Goal: Task Accomplishment & Management: Manage account settings

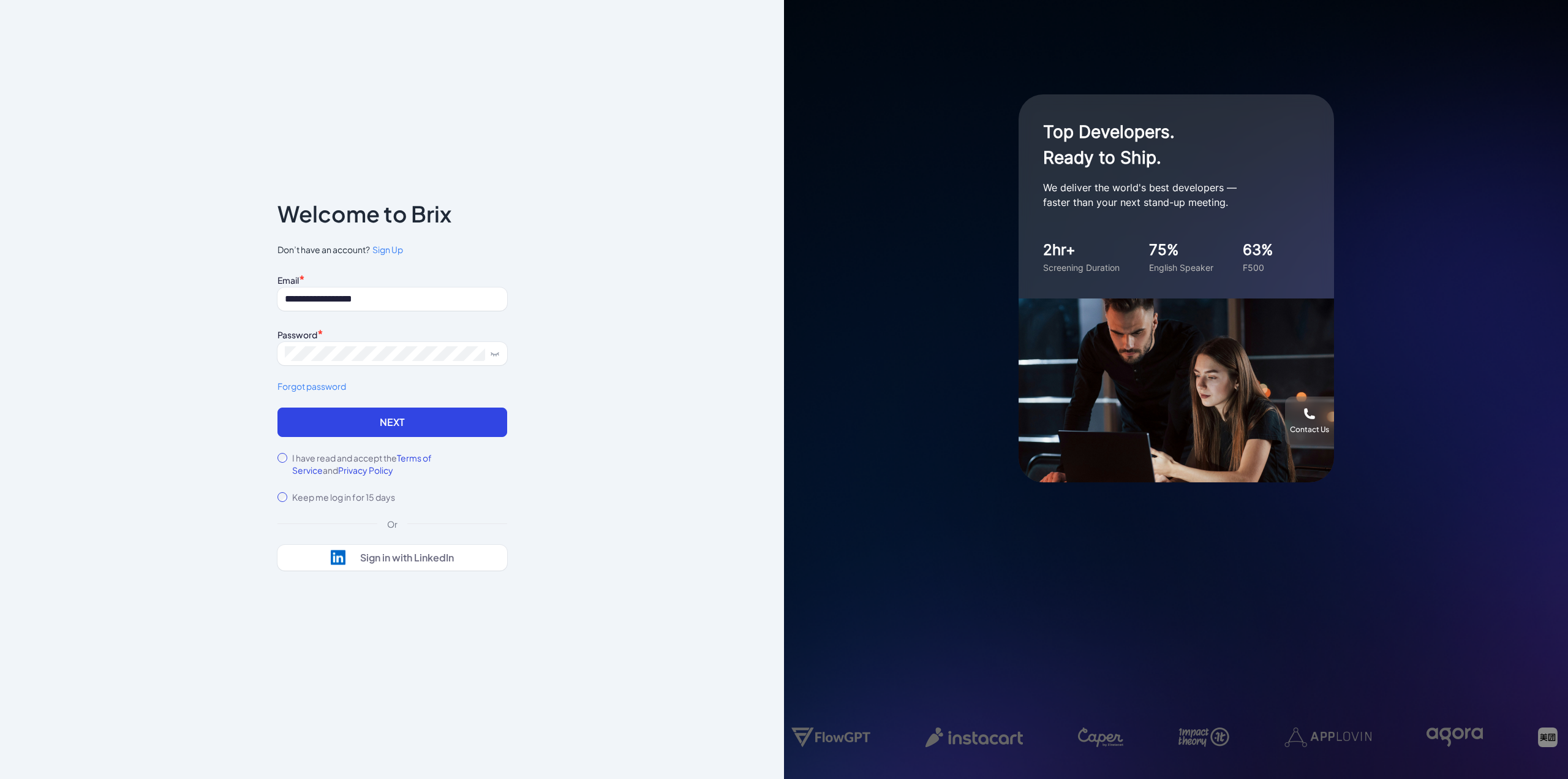
type input "**********"
click at [388, 418] on button "Next" at bounding box center [393, 422] width 230 height 29
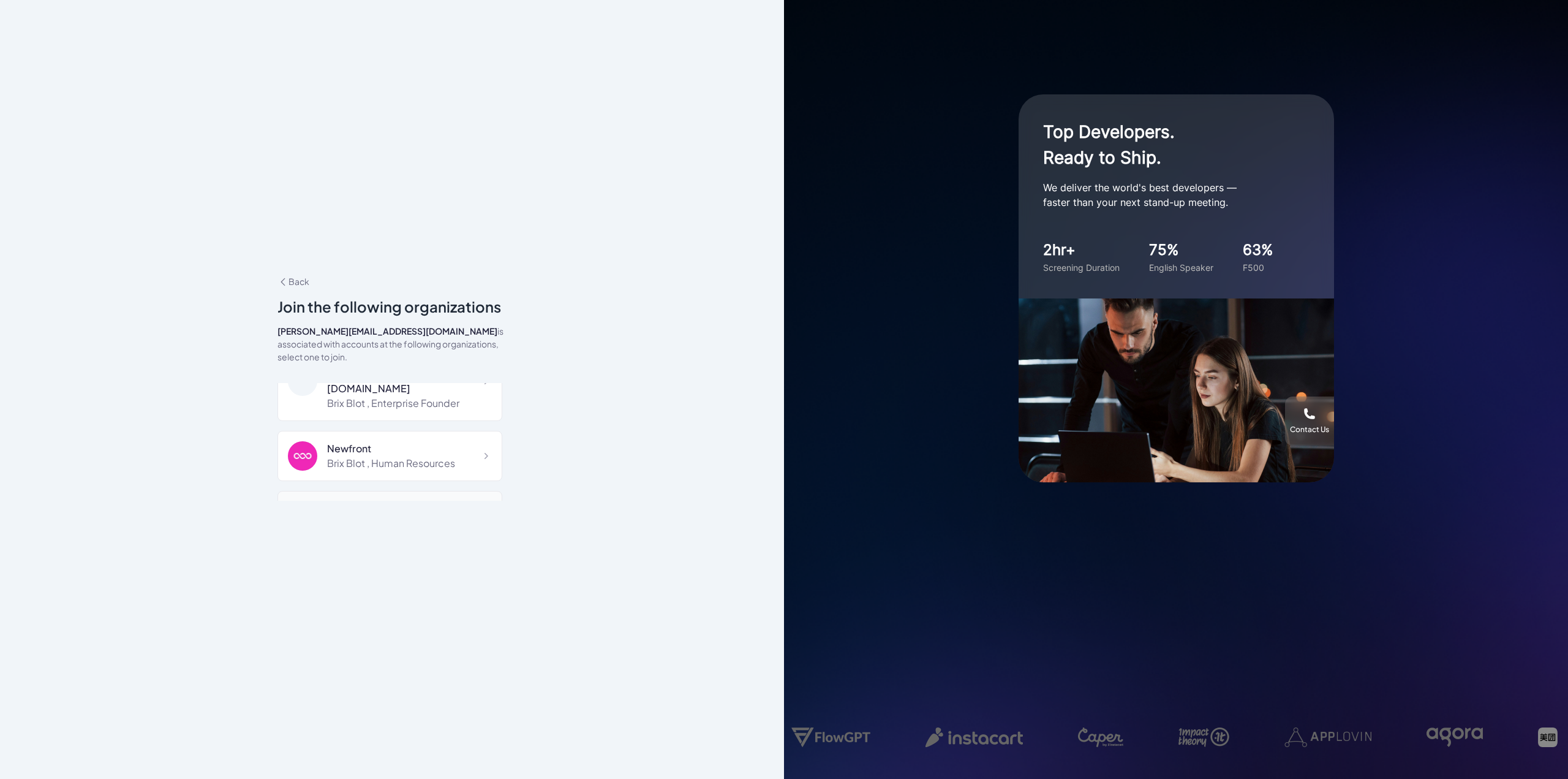
scroll to position [61, 0]
click at [414, 422] on div "Newfront" at bounding box center [391, 429] width 128 height 15
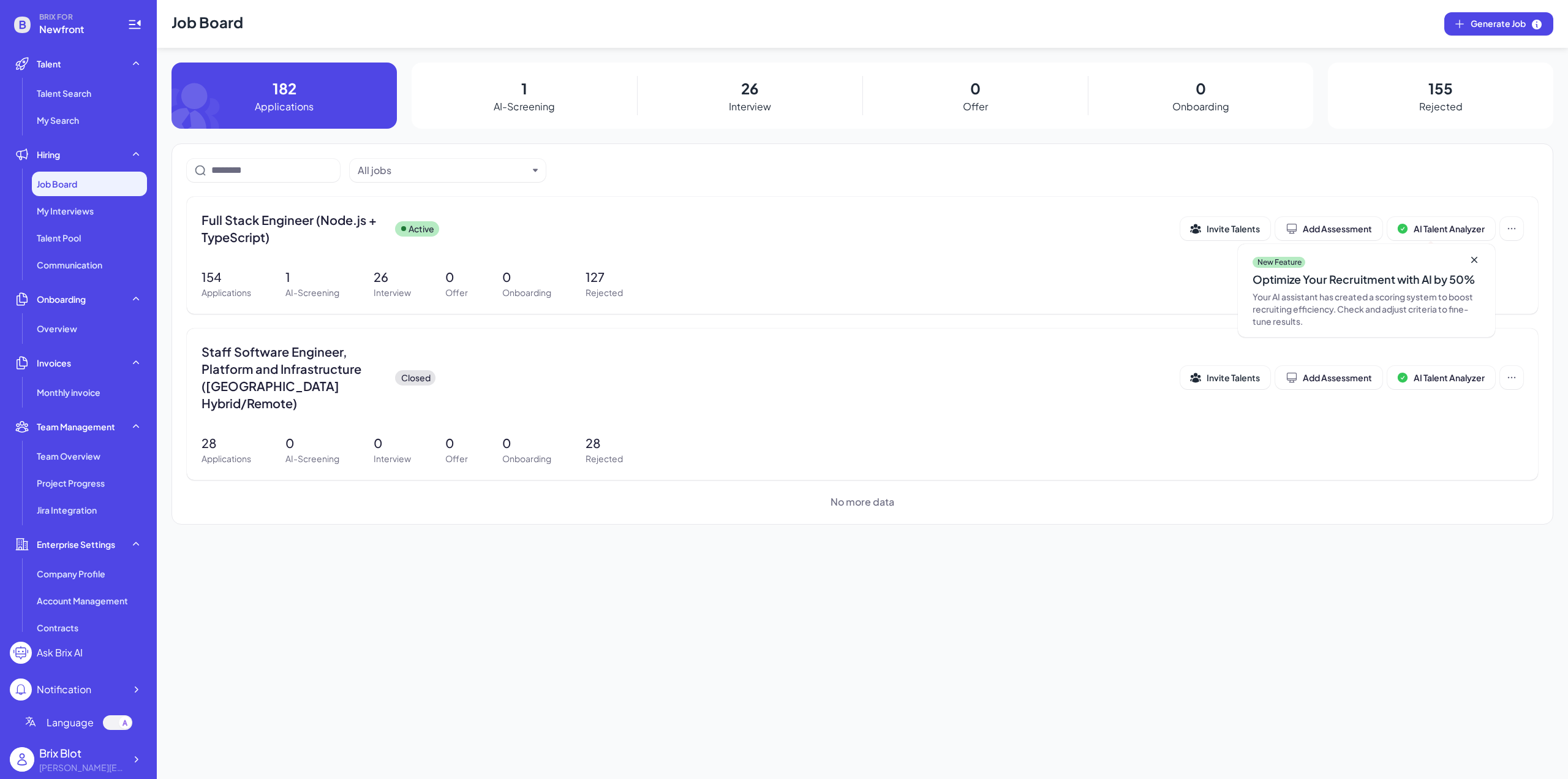
click at [320, 104] on div "182 Applications" at bounding box center [283, 96] width 225 height 67
click at [494, 93] on div "1 AI-Screening" at bounding box center [524, 96] width 225 height 67
click at [540, 93] on div "1 AI-Screening" at bounding box center [524, 96] width 225 height 67
click at [82, 91] on span "Talent Search" at bounding box center [64, 92] width 55 height 12
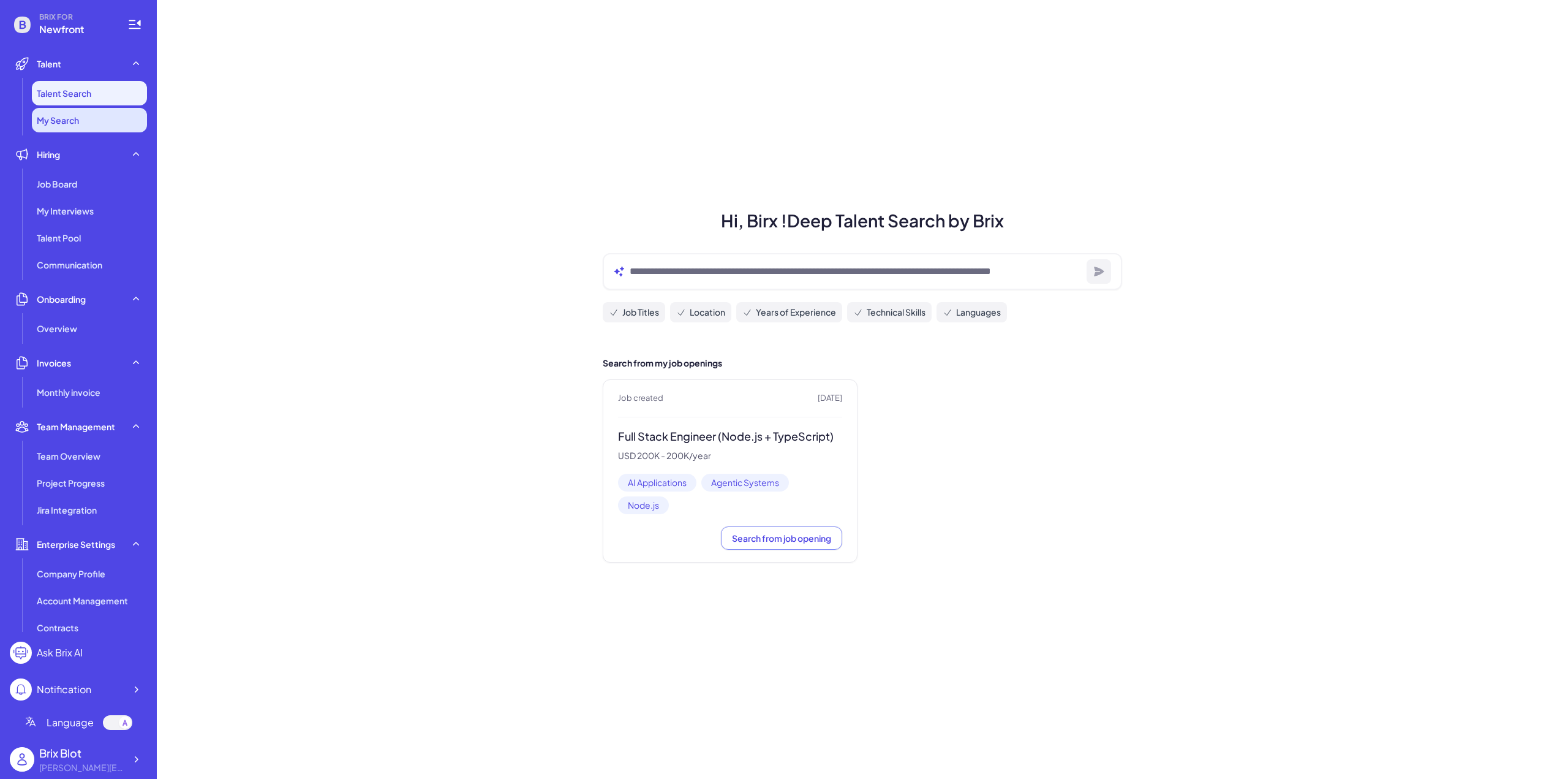
click at [78, 124] on span "My Search" at bounding box center [57, 119] width 42 height 12
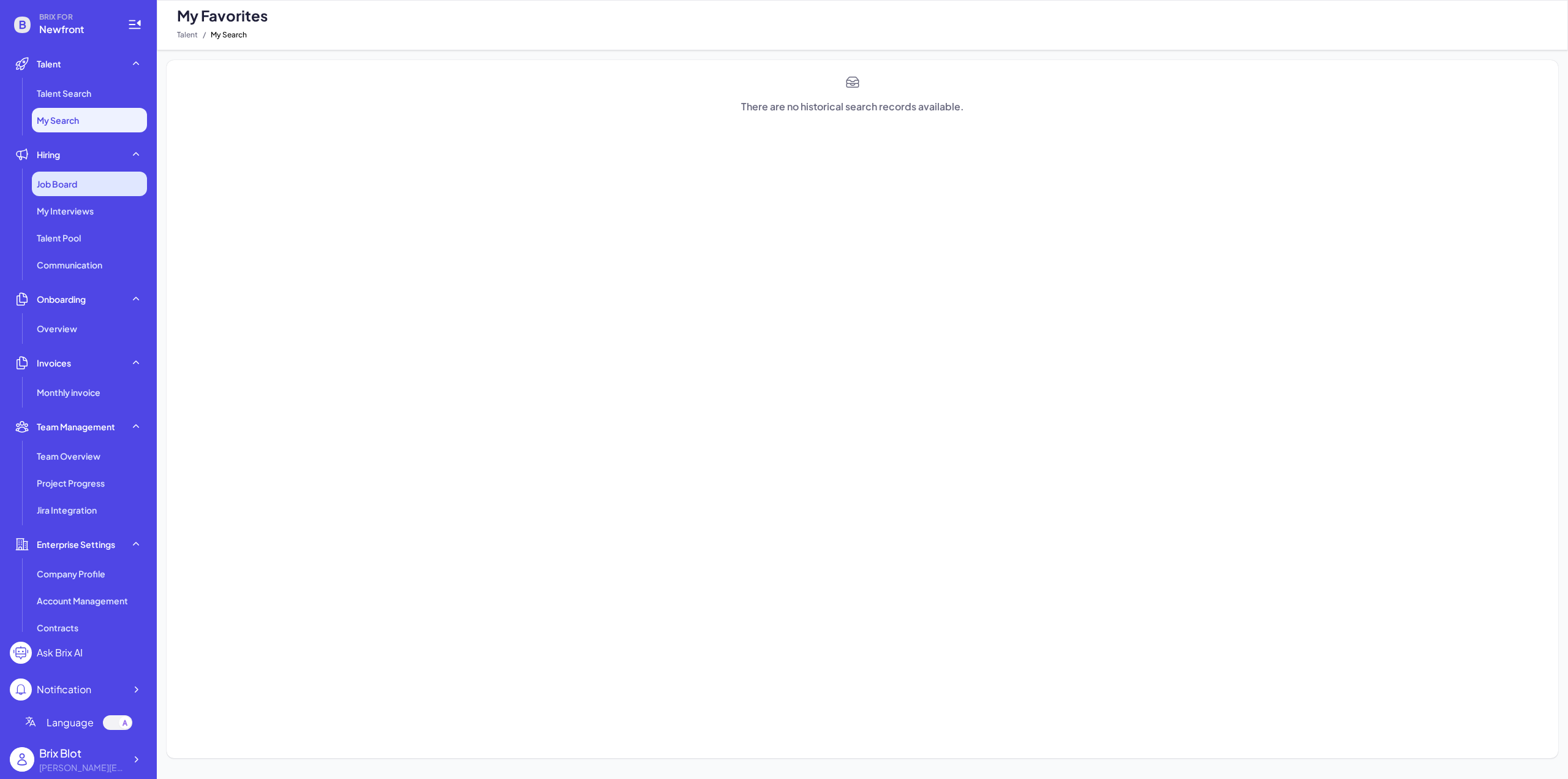
click at [71, 186] on span "Job Board" at bounding box center [56, 183] width 40 height 12
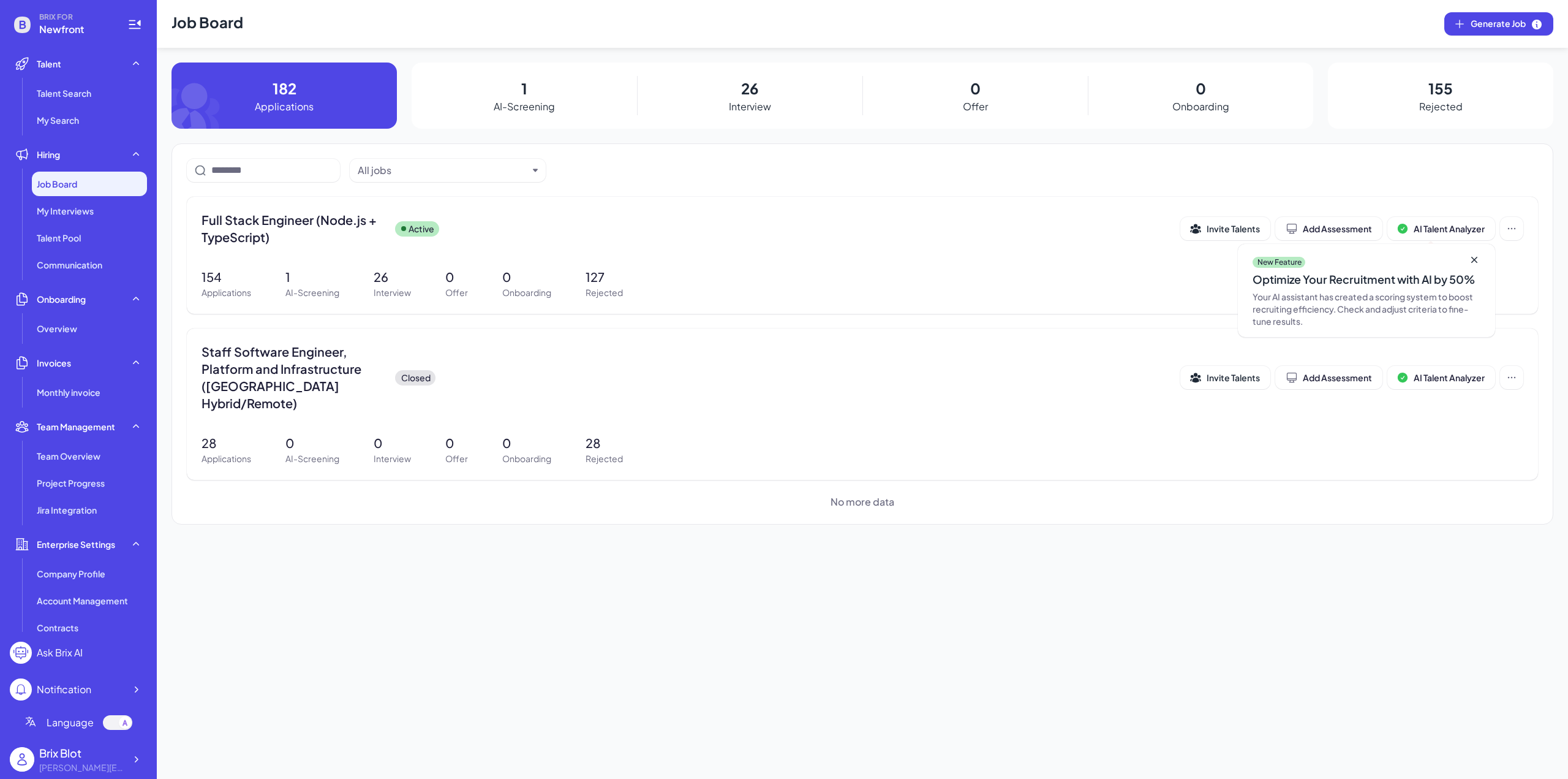
click at [355, 111] on div "182 Applications" at bounding box center [283, 96] width 225 height 67
click at [295, 227] on span "Full Stack Engineer (Node.js + TypeScript)" at bounding box center [293, 229] width 184 height 35
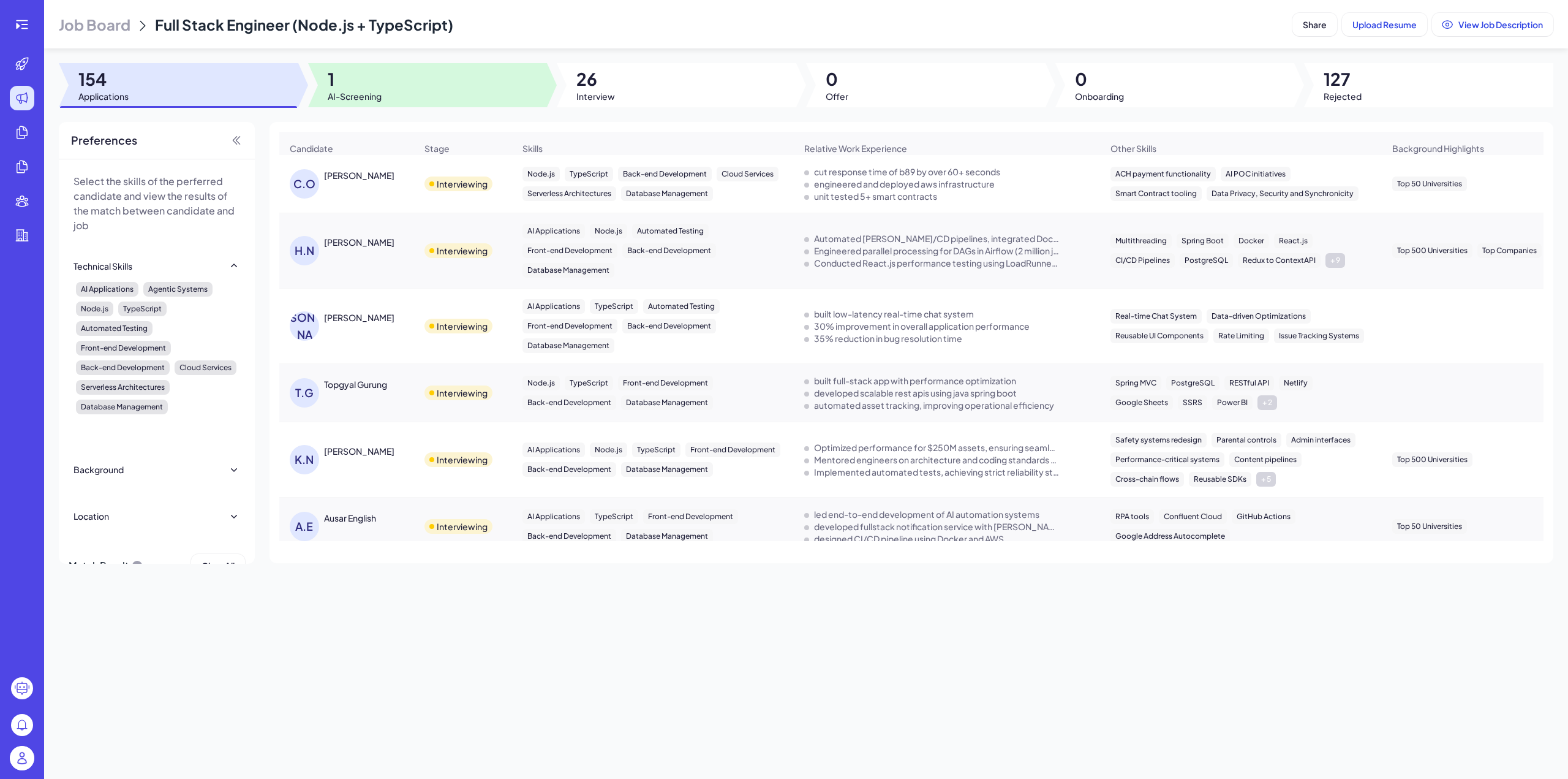
click at [395, 92] on div at bounding box center [427, 85] width 240 height 44
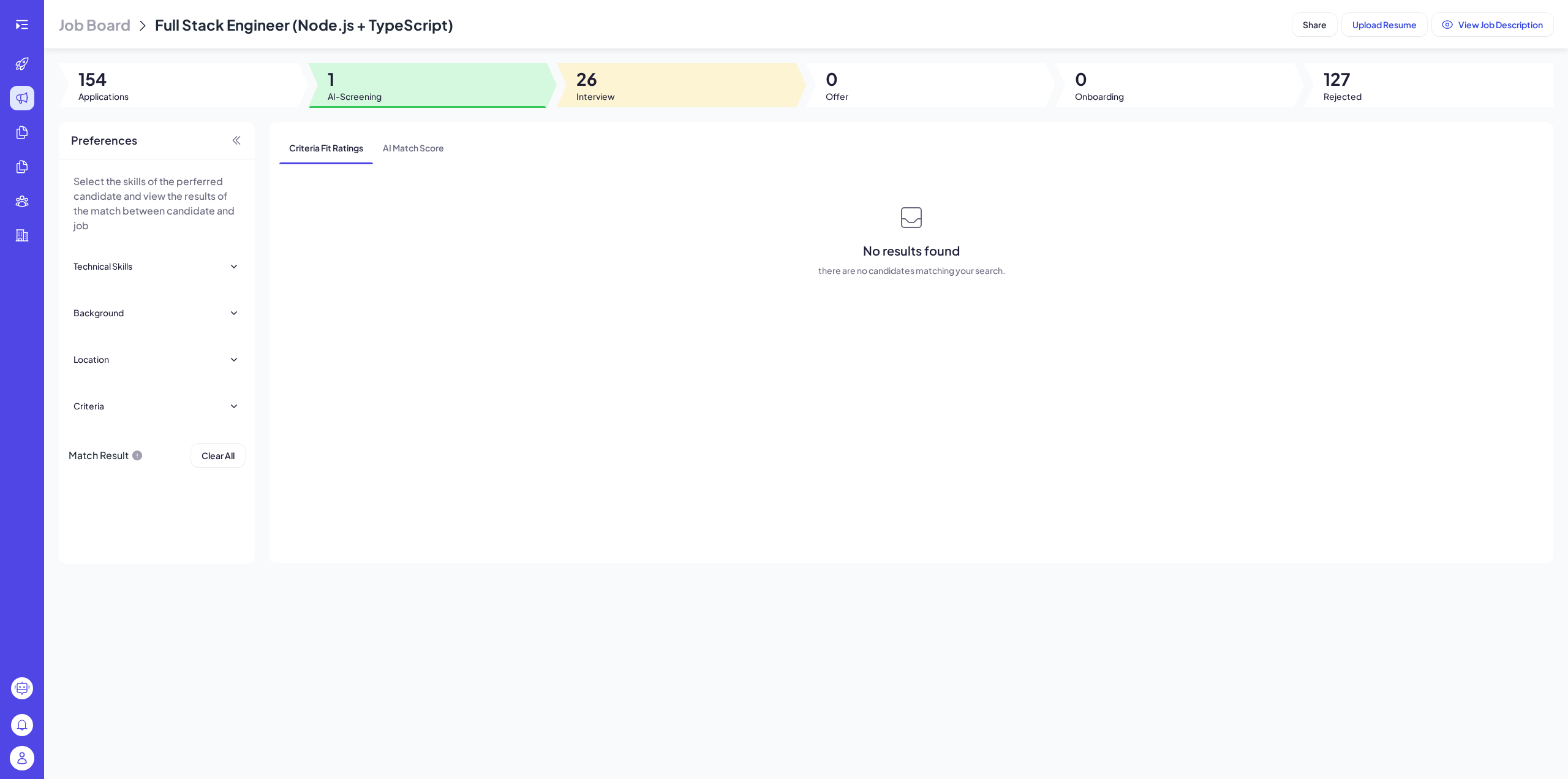
click at [622, 91] on div at bounding box center [676, 85] width 240 height 44
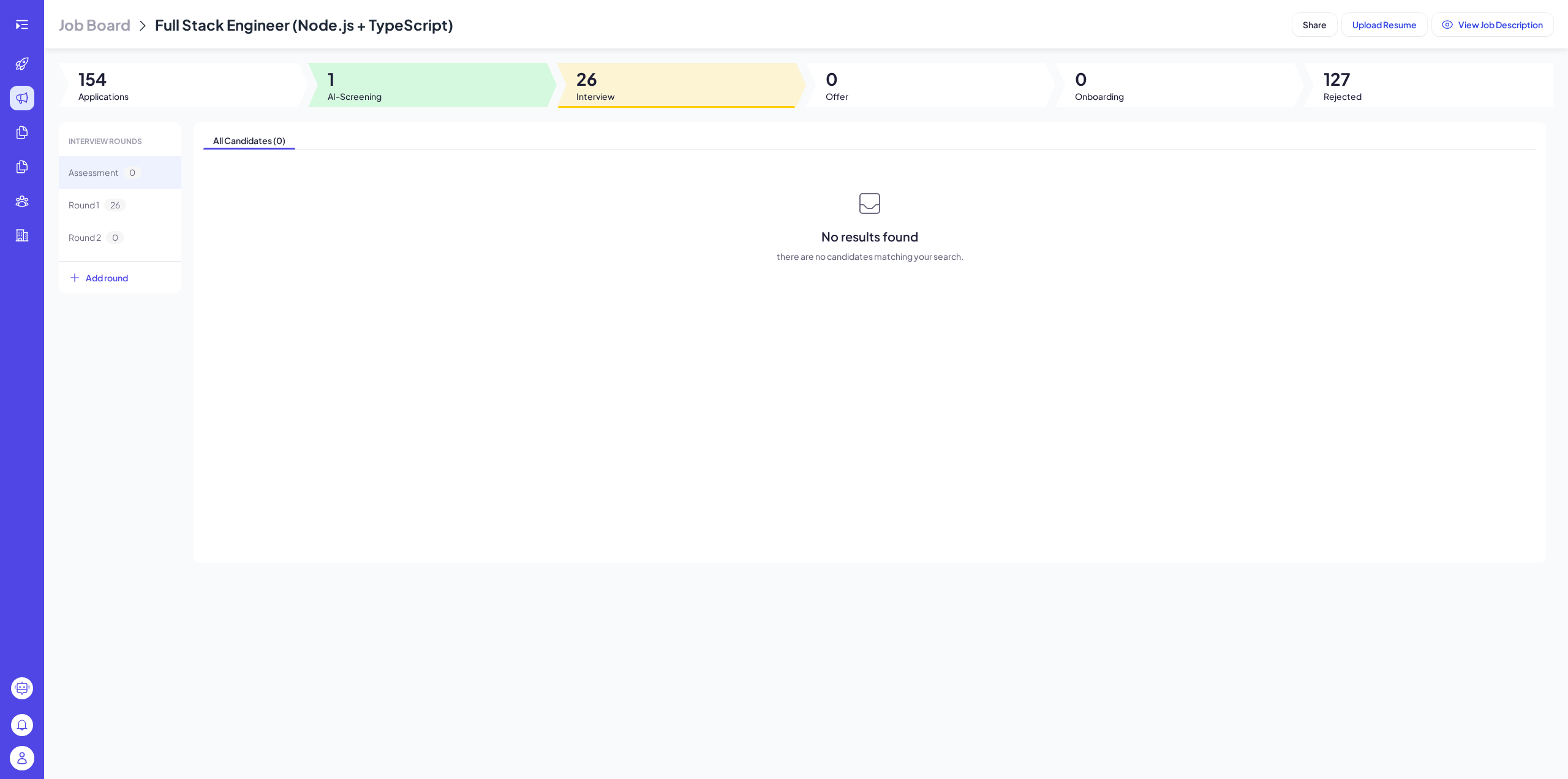
click at [458, 96] on div at bounding box center [427, 85] width 240 height 44
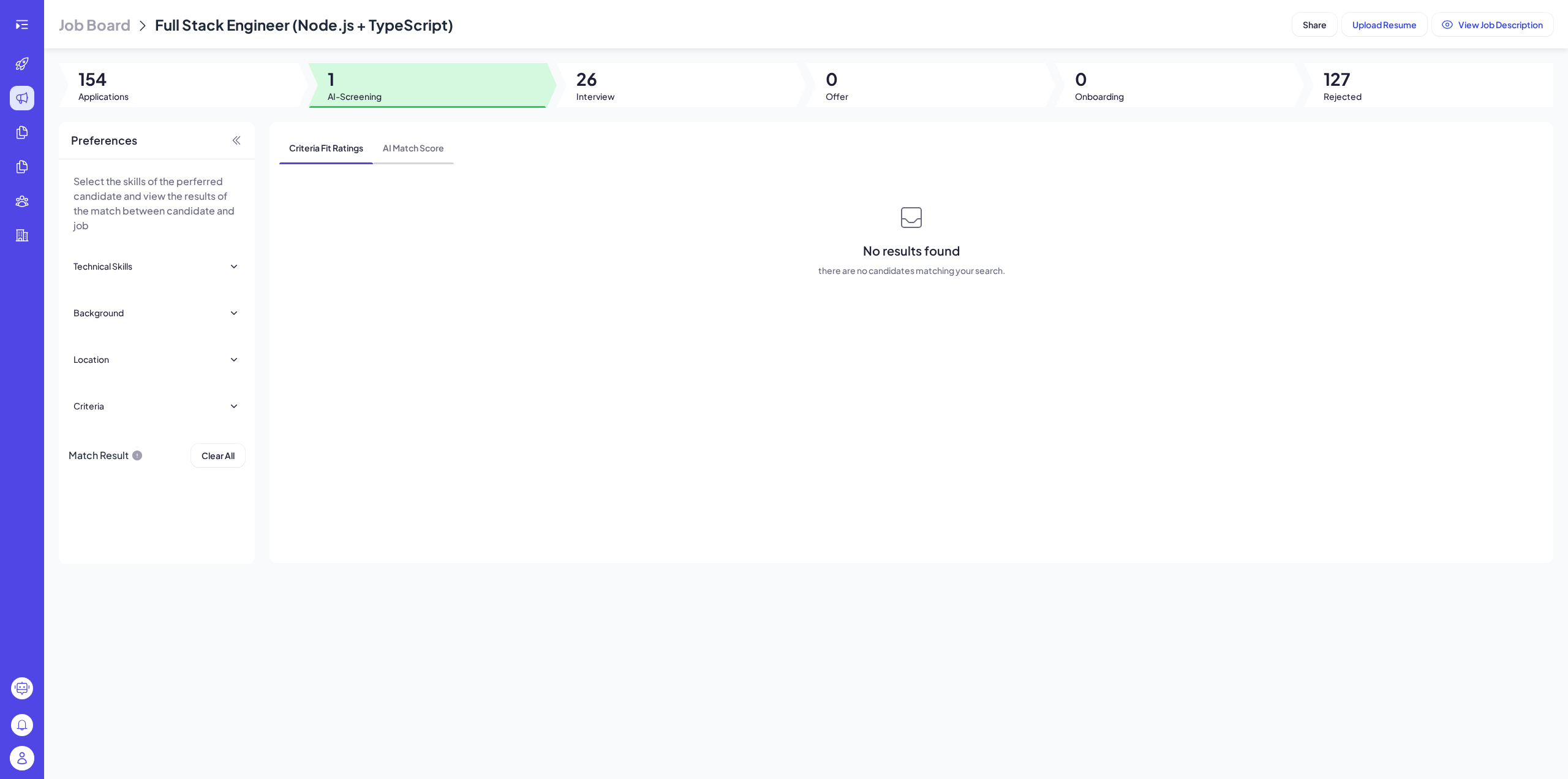
click at [414, 150] on span "AI Match Score" at bounding box center [413, 148] width 81 height 32
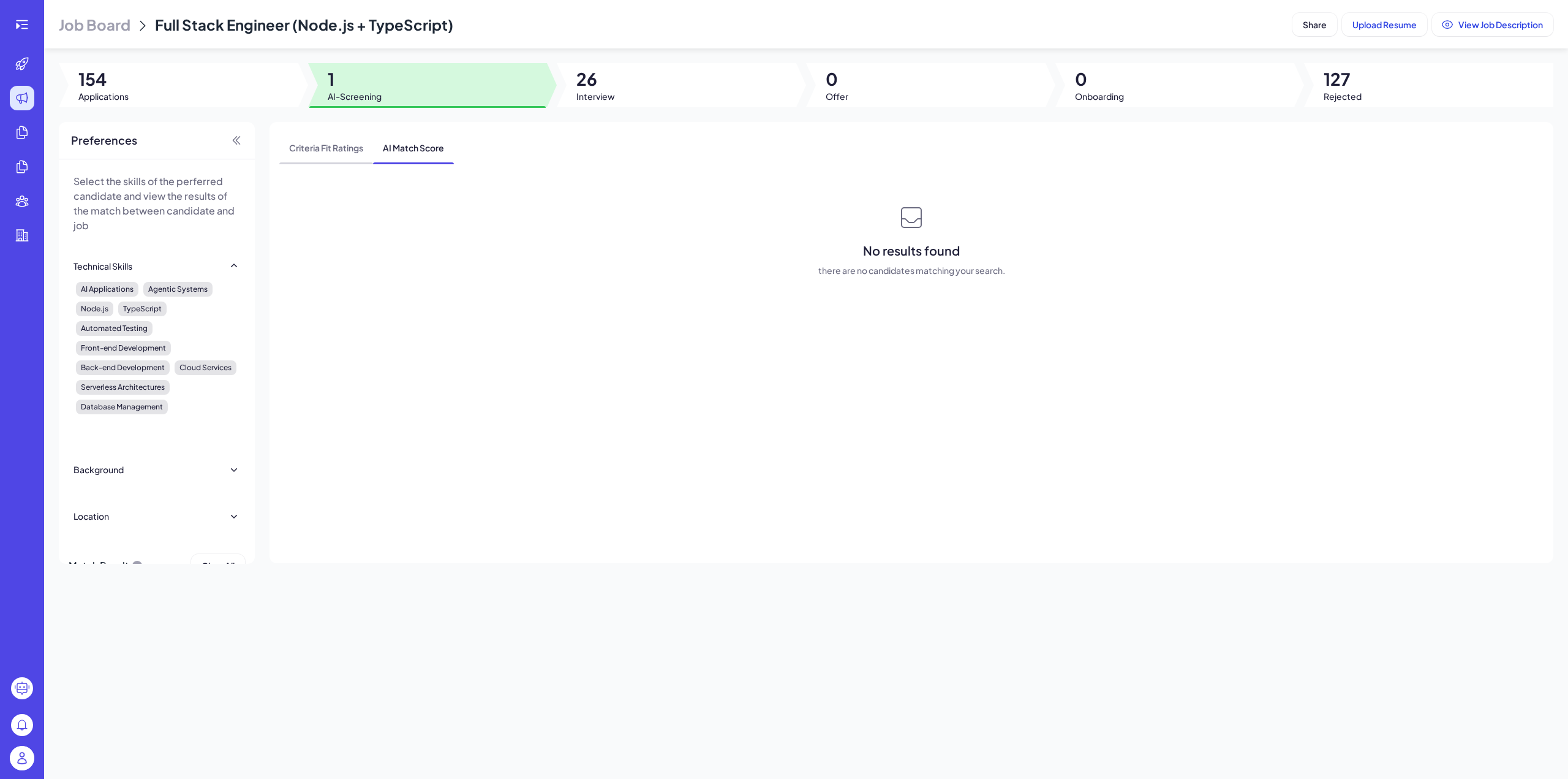
click at [323, 154] on span "Criteria Fit Ratings" at bounding box center [326, 148] width 94 height 32
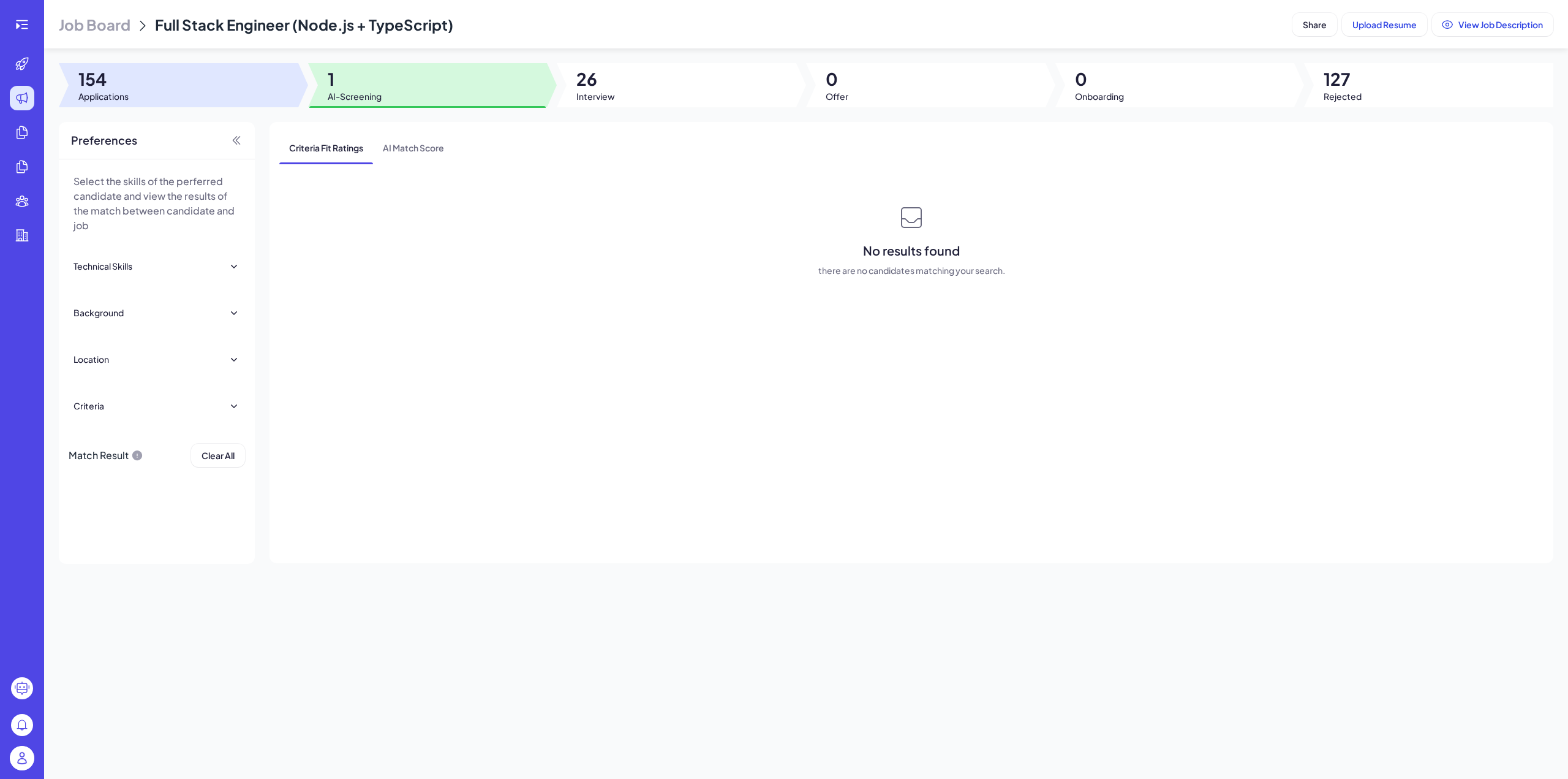
click at [200, 80] on div at bounding box center [179, 85] width 240 height 44
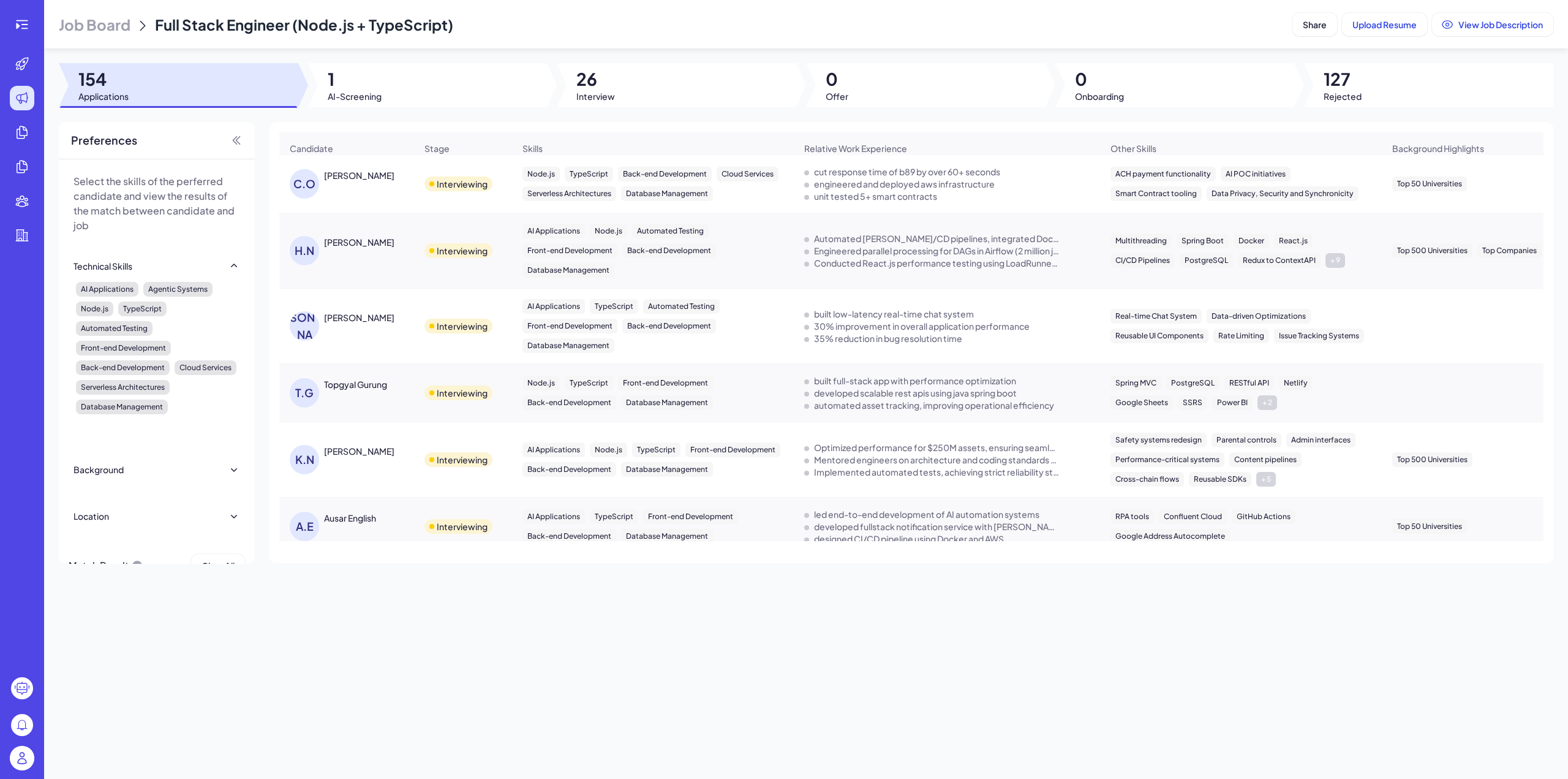
click at [366, 182] on div "CHRISTOS OTAROLA" at bounding box center [370, 176] width 92 height 13
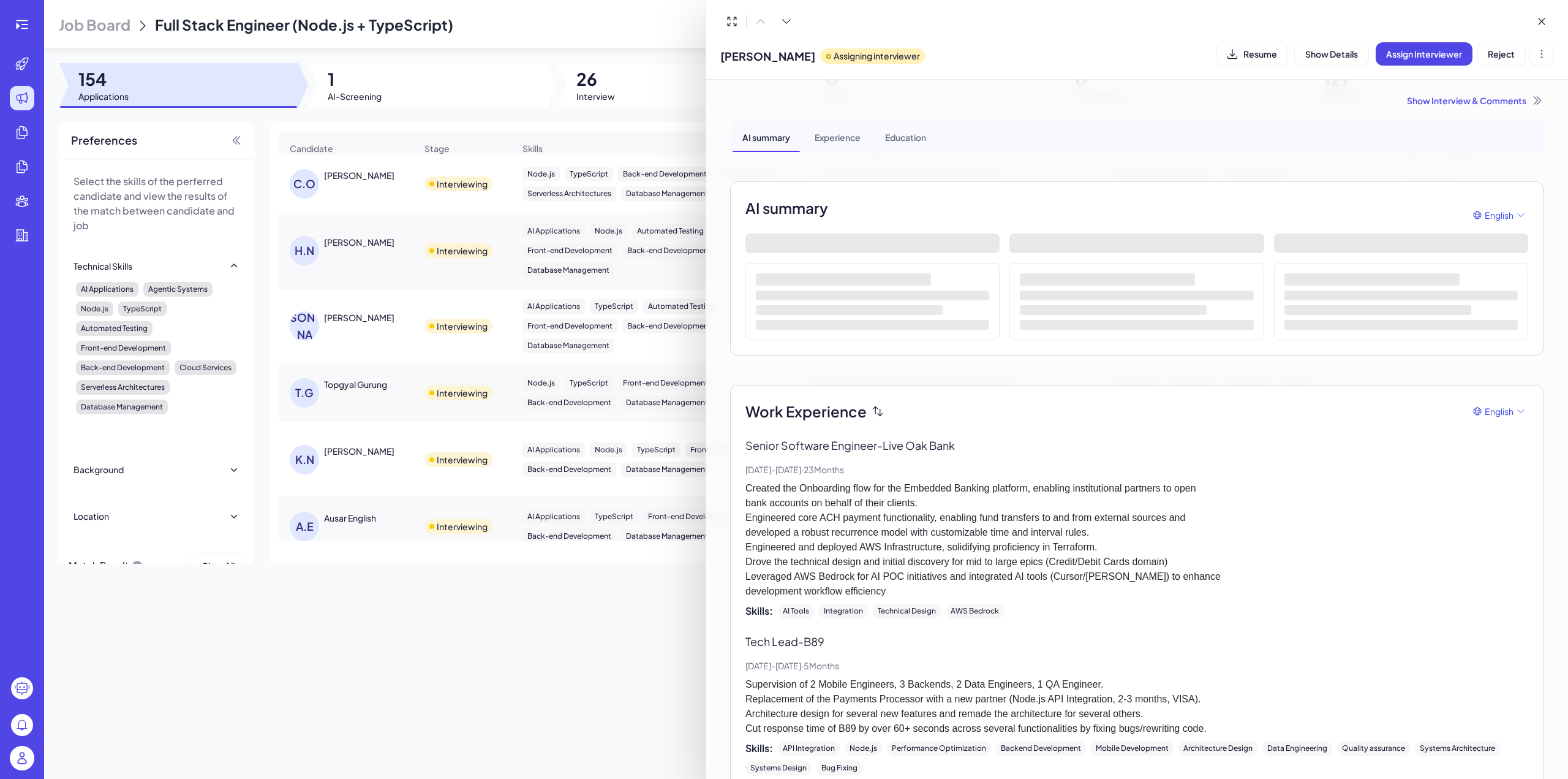
click at [845, 143] on div "Experience" at bounding box center [838, 137] width 66 height 31
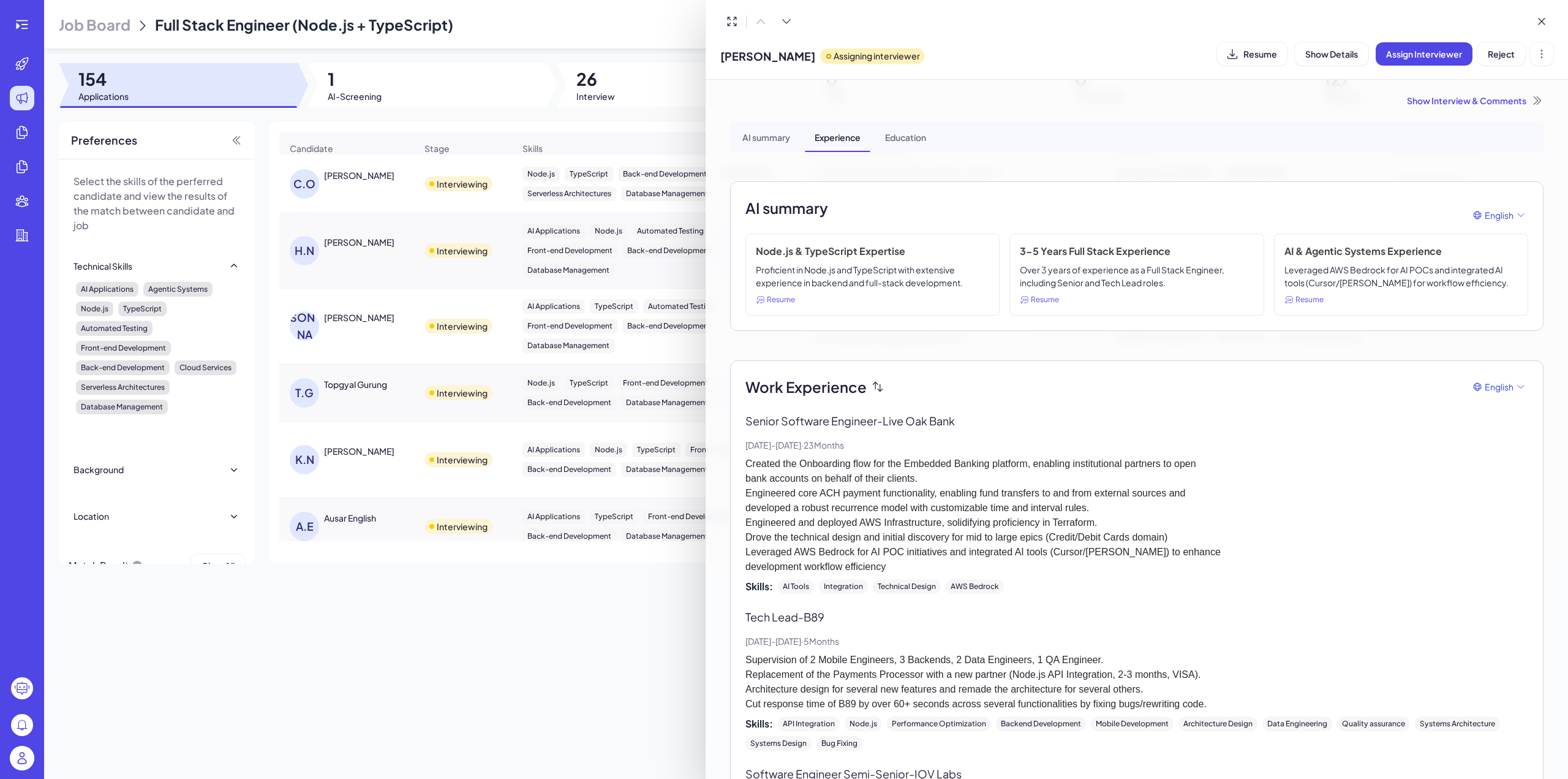
click at [772, 141] on div "AI summary" at bounding box center [766, 137] width 67 height 31
click at [1244, 55] on span "Resume" at bounding box center [1260, 54] width 34 height 11
drag, startPoint x: 756, startPoint y: 250, endPoint x: 962, endPoint y: 283, distance: 208.6
click at [962, 283] on div "Node.js & TypeScript Expertise Proficient in Node.js and TypeScript with extens…" at bounding box center [872, 274] width 254 height 82
click at [553, 618] on div at bounding box center [784, 389] width 1568 height 779
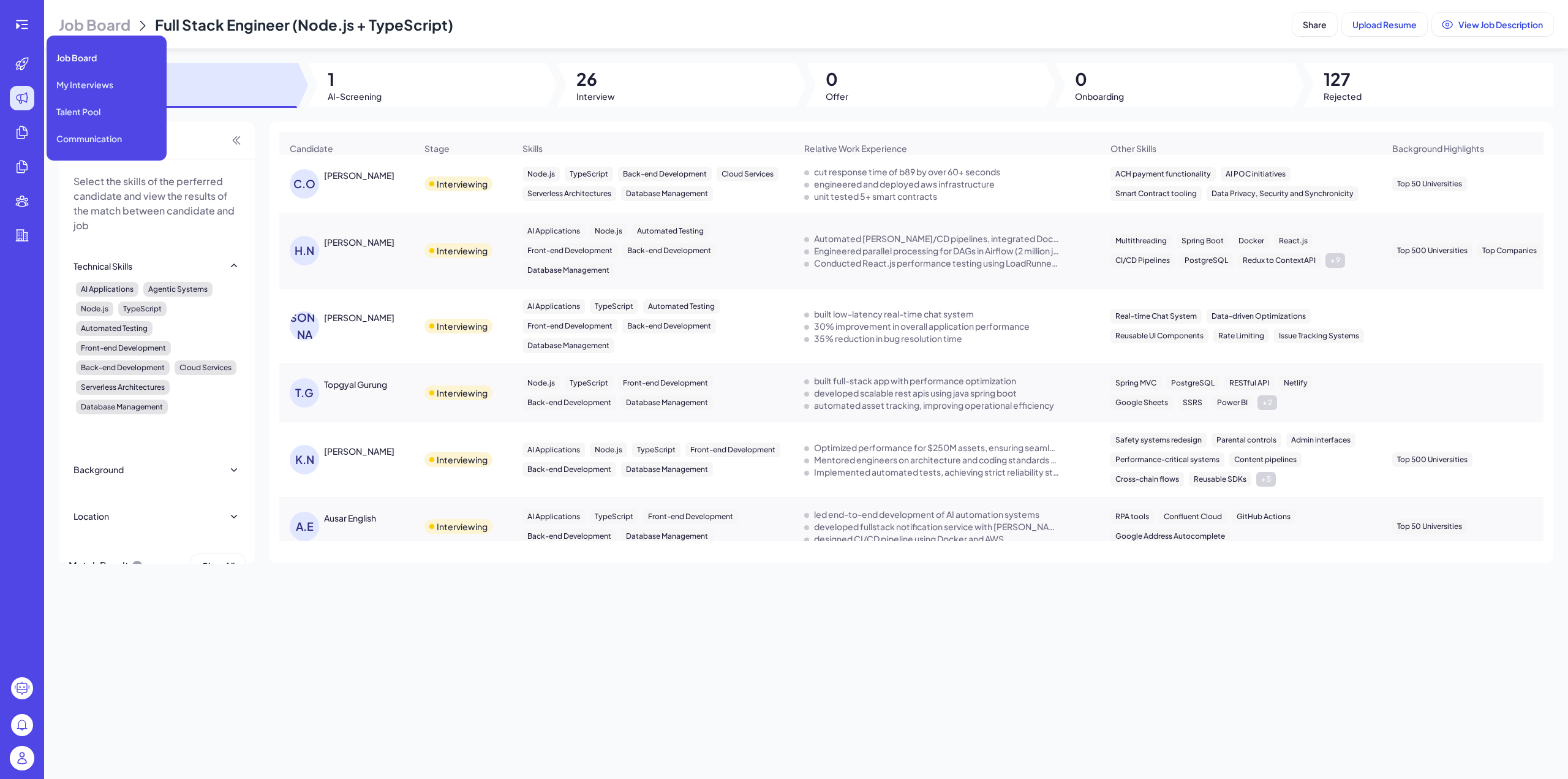
click at [15, 96] on icon at bounding box center [22, 98] width 15 height 15
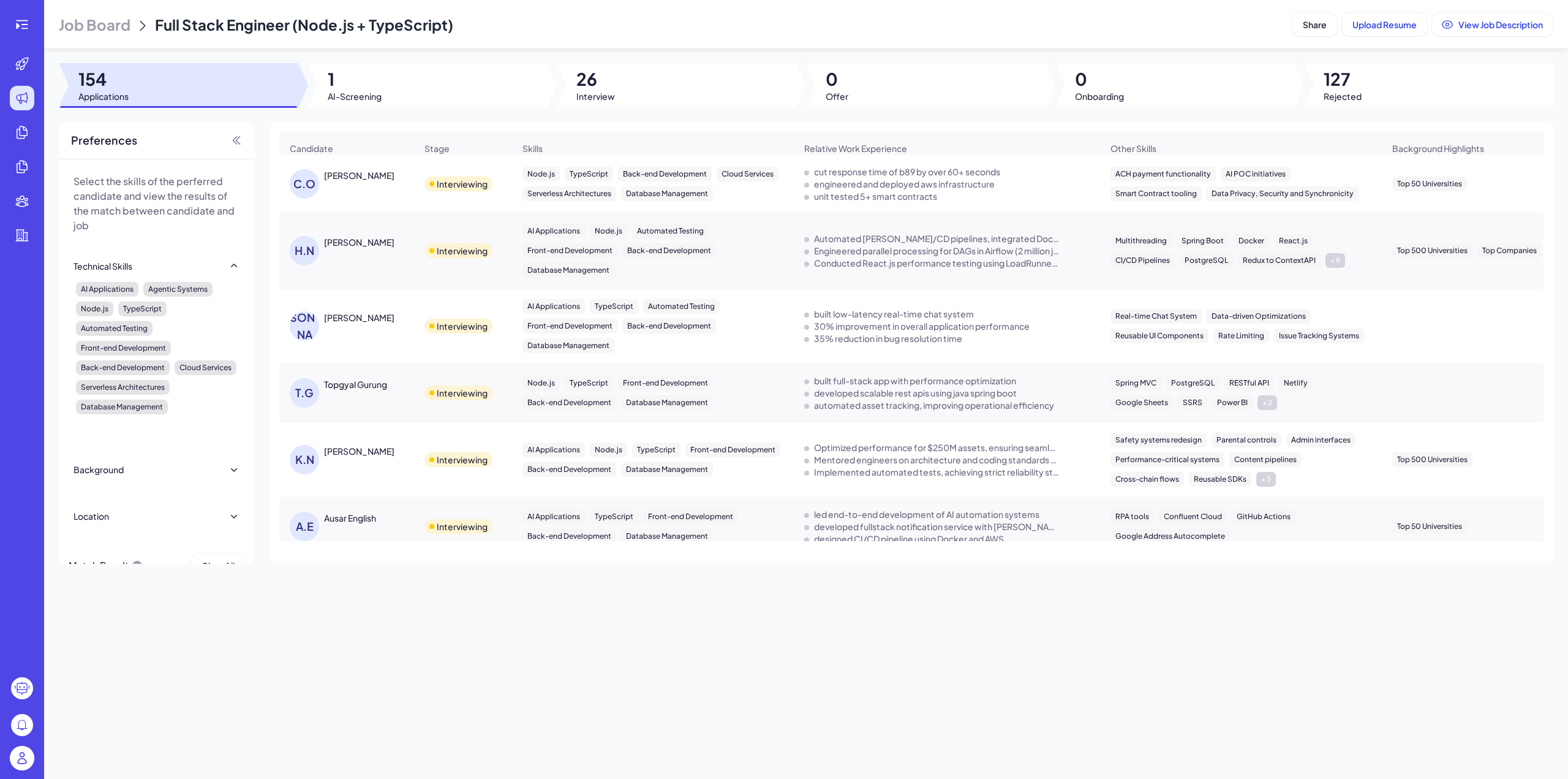
click at [22, 767] on img at bounding box center [22, 757] width 25 height 25
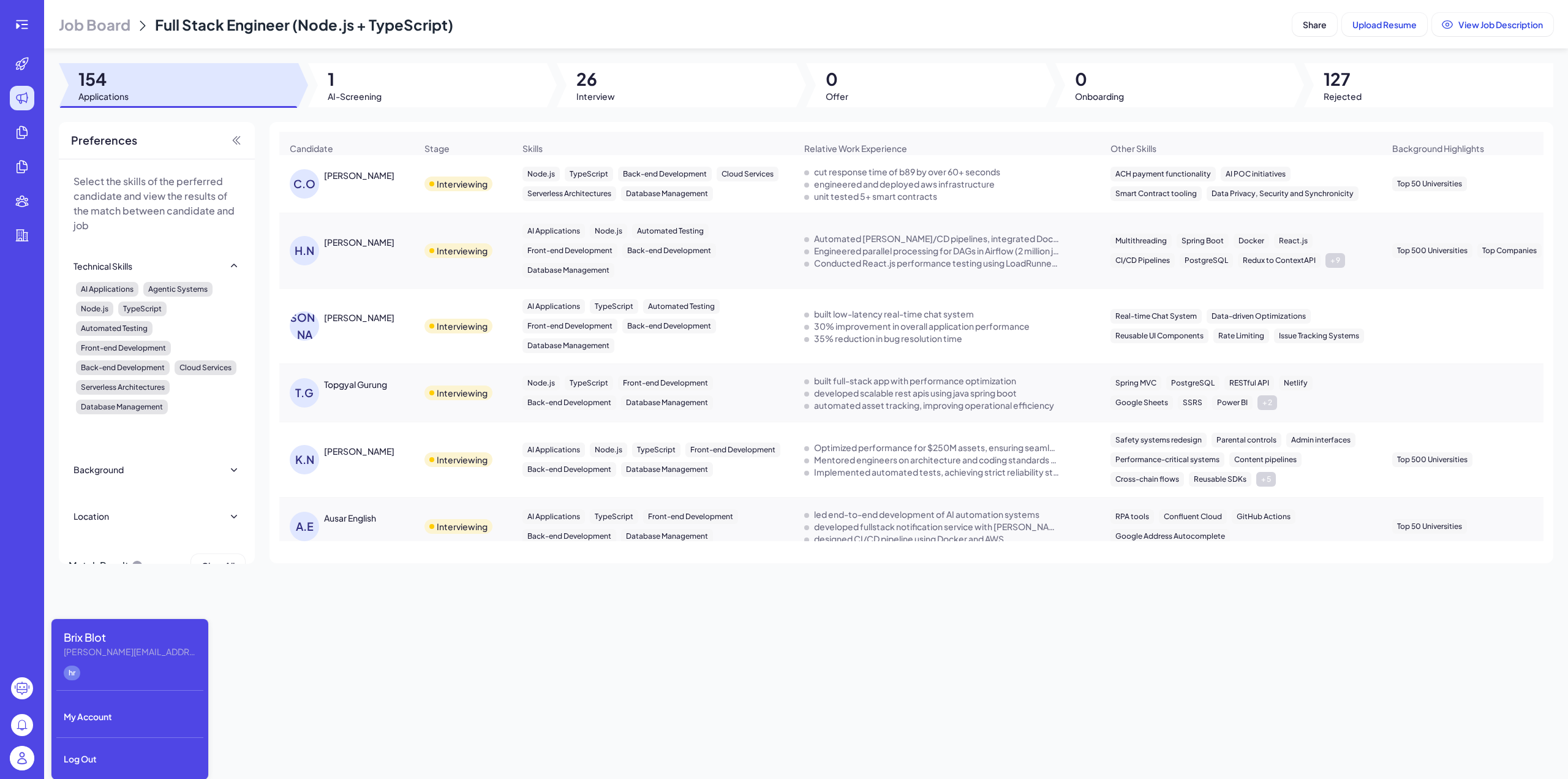
click at [218, 609] on div "Job Board Full Stack Engineer (Node.js + TypeScript) Share Upload Resume View J…" at bounding box center [805, 389] width 1524 height 779
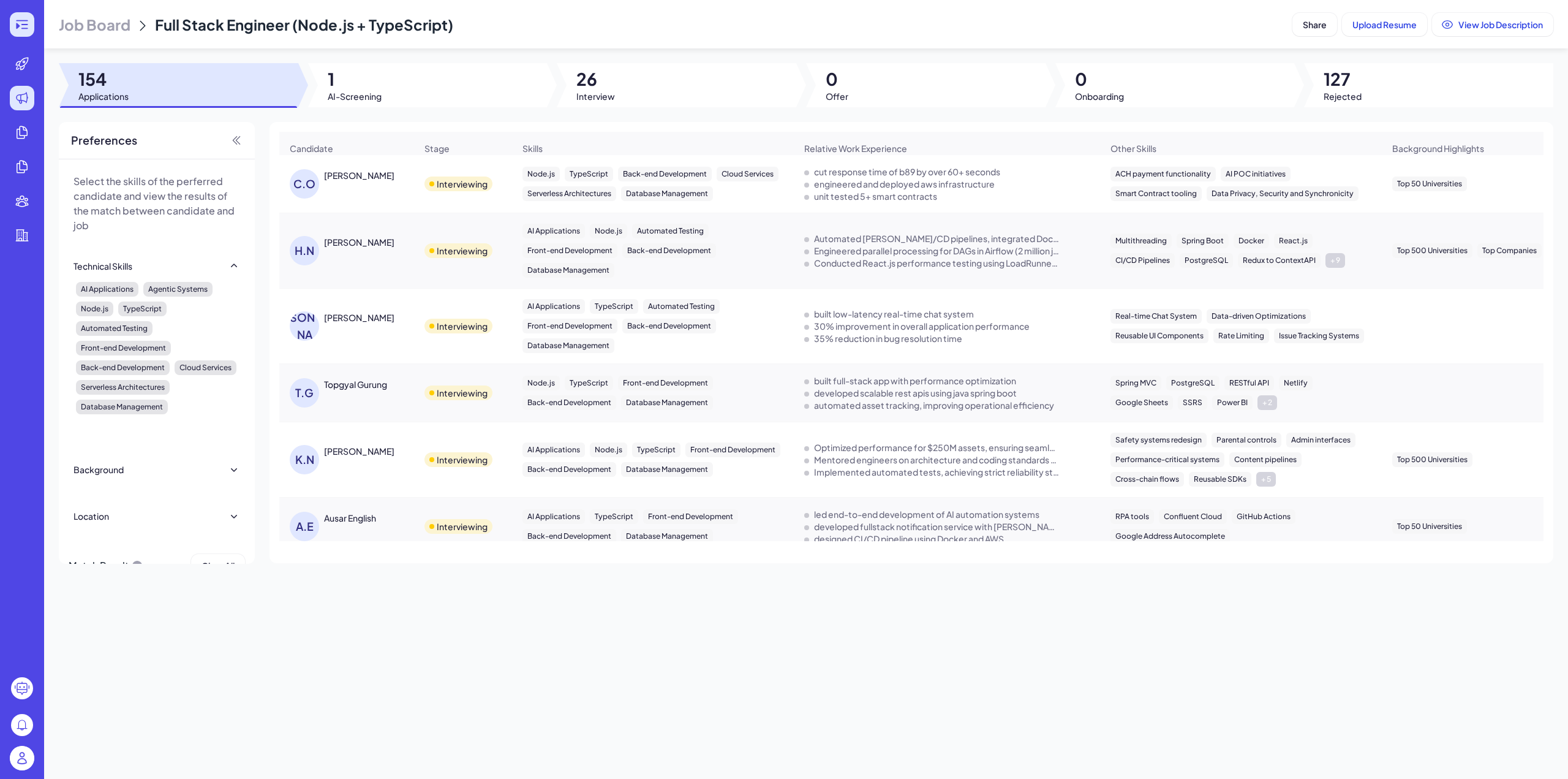
click at [17, 22] on icon at bounding box center [22, 25] width 15 height 15
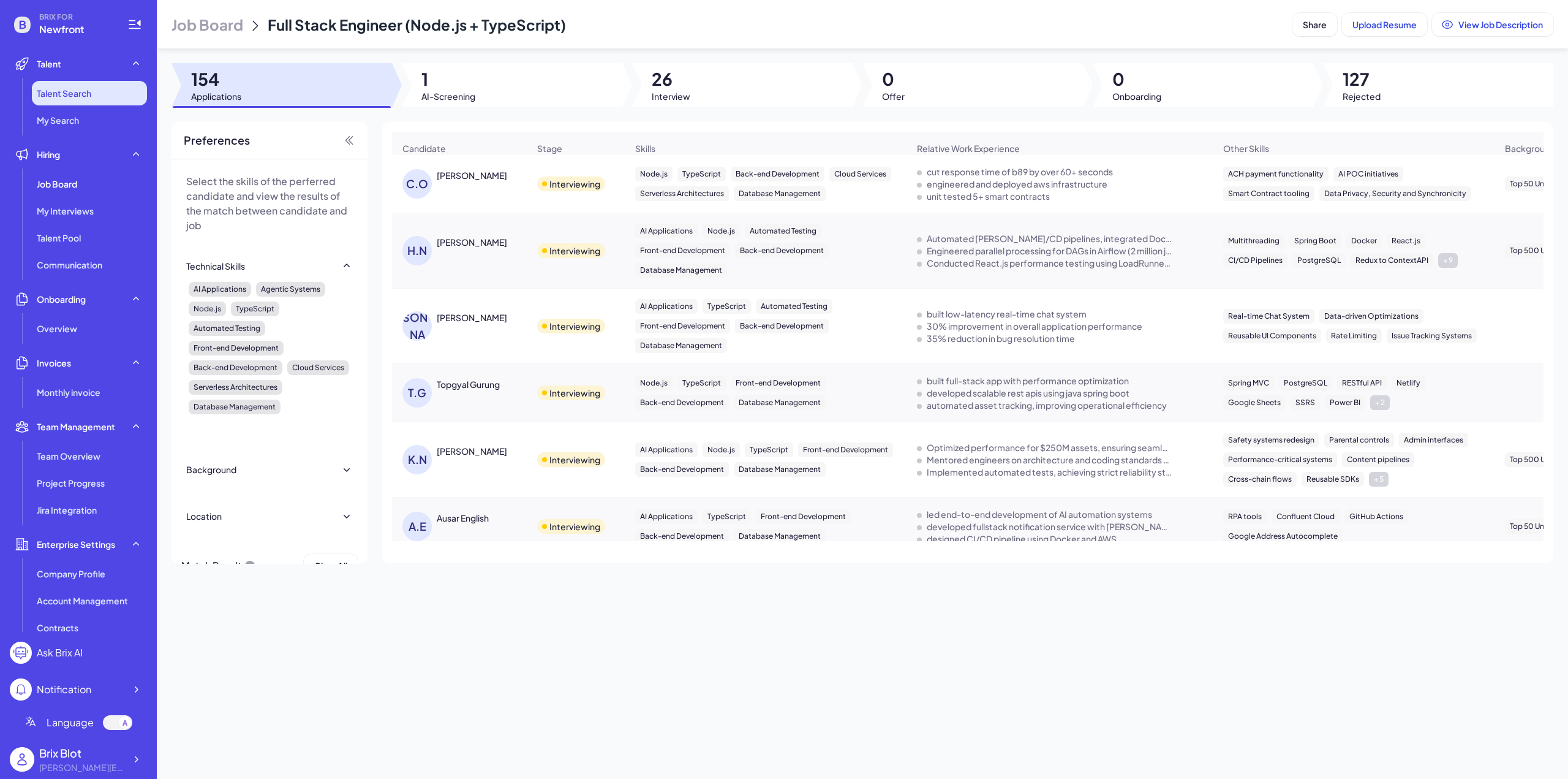
click at [67, 91] on span "Talent Search" at bounding box center [64, 92] width 55 height 12
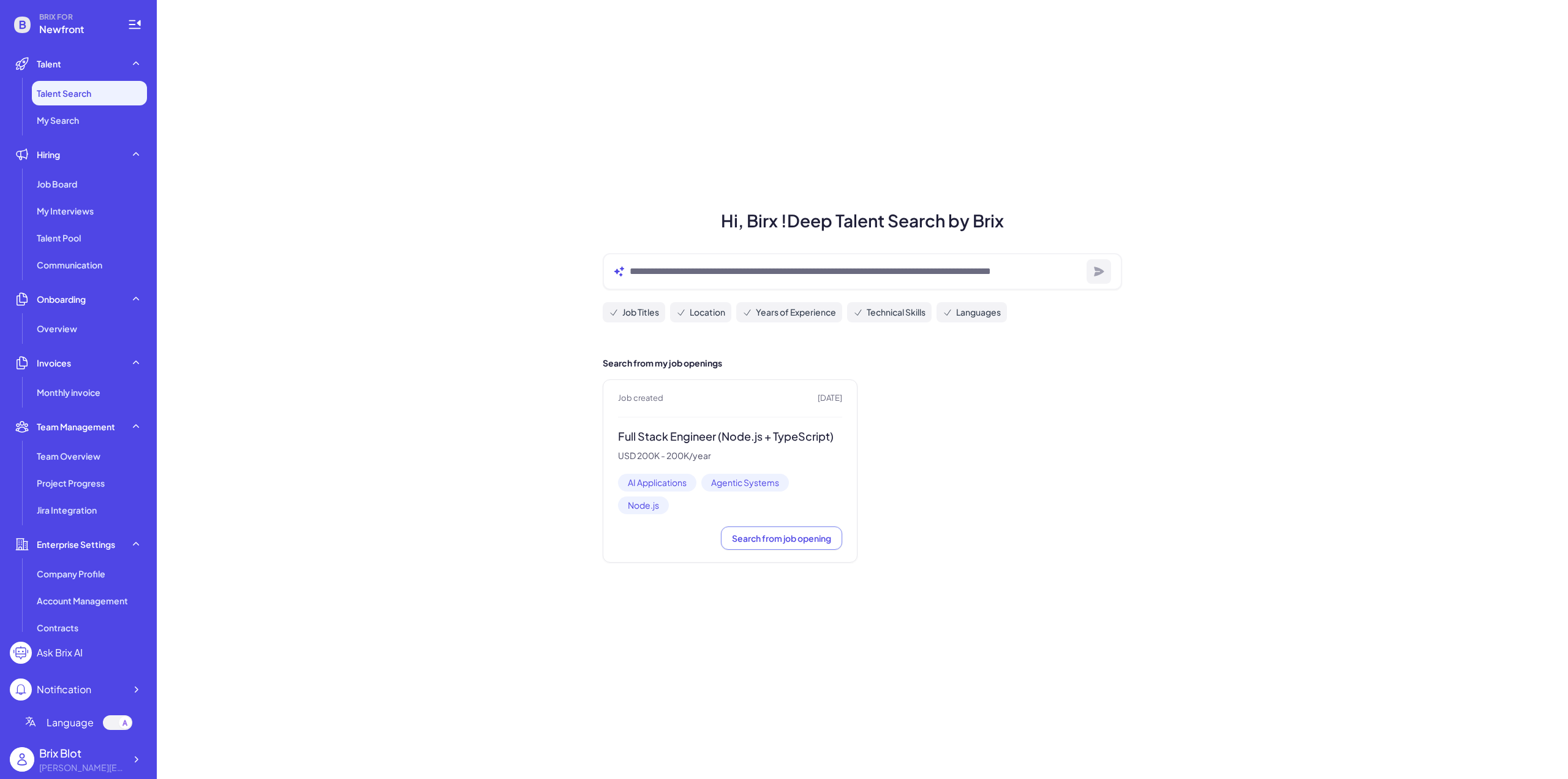
click at [77, 16] on span "BRIX FOR" at bounding box center [76, 16] width 74 height 10
click at [15, 24] on icon at bounding box center [22, 25] width 16 height 16
click at [136, 26] on icon at bounding box center [135, 25] width 15 height 15
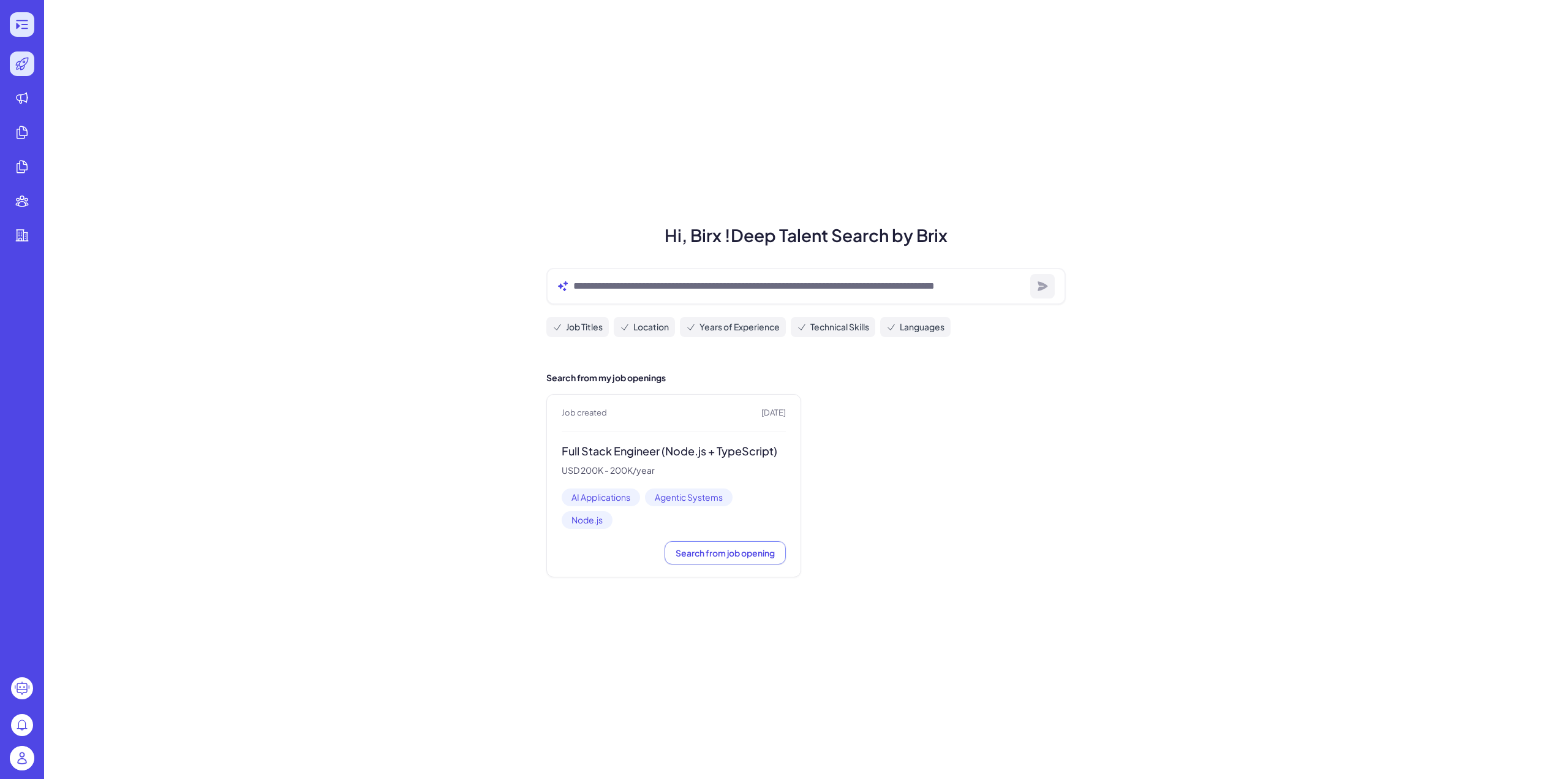
click at [26, 30] on icon at bounding box center [22, 25] width 15 height 15
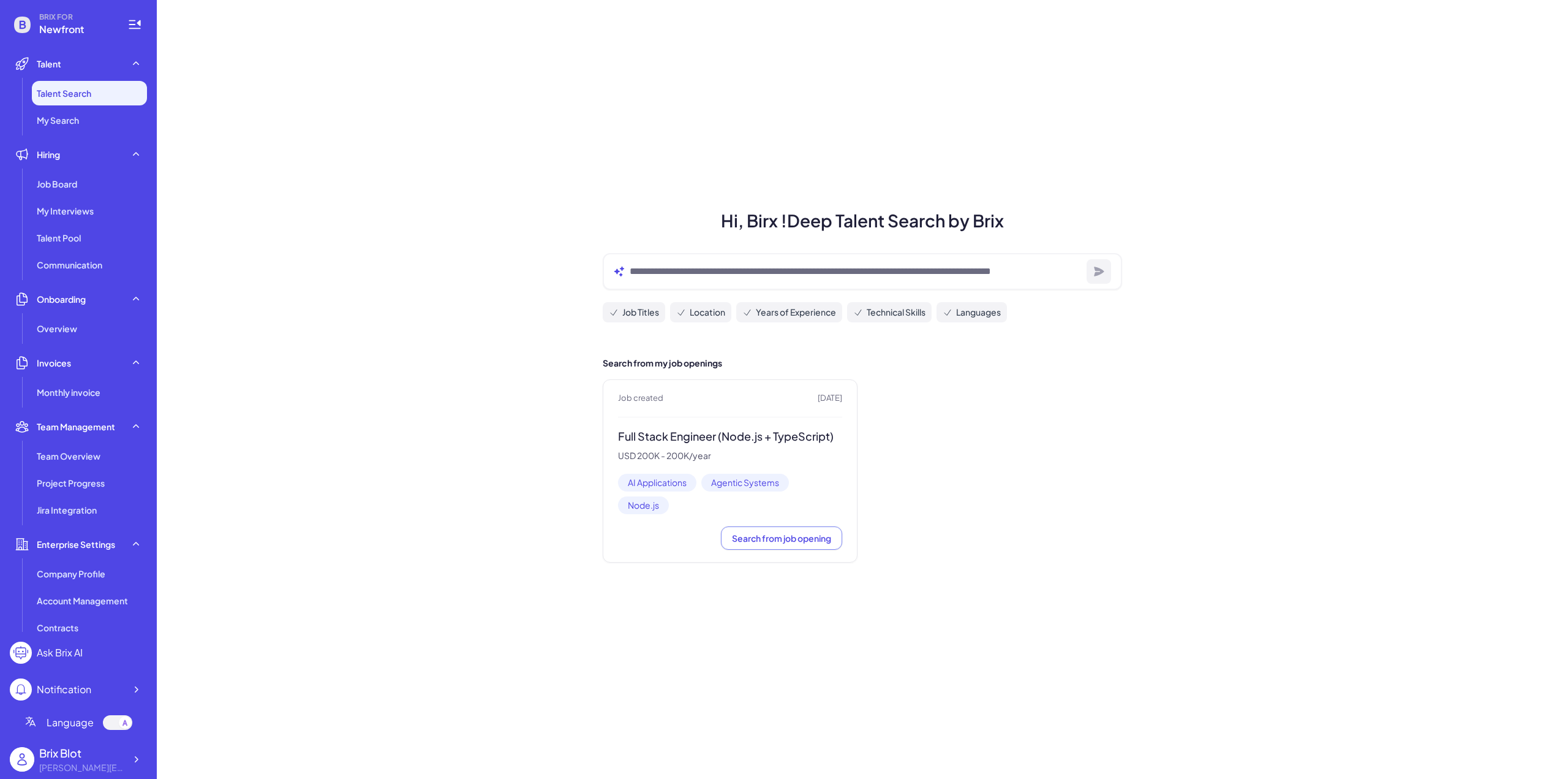
click at [29, 22] on icon at bounding box center [22, 25] width 16 height 16
click at [75, 26] on span "Newfront" at bounding box center [76, 29] width 74 height 15
click at [68, 755] on div "Brix Blot" at bounding box center [82, 753] width 86 height 16
click at [136, 758] on icon at bounding box center [136, 758] width 12 height 12
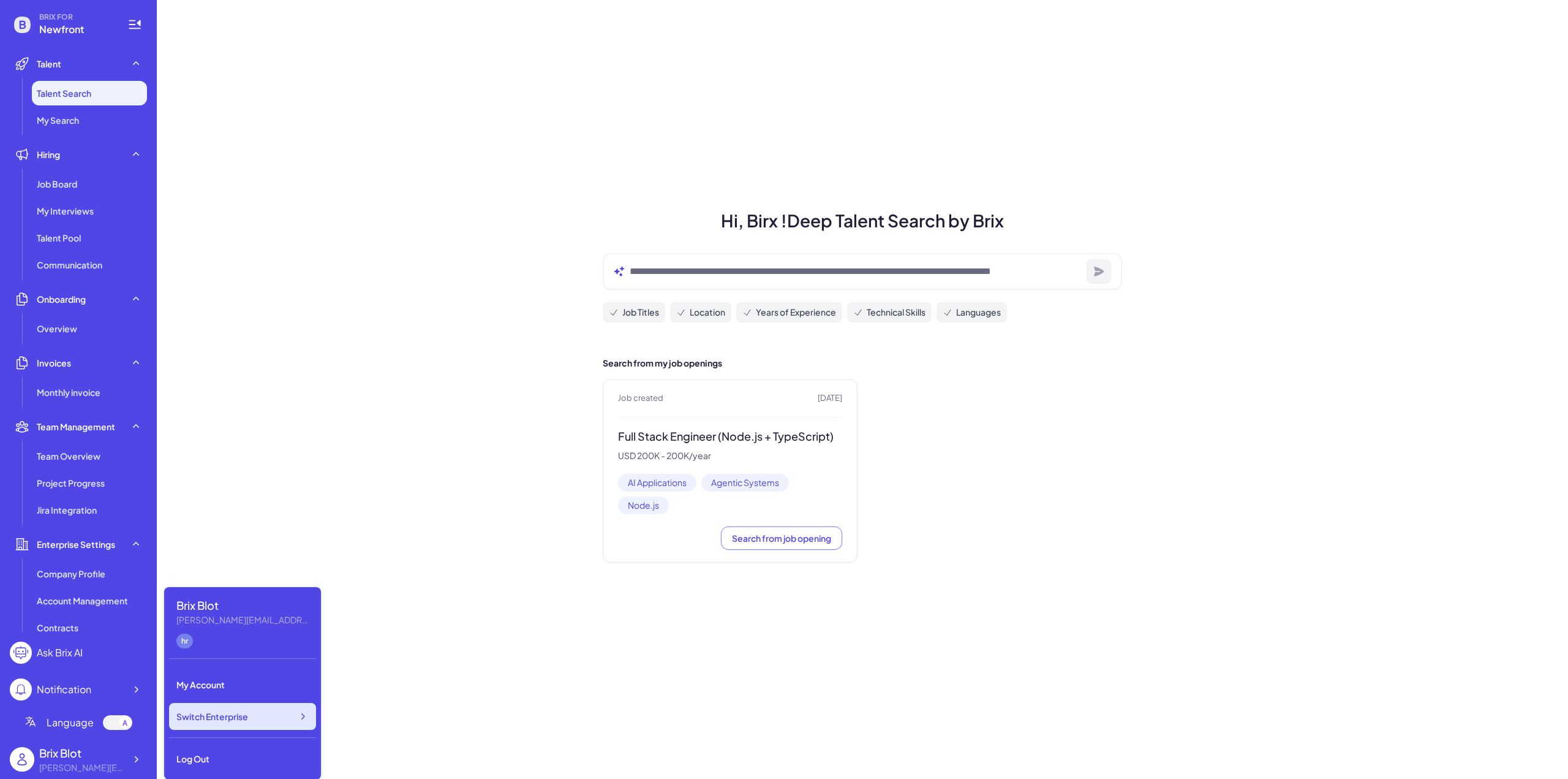
click at [223, 712] on span "Switch Enterprise" at bounding box center [212, 715] width 72 height 12
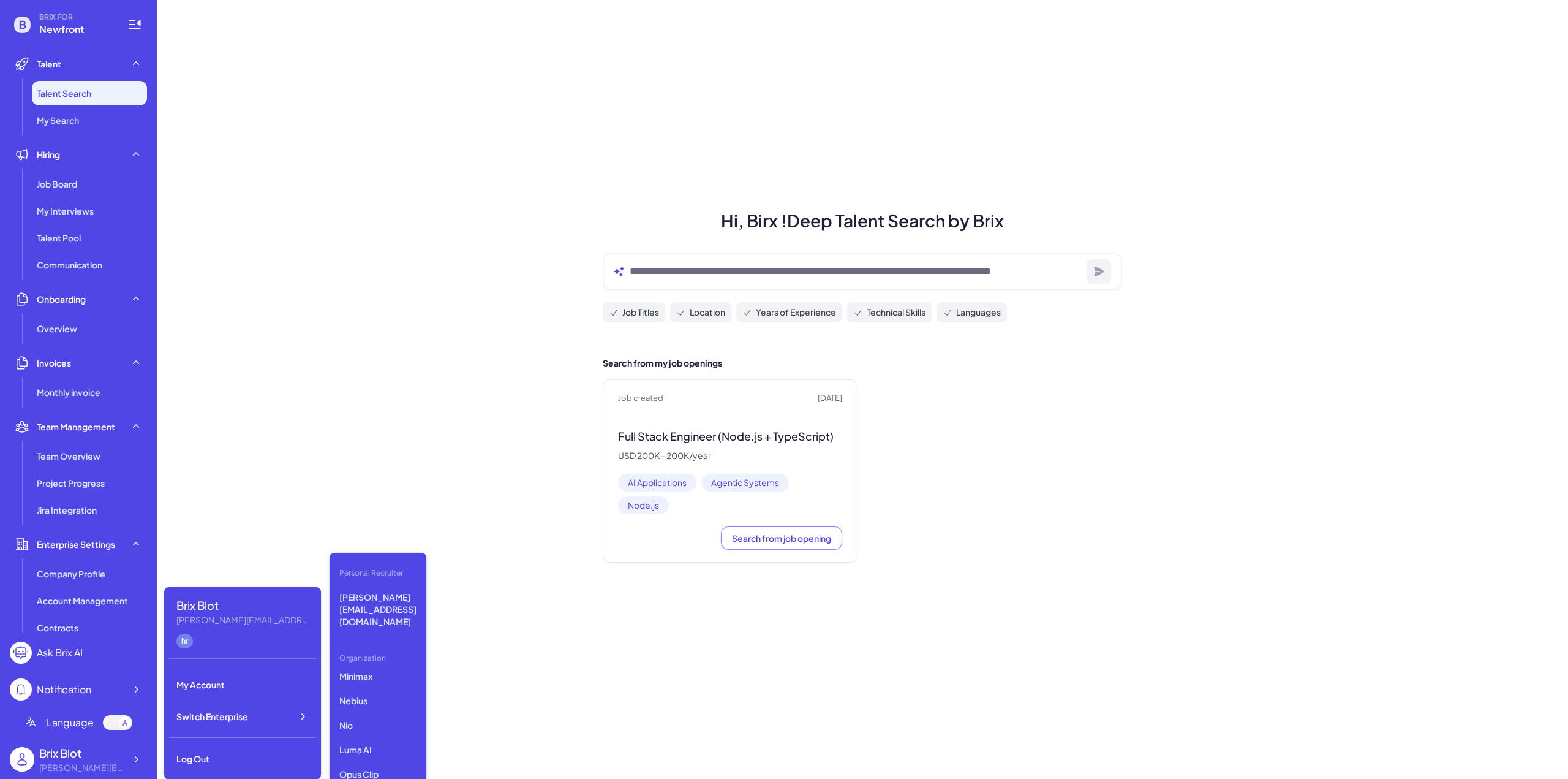
scroll to position [122, 0]
click at [367, 769] on p "LiveX AI" at bounding box center [377, 780] width 87 height 22
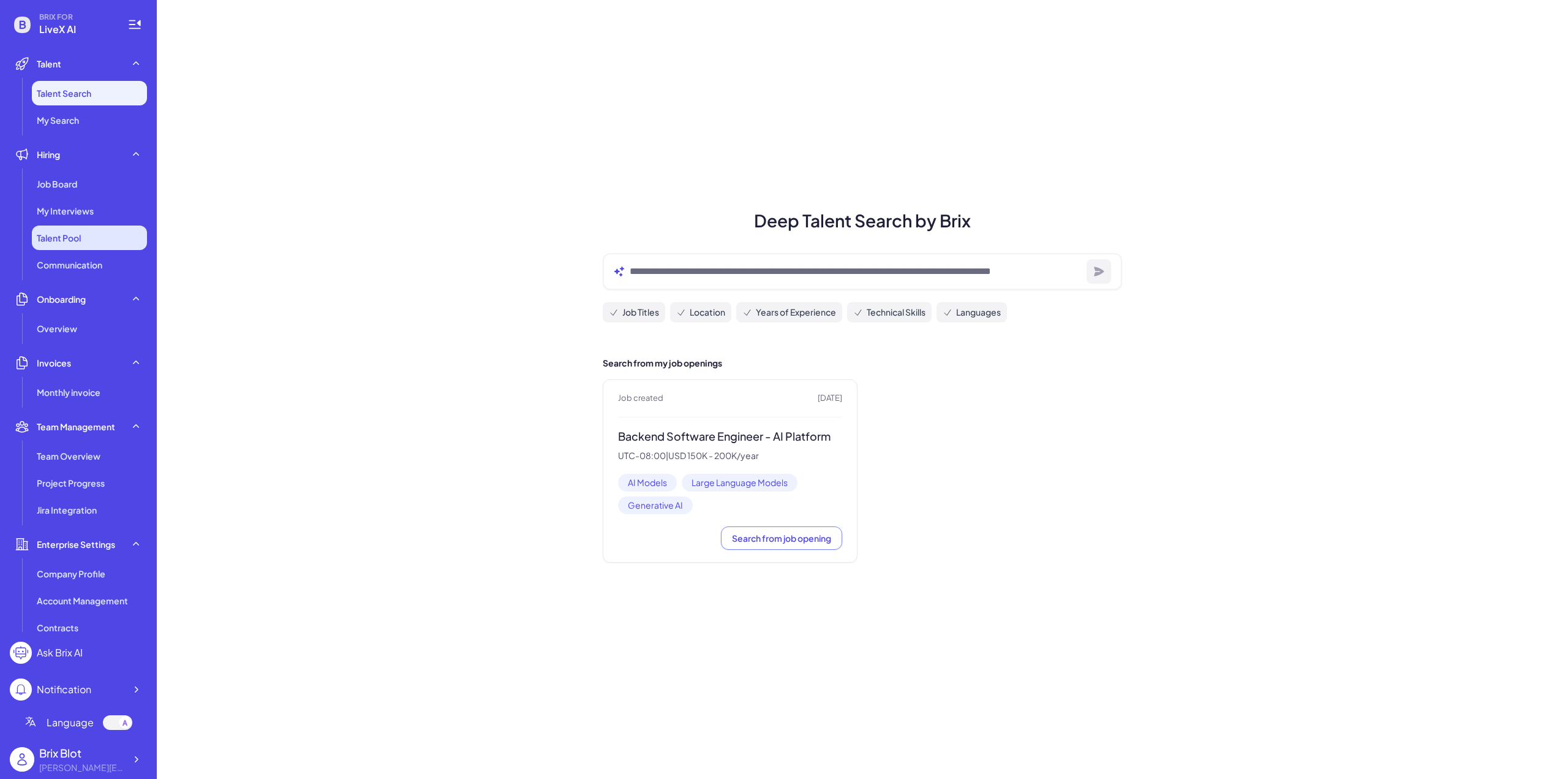
click at [67, 231] on span "Talent Pool" at bounding box center [58, 237] width 44 height 12
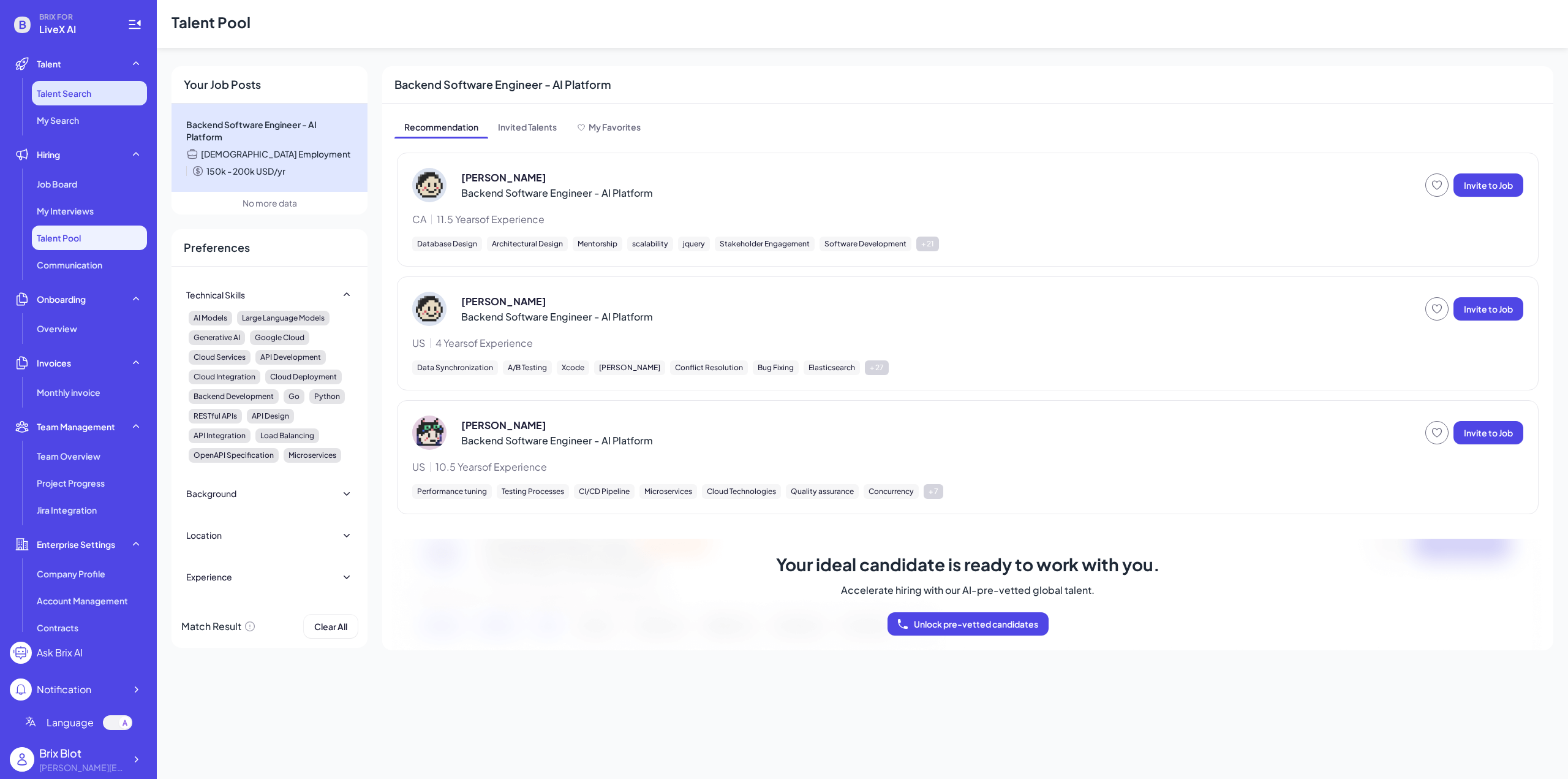
click at [80, 95] on span "Talent Search" at bounding box center [64, 92] width 55 height 12
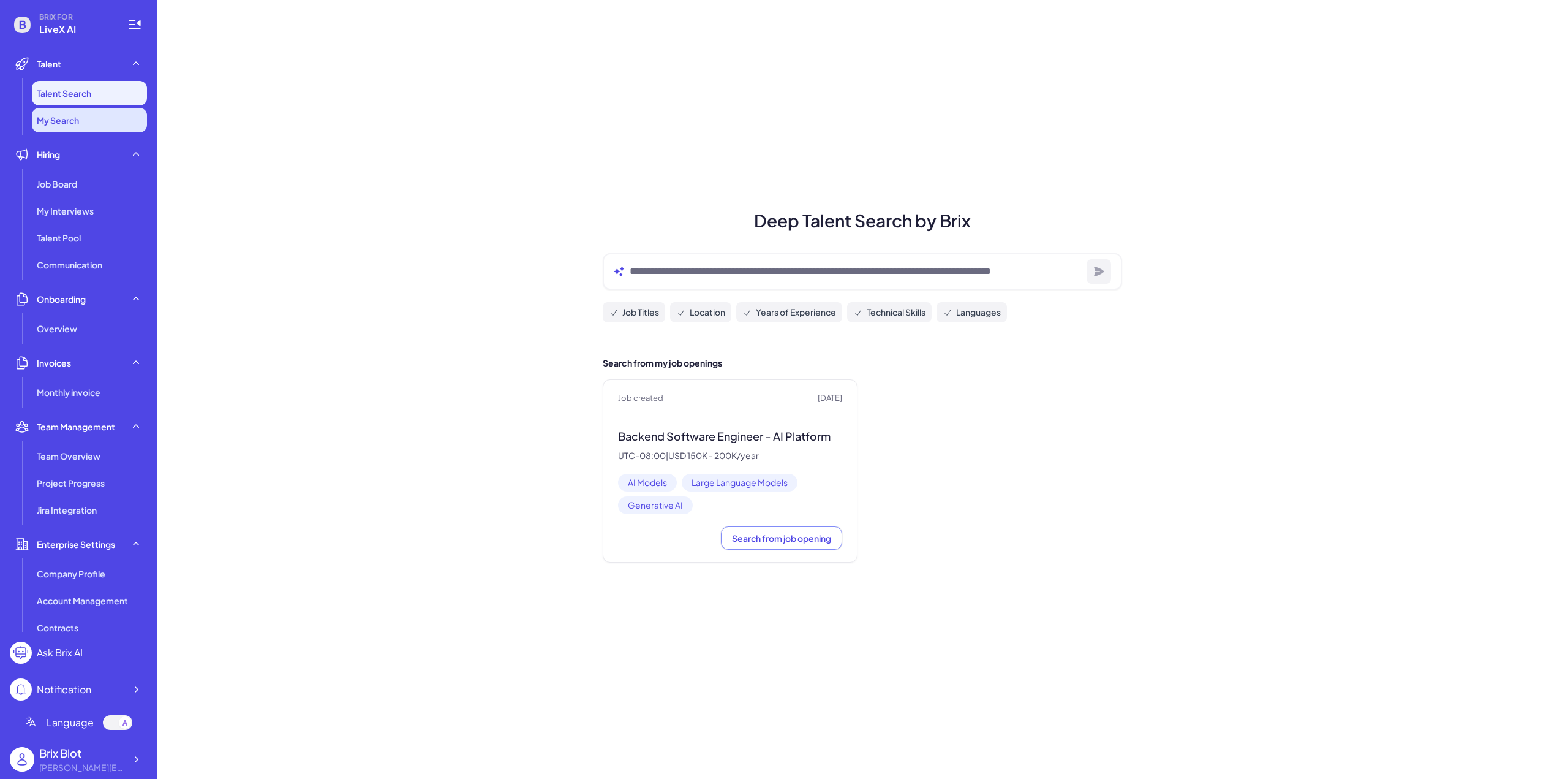
click at [76, 129] on li "My Search" at bounding box center [89, 119] width 115 height 25
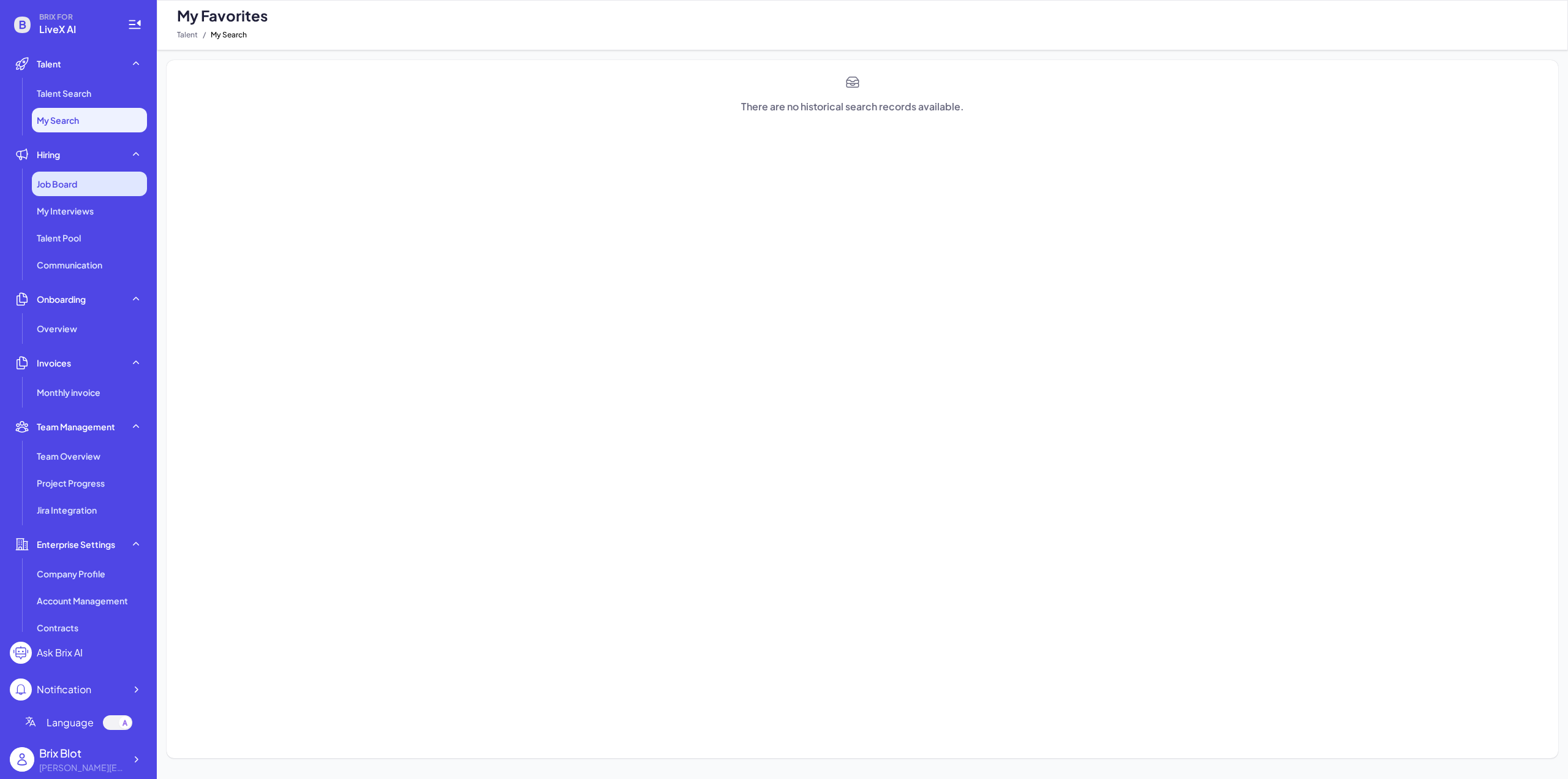
click at [74, 185] on span "Job Board" at bounding box center [56, 183] width 40 height 12
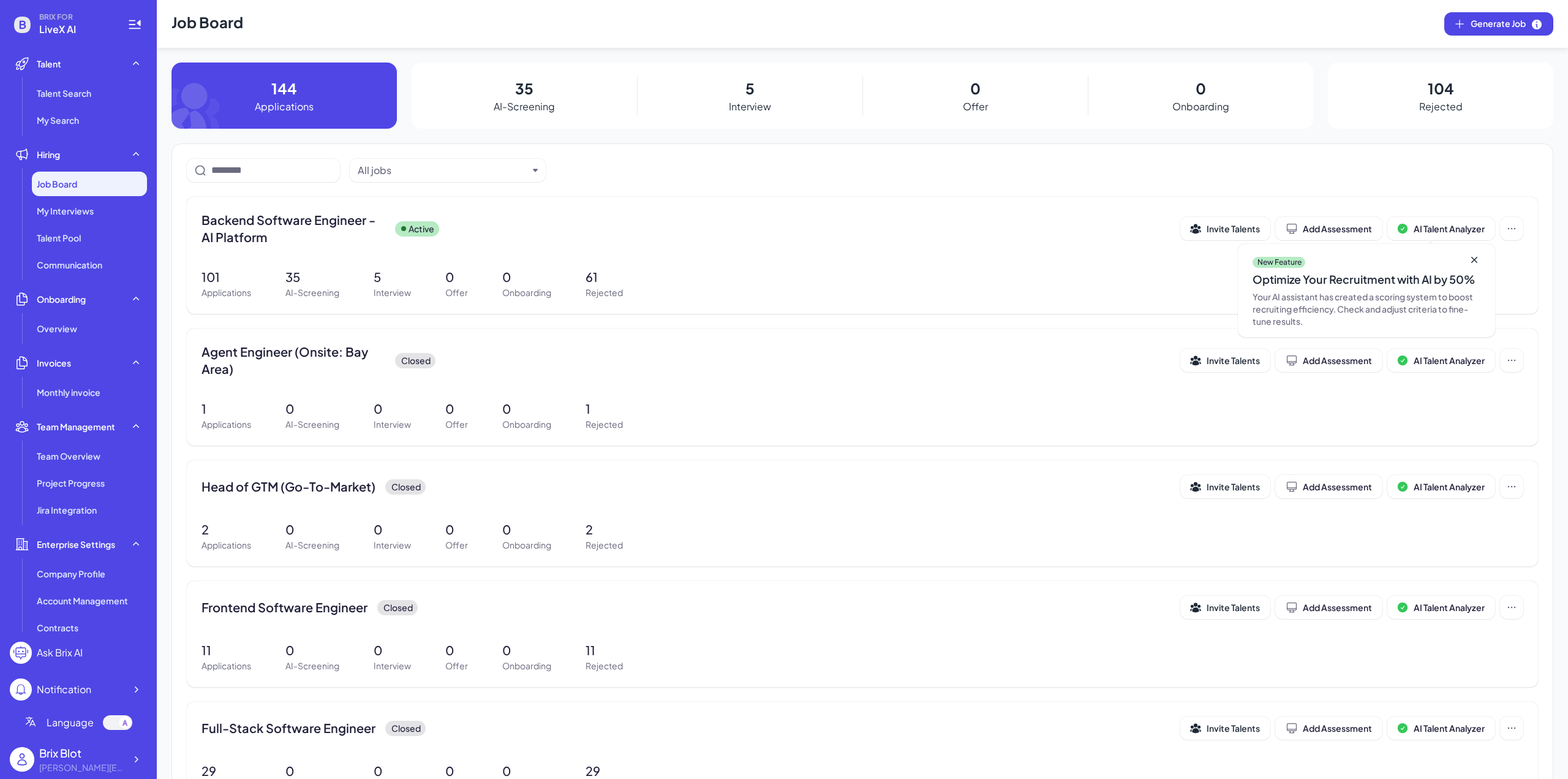
click at [531, 93] on p "35" at bounding box center [524, 88] width 18 height 22
click at [327, 237] on span "Backend Software Engineer - AI Platform" at bounding box center [293, 229] width 184 height 35
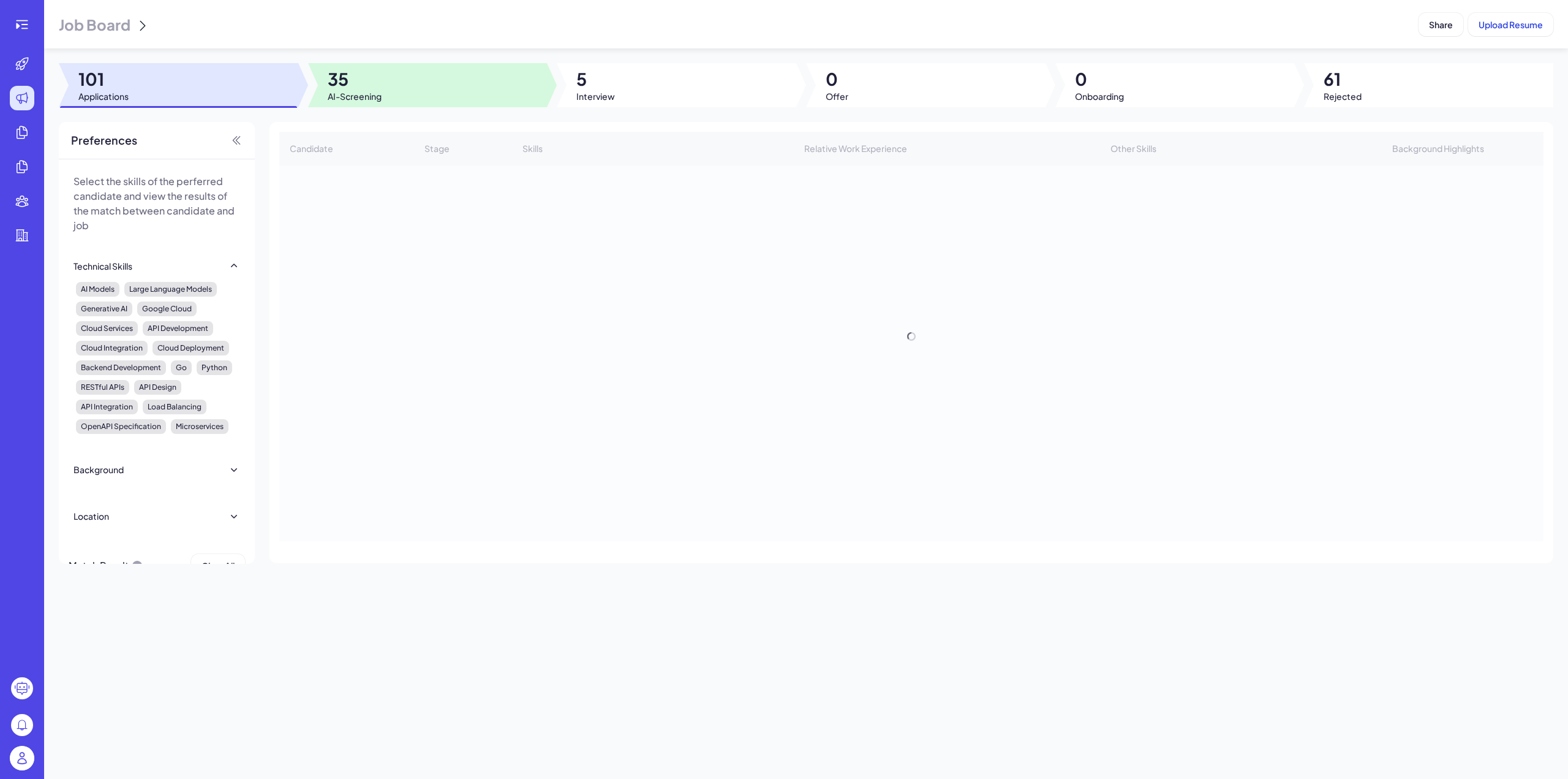
click at [412, 77] on div at bounding box center [427, 85] width 240 height 44
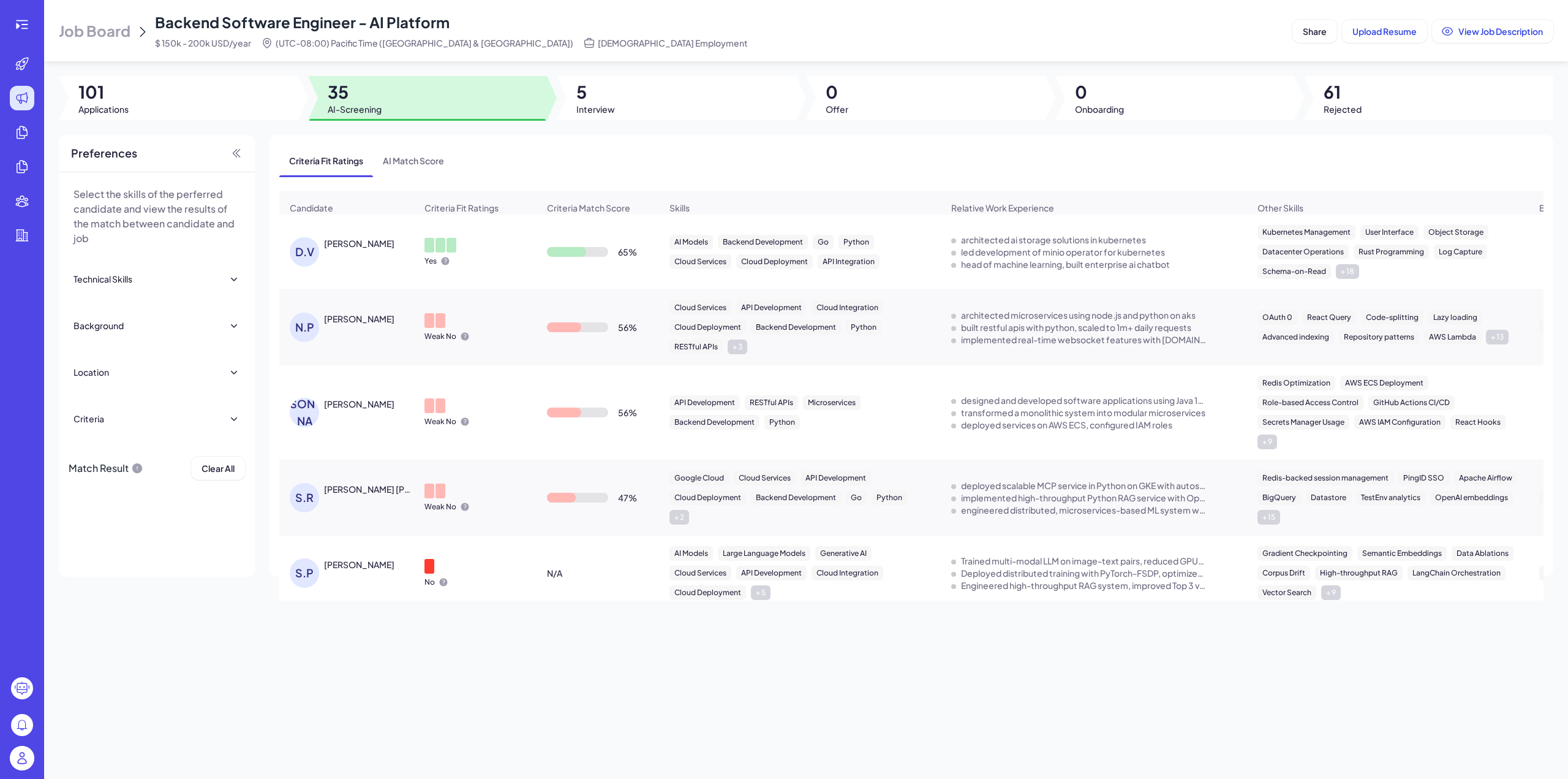
click at [667, 108] on div at bounding box center [676, 97] width 240 height 44
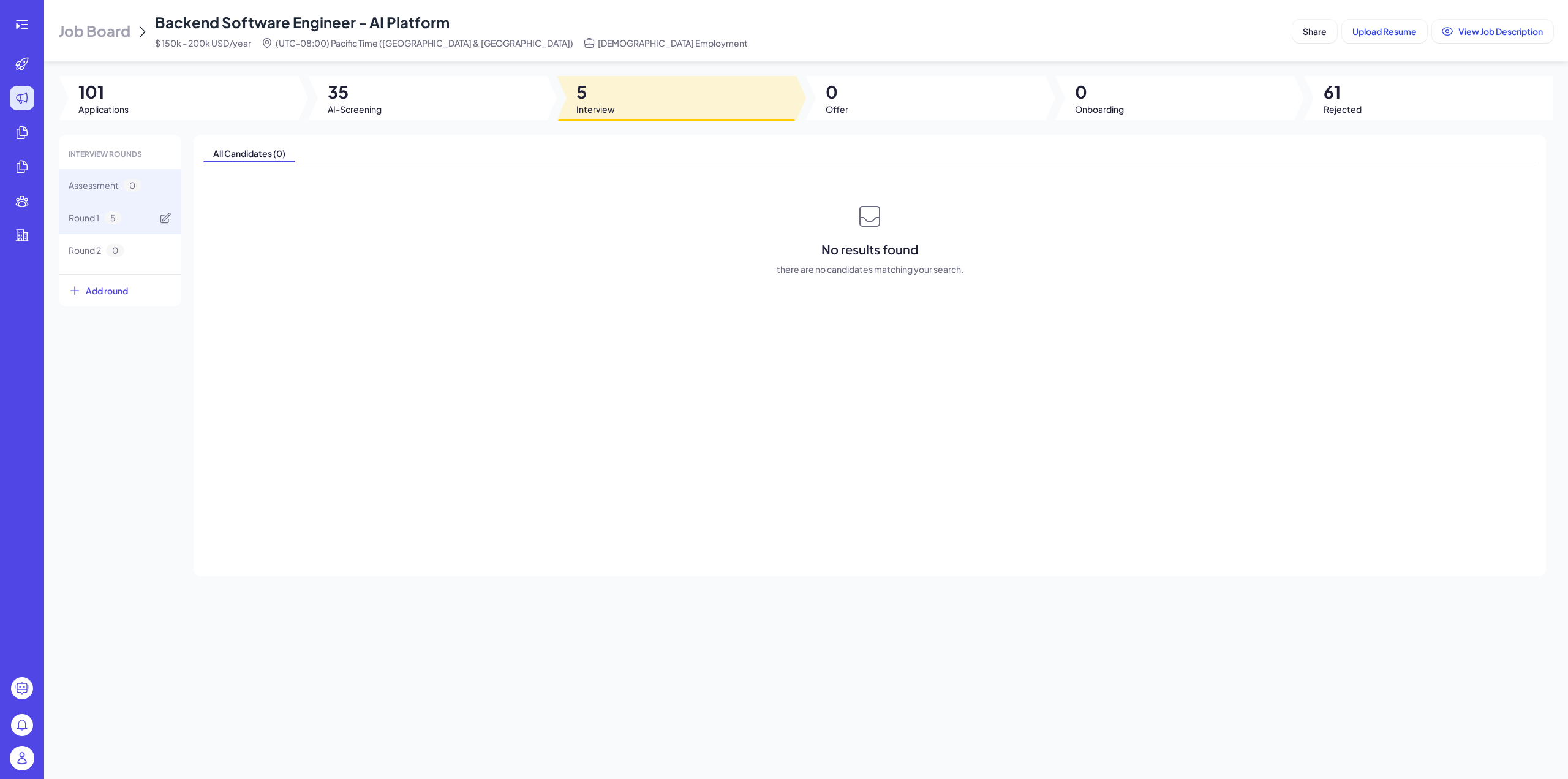
click at [81, 224] on div "Round 1 5" at bounding box center [120, 218] width 122 height 33
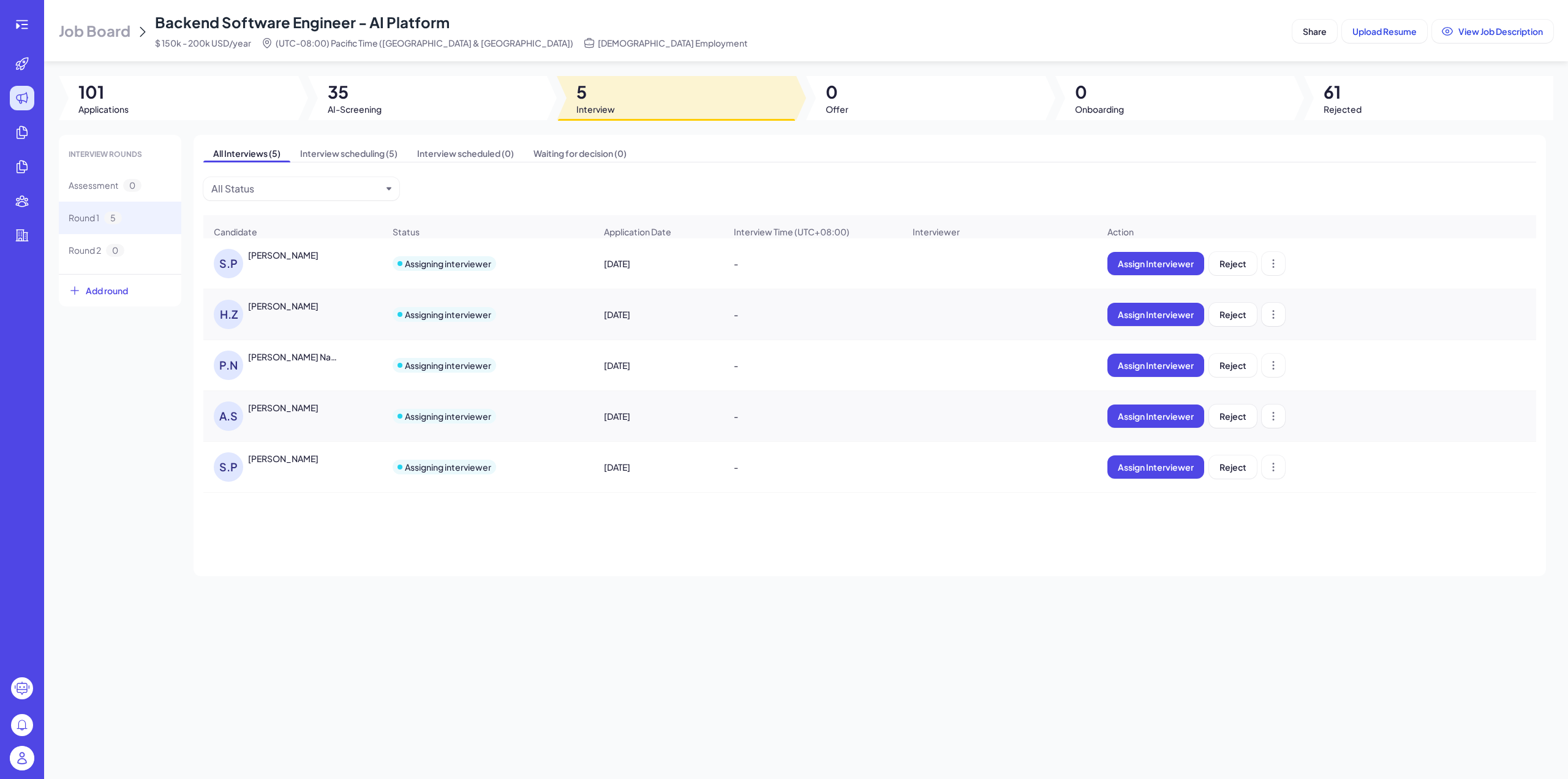
click at [313, 261] on div "[PERSON_NAME]" at bounding box center [293, 254] width 92 height 12
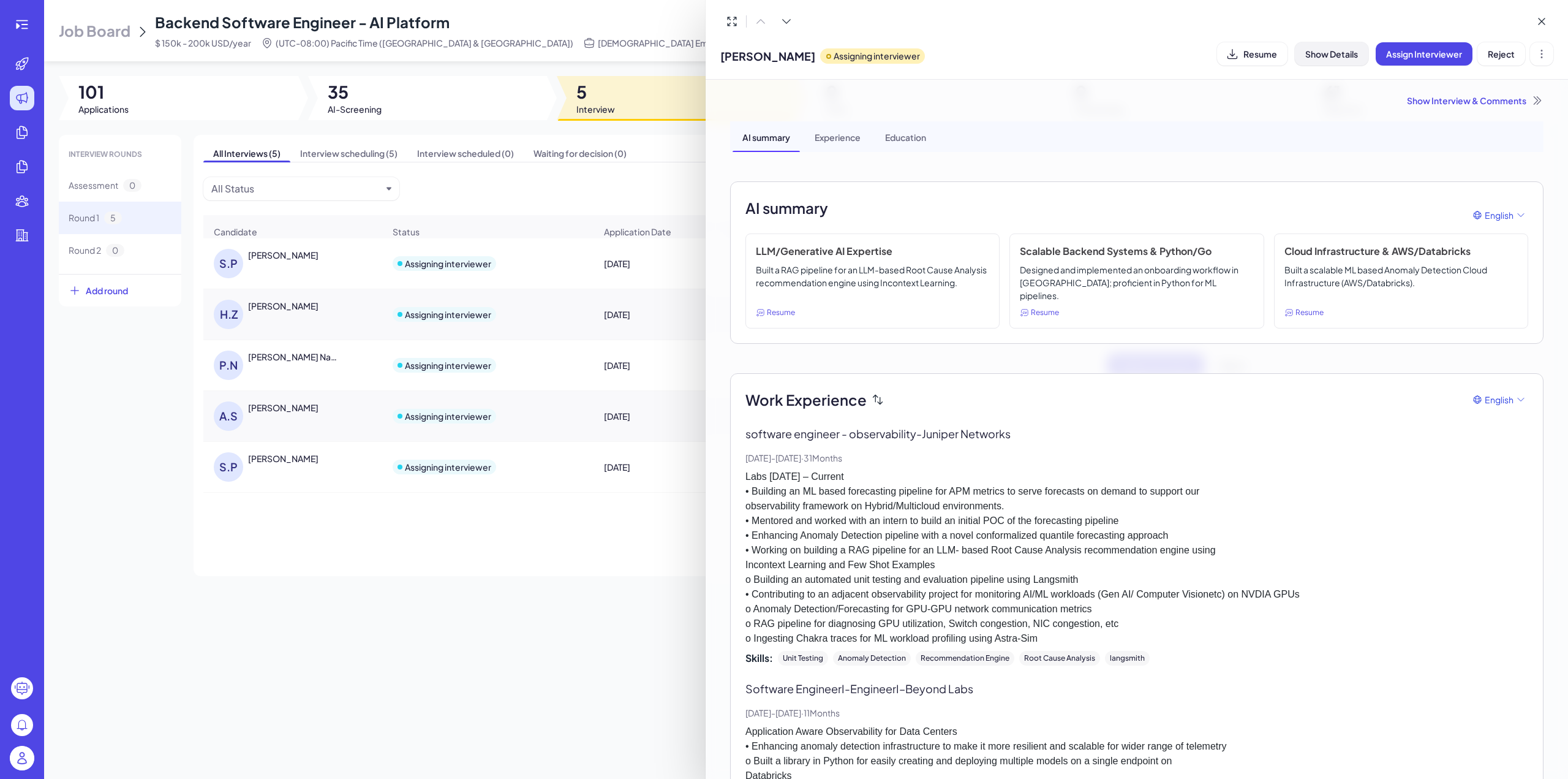
click at [1320, 44] on button "Show Details" at bounding box center [1331, 54] width 74 height 24
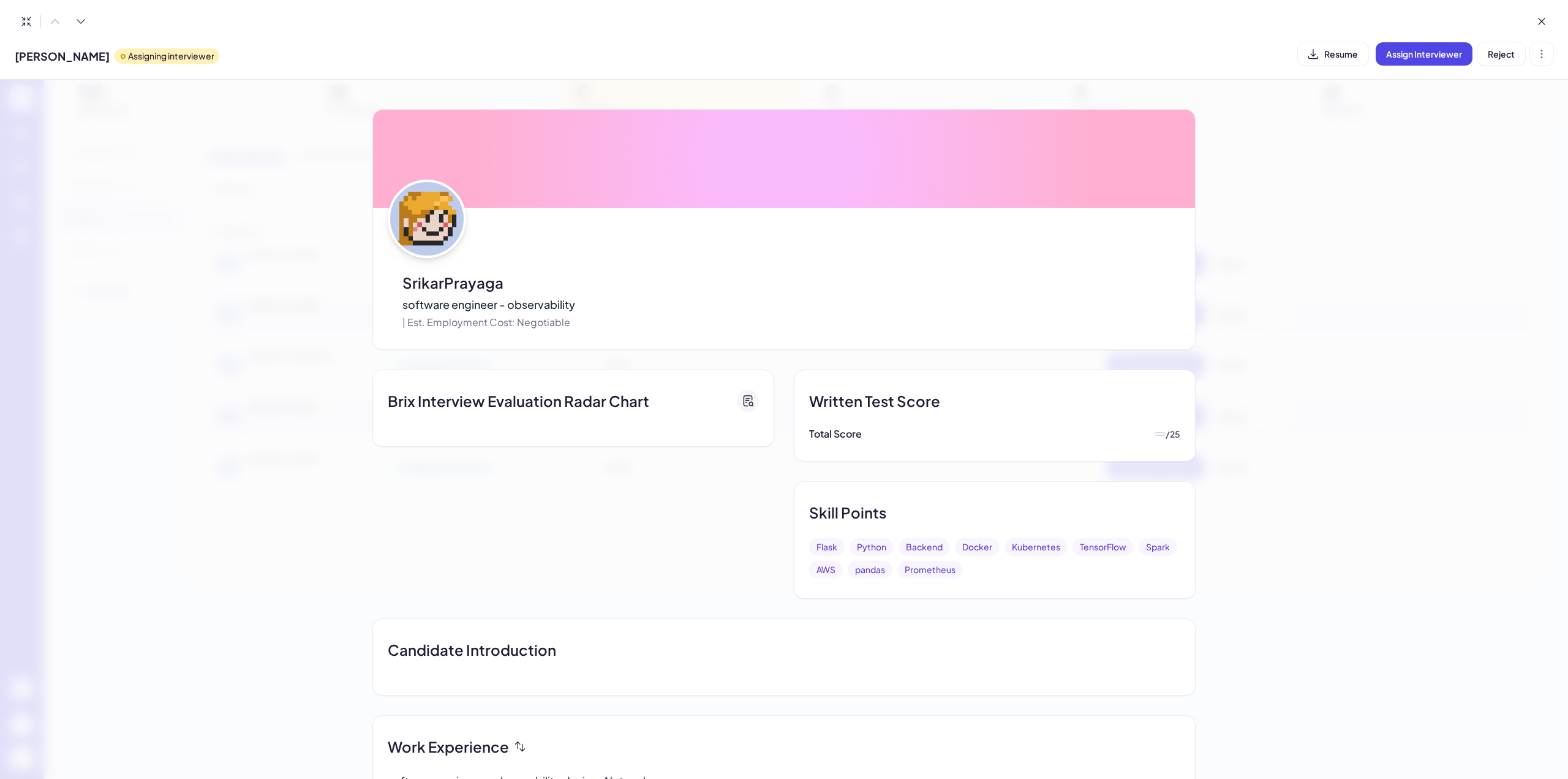
click at [1317, 294] on div "SrikarPrayaga software engineer - observability | Est. Employment Cost: Negotia…" at bounding box center [784, 428] width 1568 height 699
click at [1540, 16] on icon at bounding box center [1542, 21] width 12 height 12
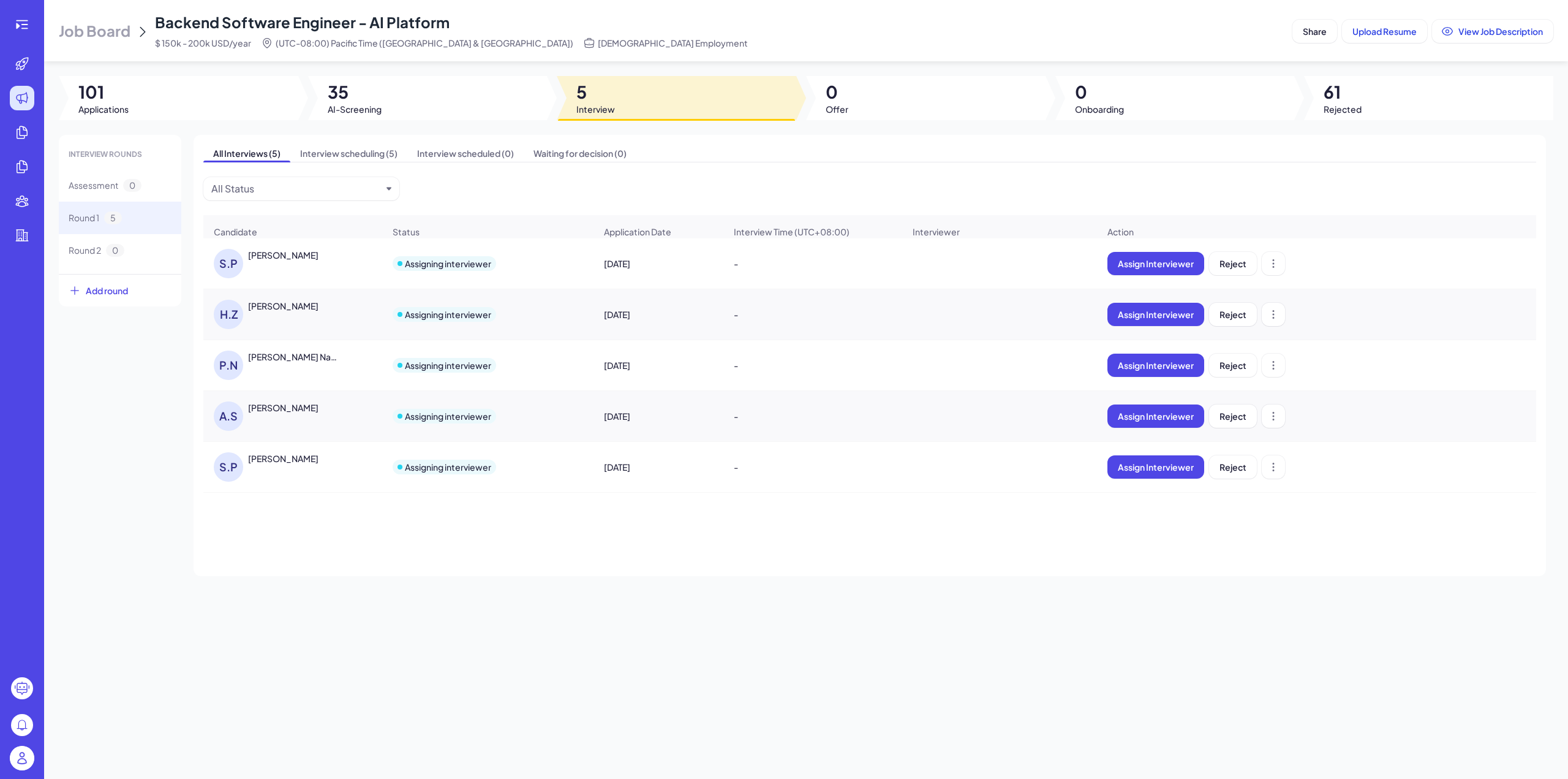
click at [363, 278] on div "[PERSON_NAME]" at bounding box center [292, 263] width 178 height 49
click at [281, 261] on div "[PERSON_NAME]" at bounding box center [282, 254] width 70 height 12
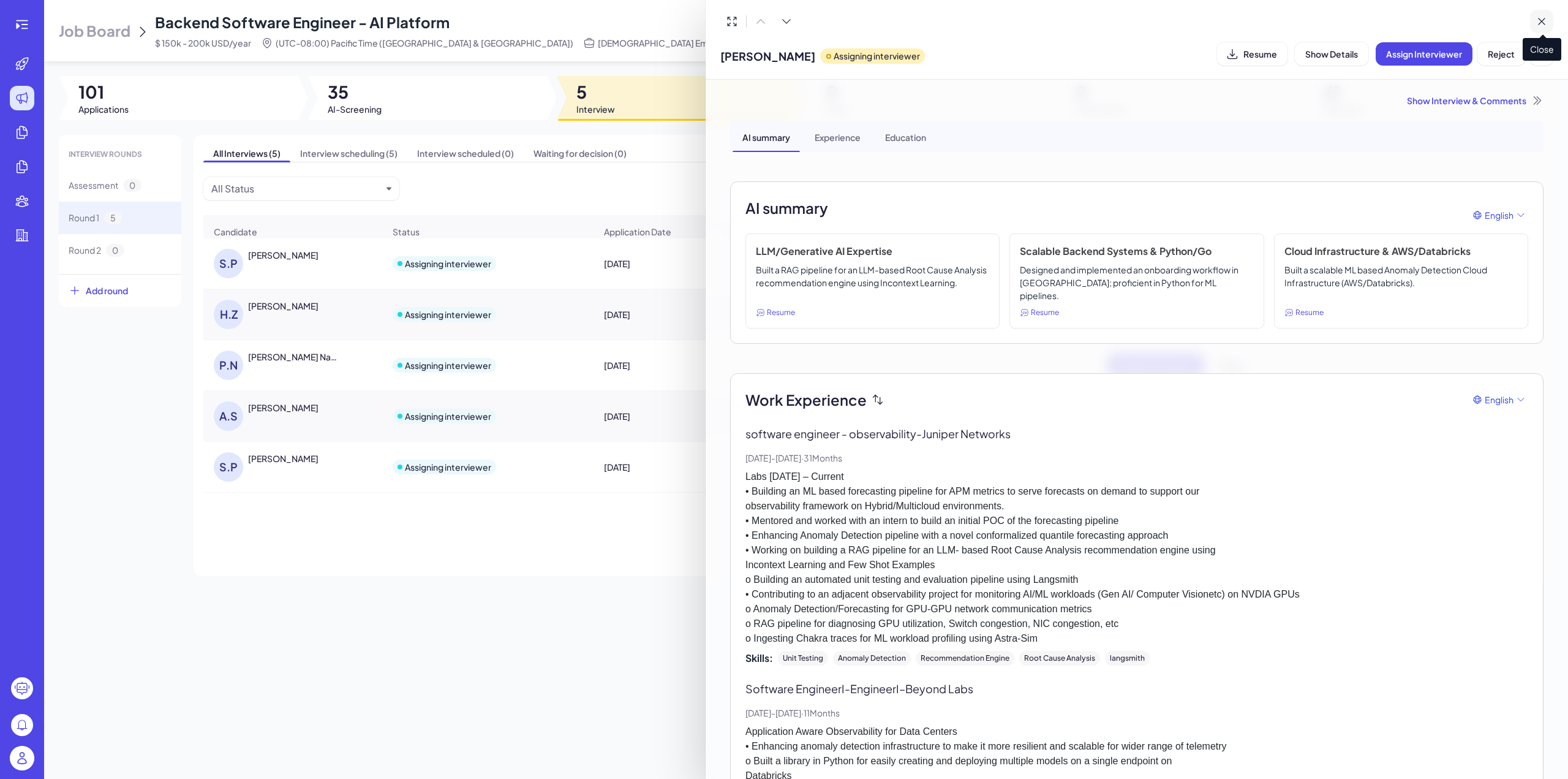
click at [1536, 22] on icon at bounding box center [1542, 21] width 12 height 12
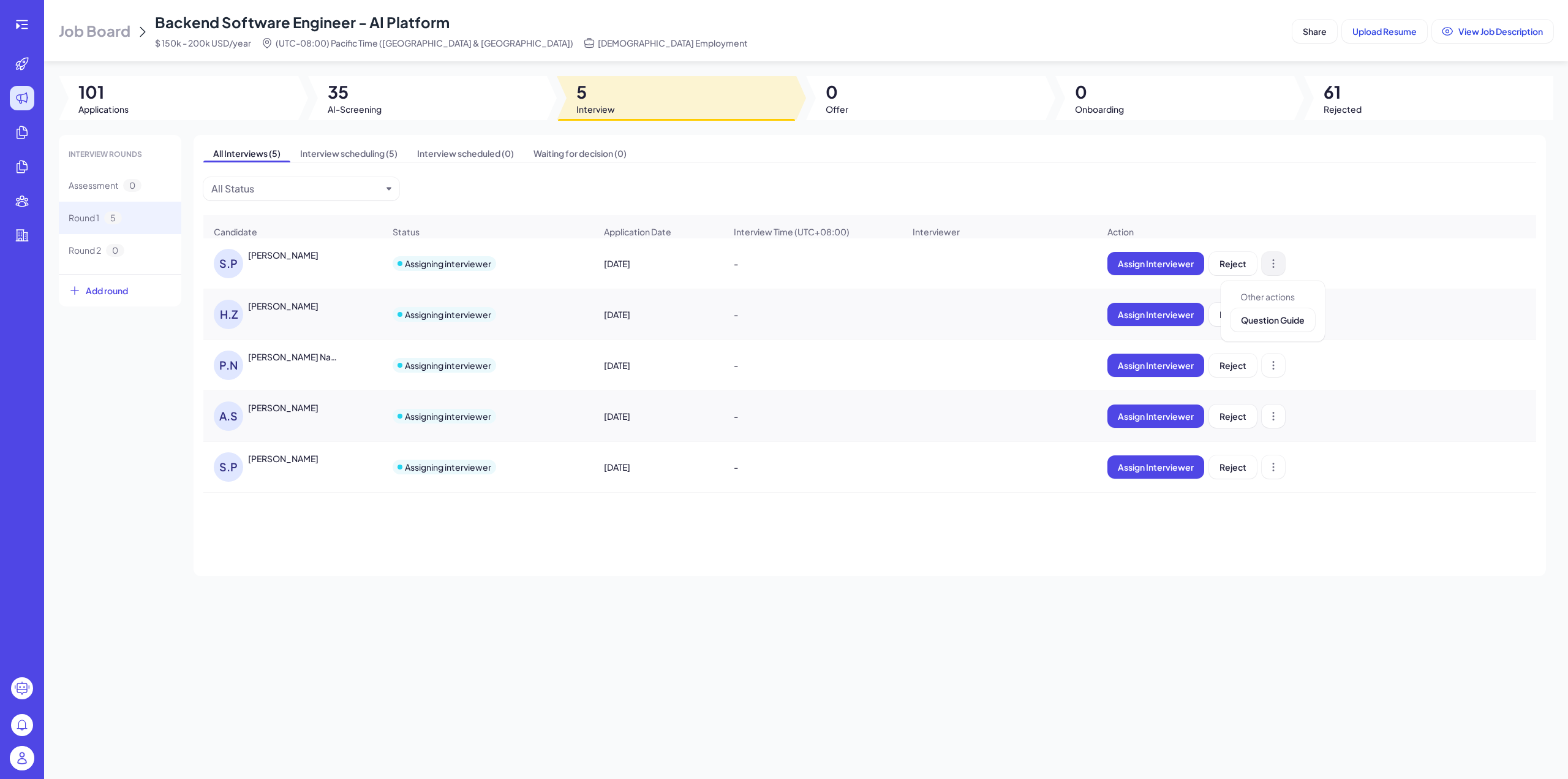
click at [1268, 270] on icon at bounding box center [1273, 262] width 12 height 12
click at [1140, 659] on div "Job Board Backend Software Engineer - AI Platform $ 150k - 200k USD/year (UTC-0…" at bounding box center [805, 389] width 1524 height 779
click at [308, 271] on div "[PERSON_NAME]" at bounding box center [277, 263] width 127 height 29
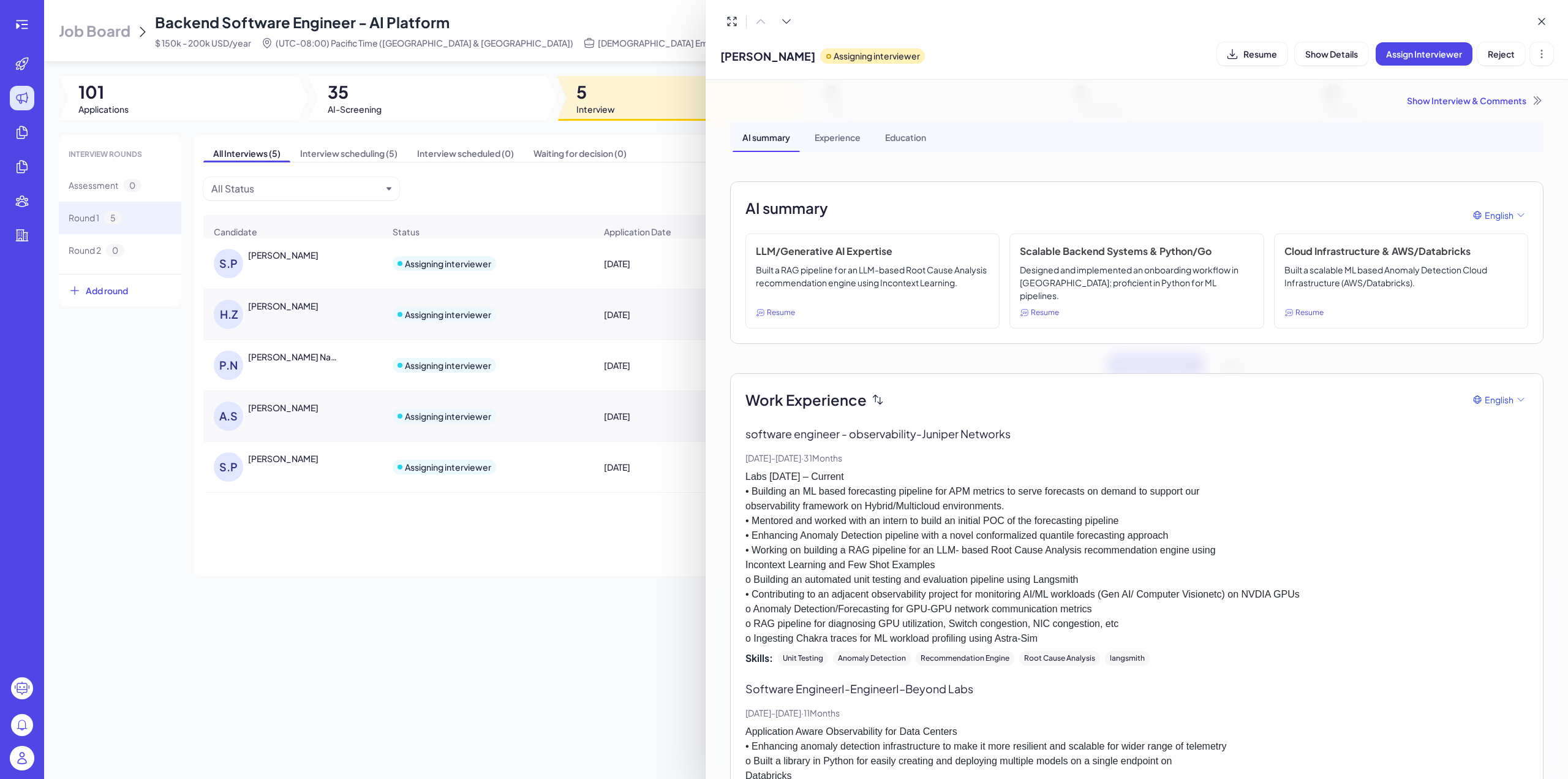
click at [1501, 99] on div "Show Interview & Comments" at bounding box center [1136, 100] width 814 height 12
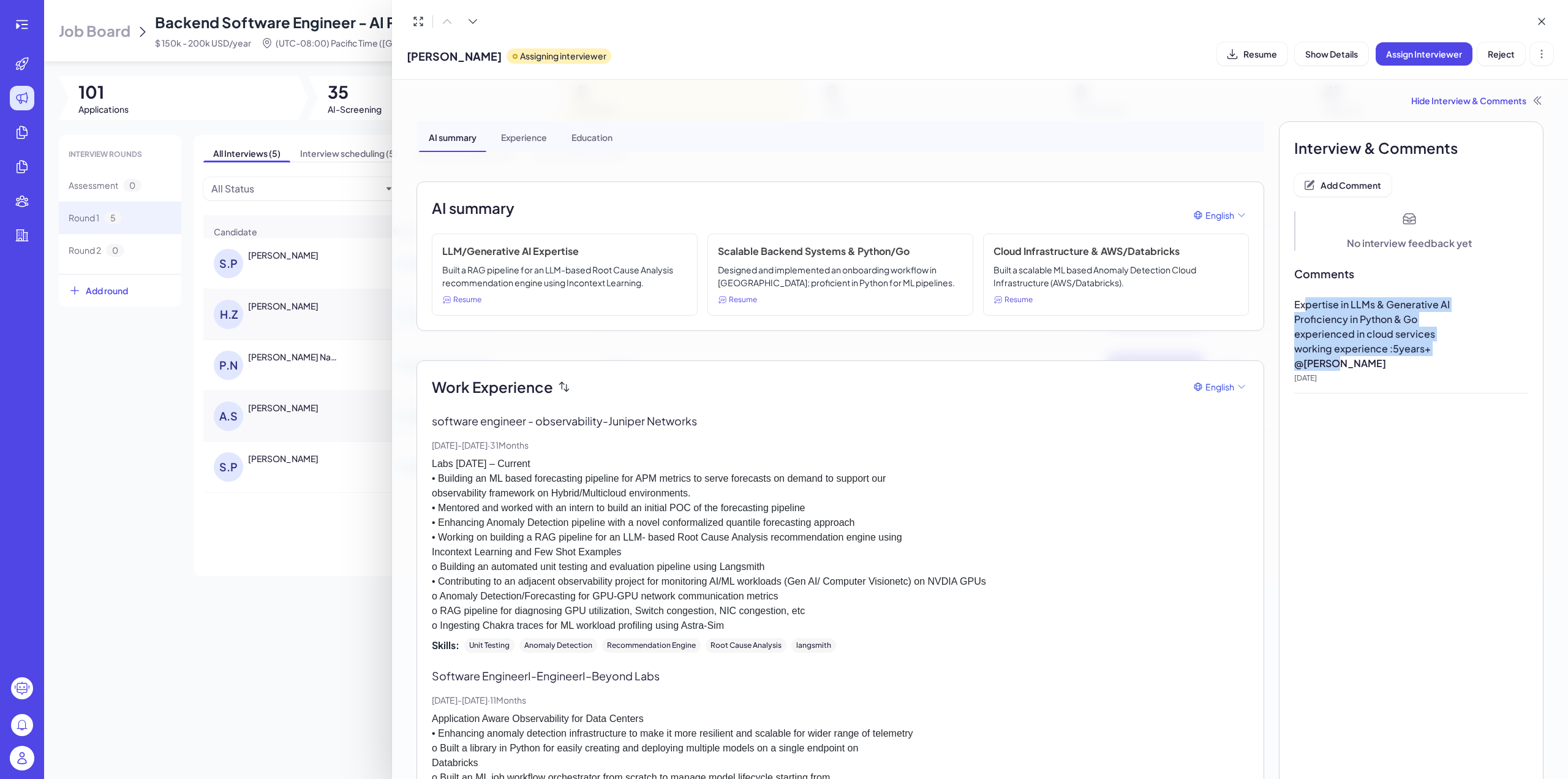
drag, startPoint x: 1299, startPoint y: 306, endPoint x: 1399, endPoint y: 359, distance: 113.2
click at [1399, 359] on div "Expertise in LLMs & Generative AI Proficiency in Python & Go experienced in clo…" at bounding box center [1411, 345] width 234 height 97
click at [1433, 360] on p "@ [PERSON_NAME]" at bounding box center [1411, 364] width 234 height 15
drag, startPoint x: 1289, startPoint y: 302, endPoint x: 1442, endPoint y: 349, distance: 160.1
click at [1442, 349] on div "Expertise in LLMs & Generative AI Proficiency in Python & Go experienced in clo…" at bounding box center [1411, 326] width 234 height 59
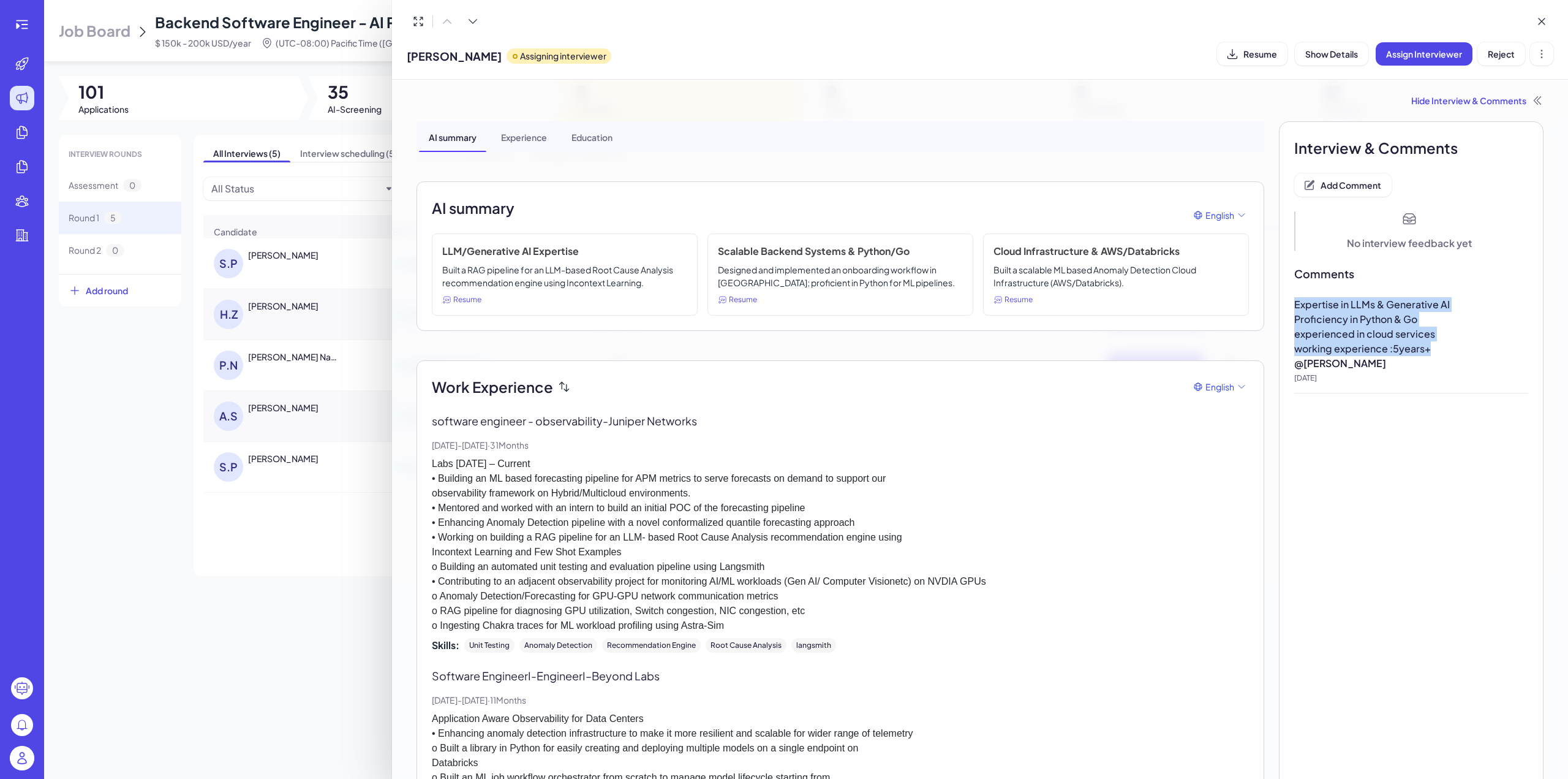
copy div "Expertise in LLMs & Generative AI Proficiency in Python & Go experienced in clo…"
click at [280, 602] on div at bounding box center [784, 389] width 1568 height 779
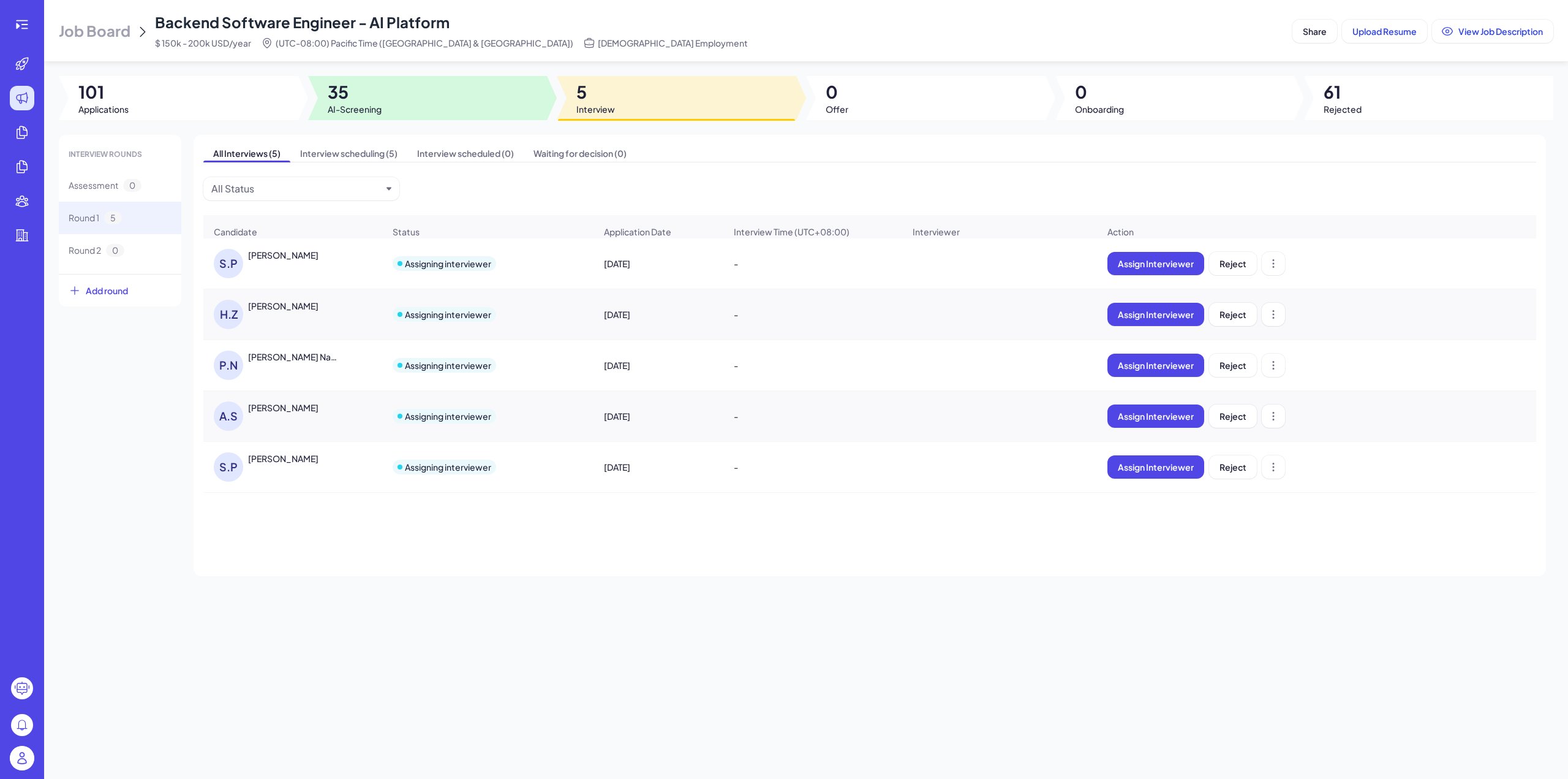
click at [402, 97] on div at bounding box center [427, 97] width 240 height 44
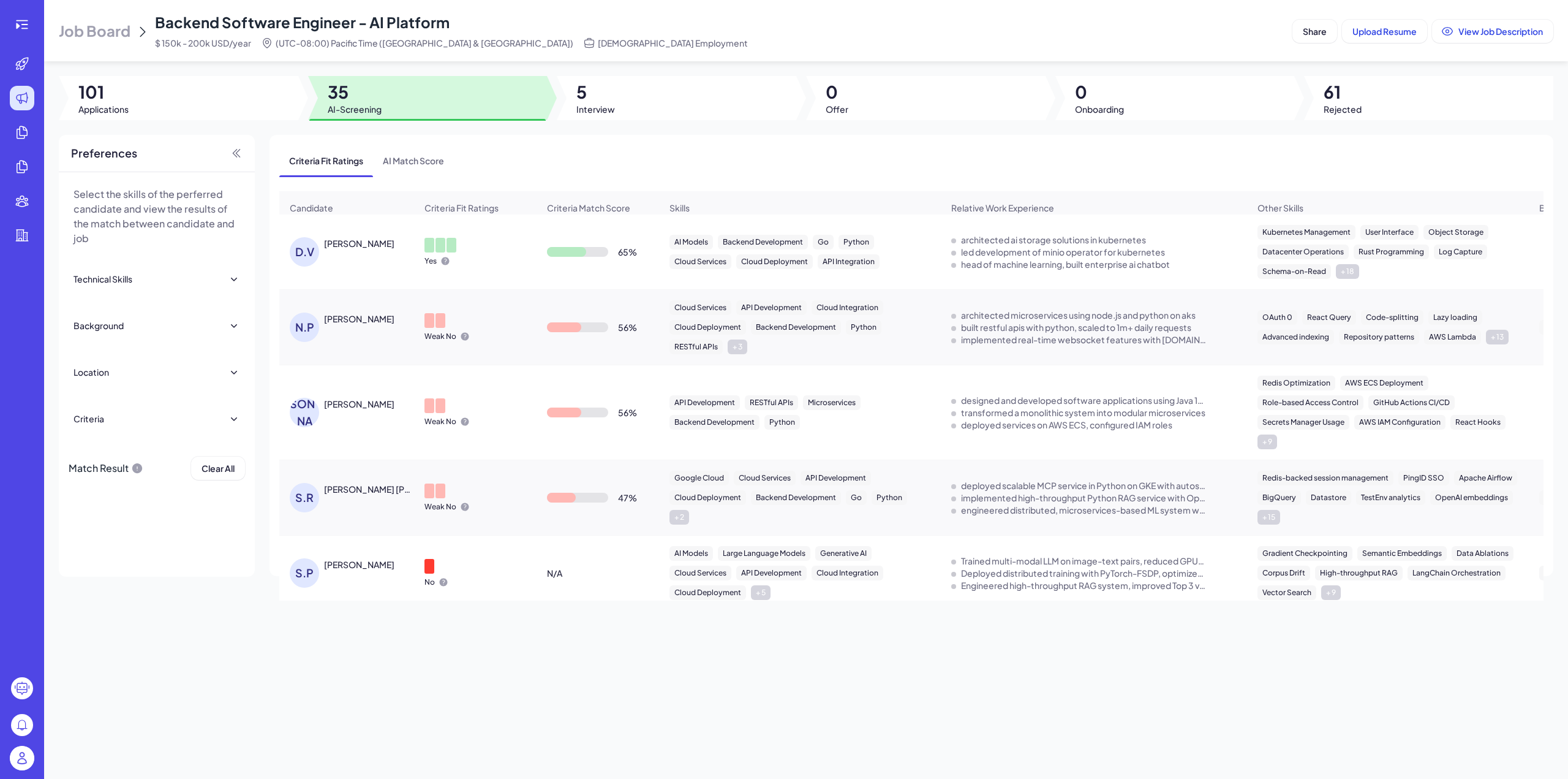
click at [374, 250] on div "[PERSON_NAME]" at bounding box center [359, 242] width 70 height 12
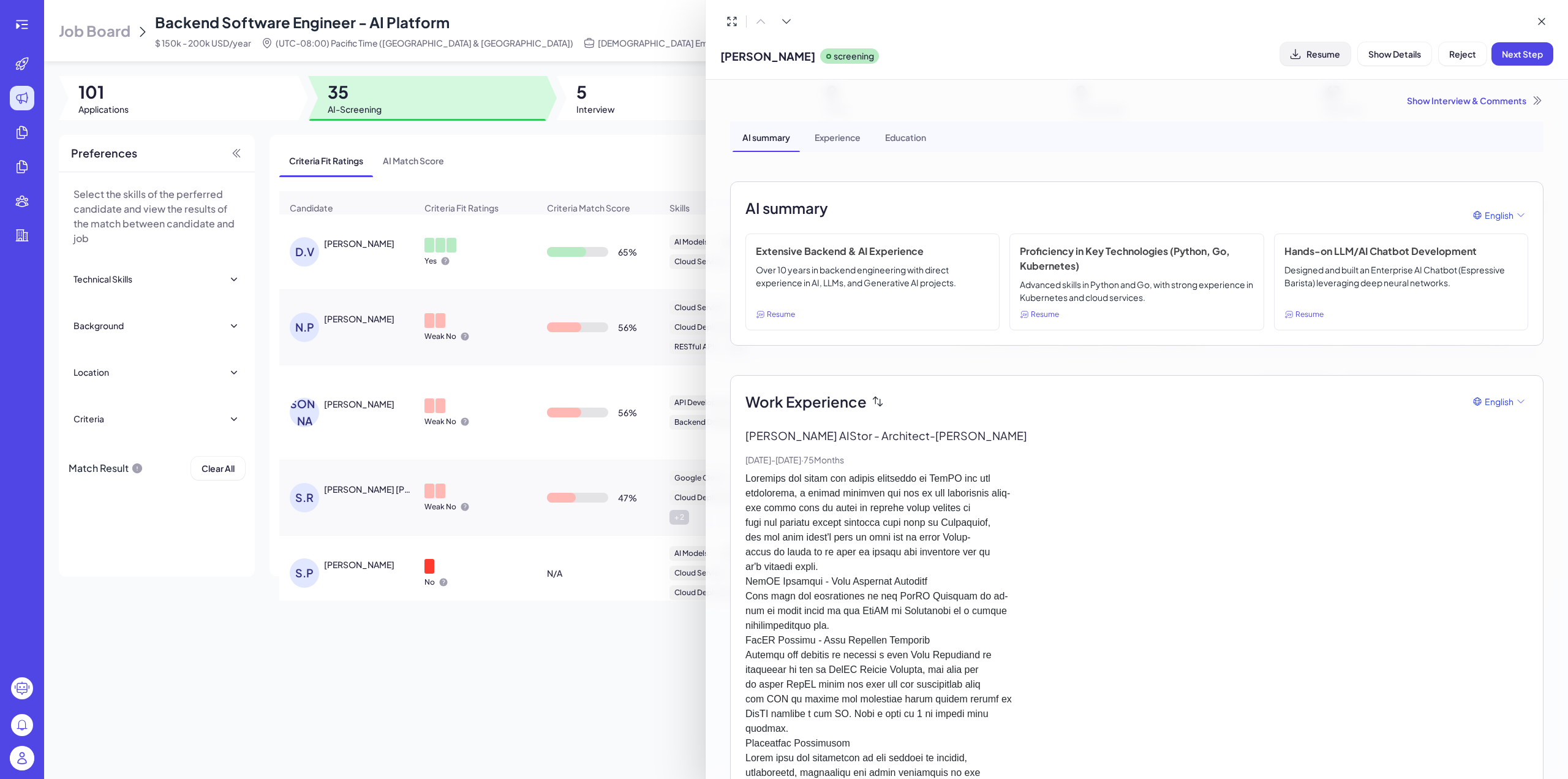
click at [1318, 61] on button "Resume" at bounding box center [1315, 54] width 70 height 24
click at [1204, 26] on div at bounding box center [1137, 22] width 833 height 24
click at [1495, 97] on div "Show Interview & Comments" at bounding box center [1136, 100] width 814 height 12
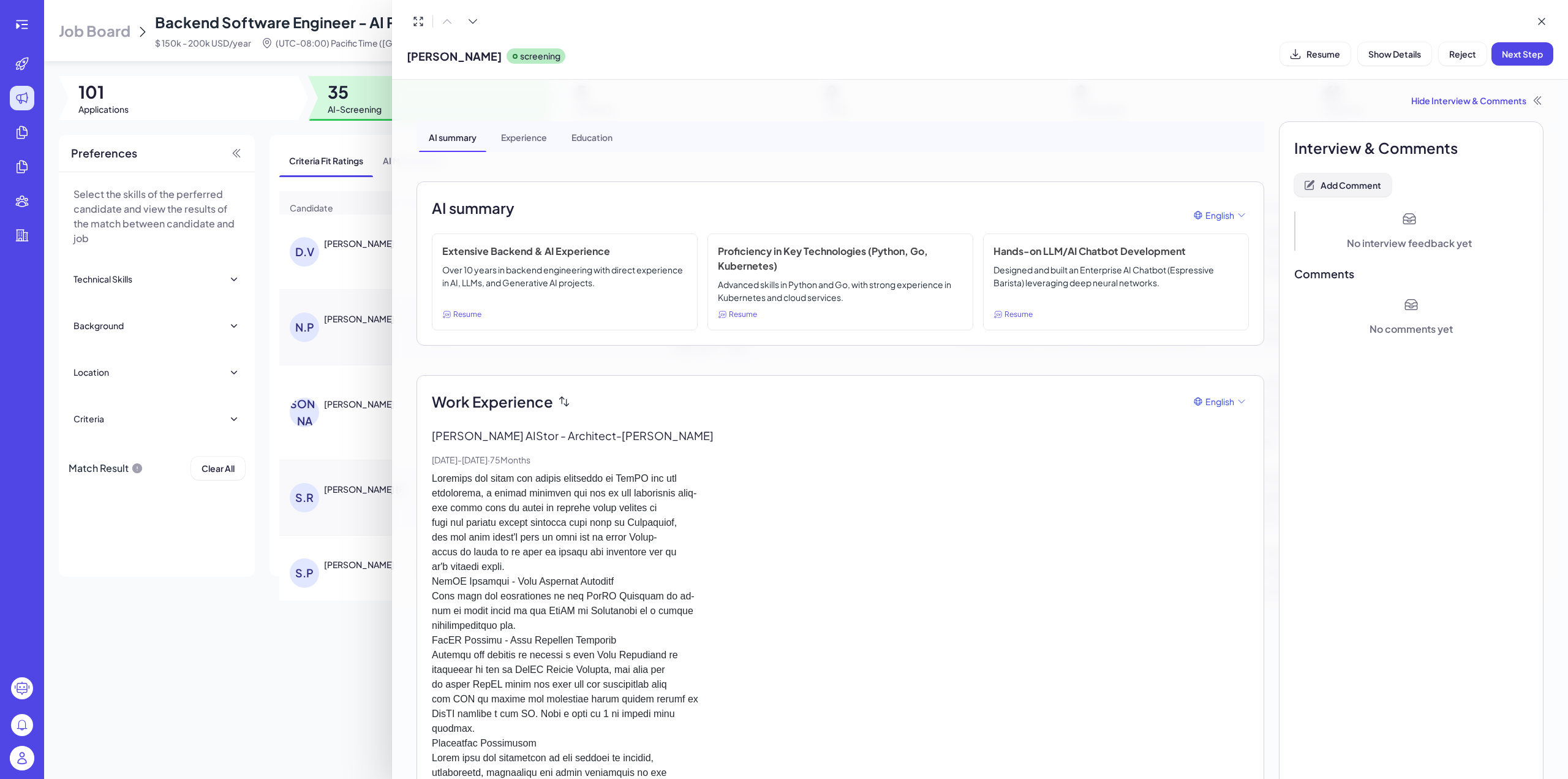
click at [1344, 187] on span "Add Comment" at bounding box center [1351, 185] width 61 height 11
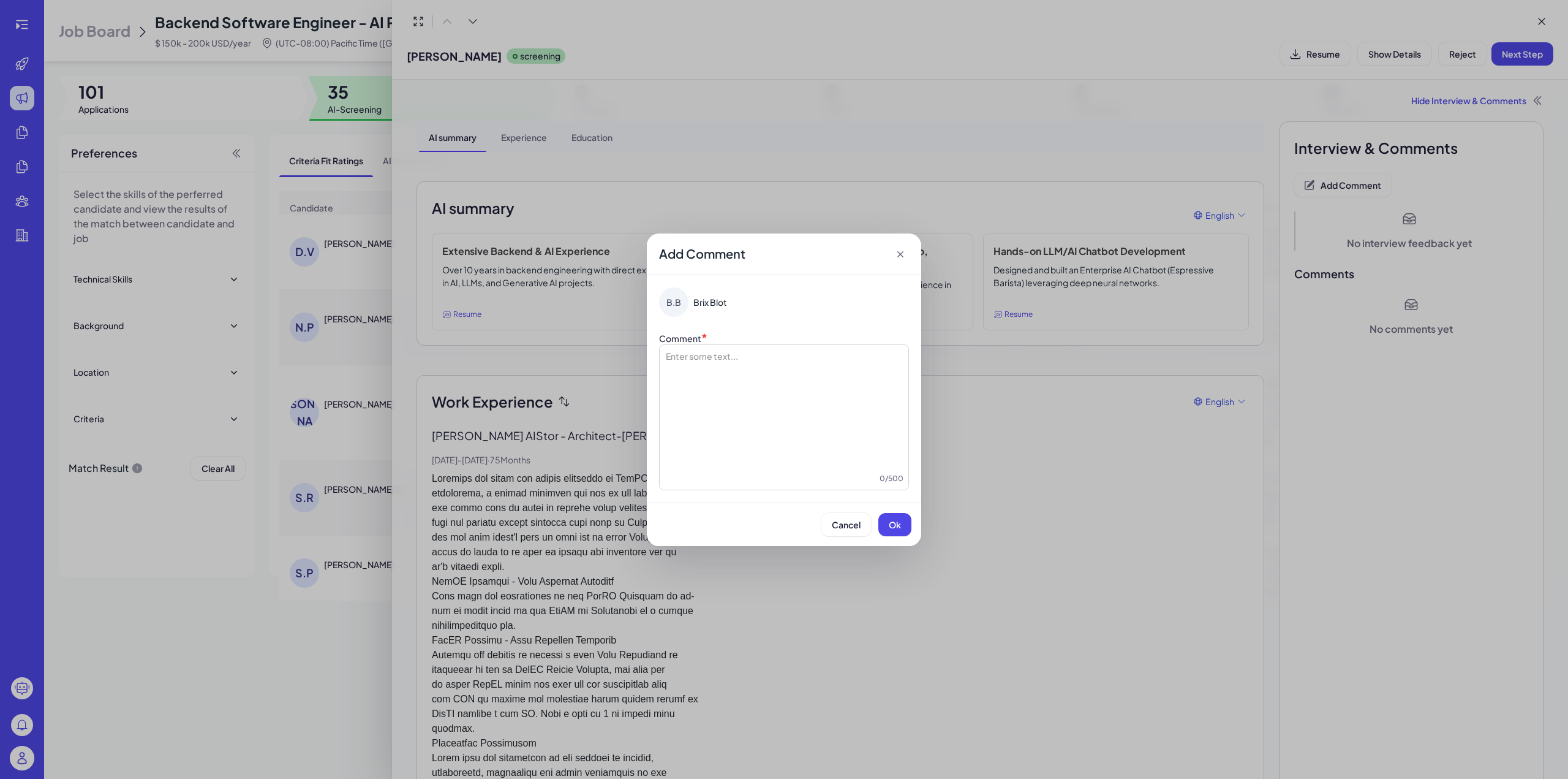
click at [897, 250] on icon at bounding box center [900, 253] width 12 height 12
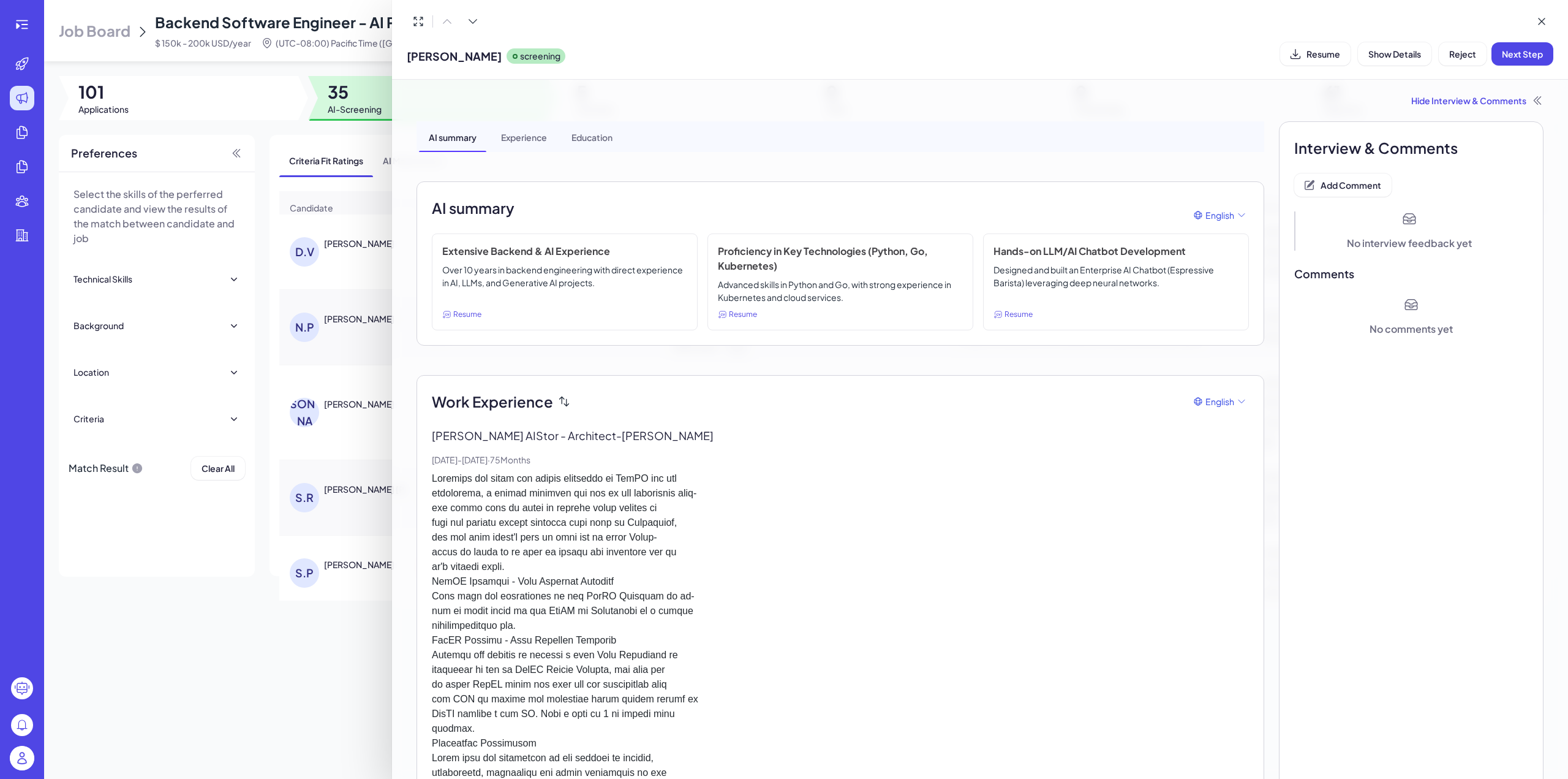
click at [1346, 280] on span "Comments" at bounding box center [1411, 273] width 234 height 17
click at [1542, 15] on icon at bounding box center [1542, 21] width 12 height 12
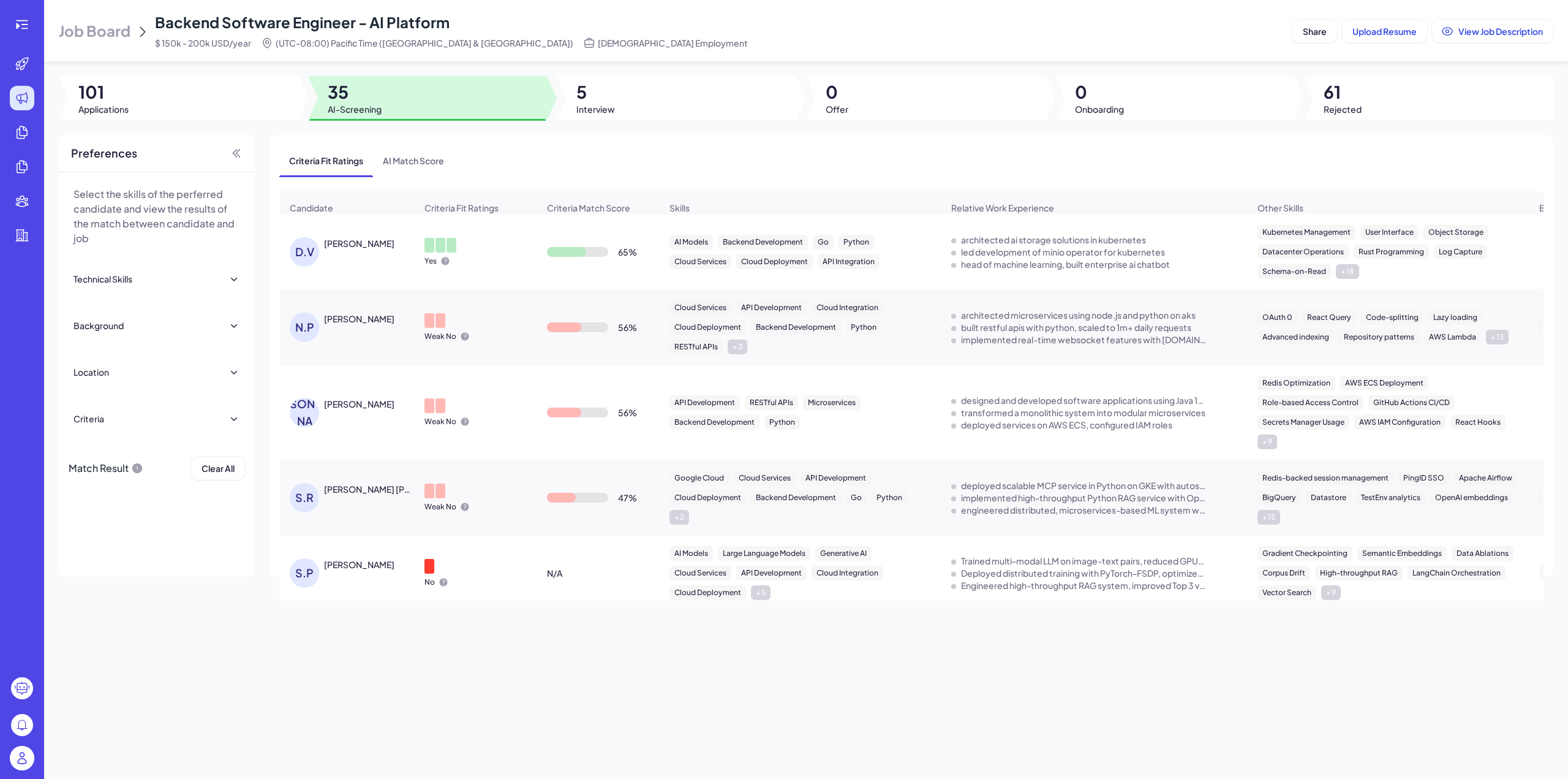
click at [505, 242] on div "Yes" at bounding box center [475, 251] width 121 height 47
click at [362, 239] on div "D.V [PERSON_NAME]" at bounding box center [346, 251] width 134 height 49
click at [334, 250] on div "[PERSON_NAME]" at bounding box center [359, 242] width 70 height 12
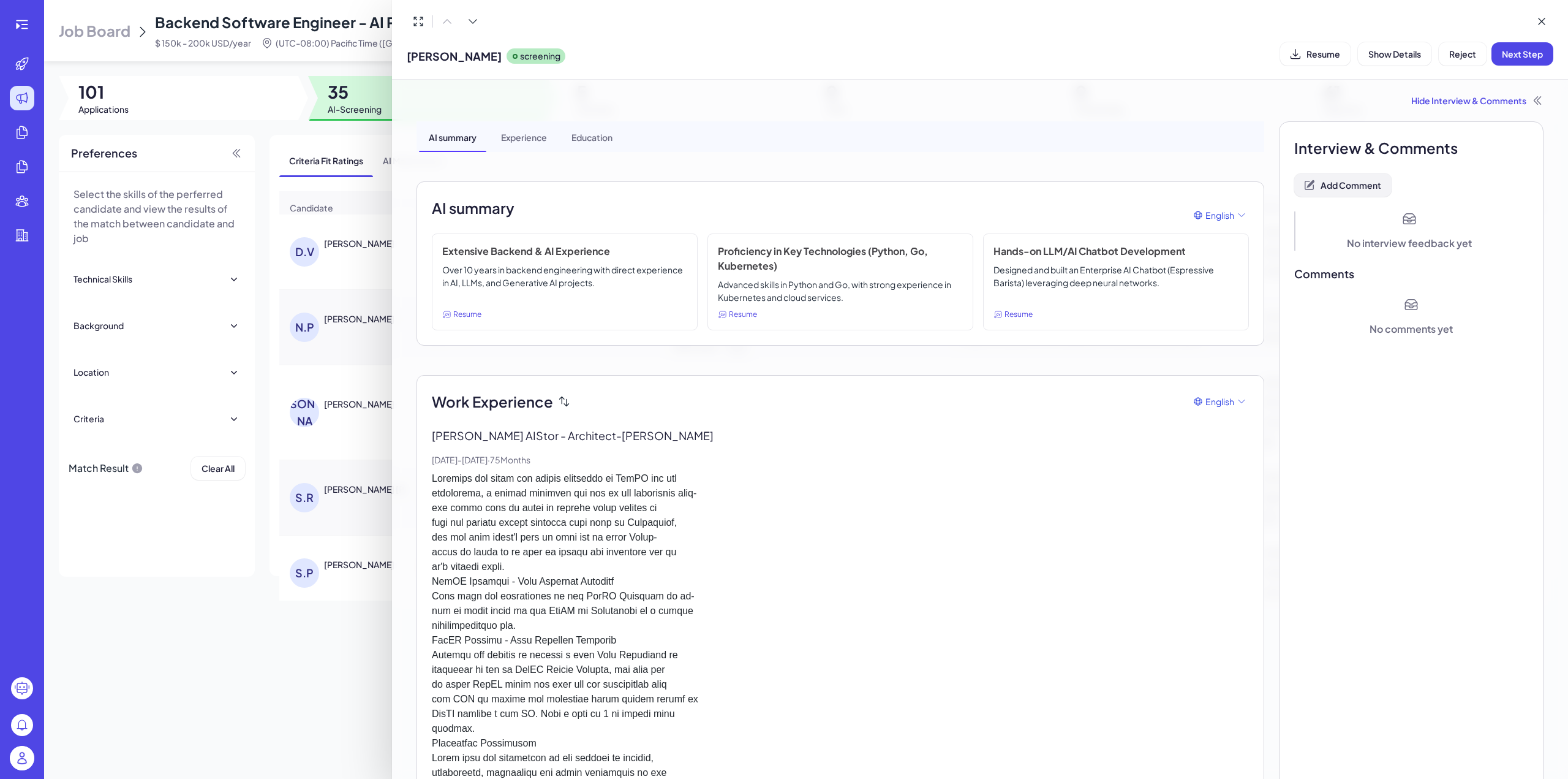
click at [1361, 182] on span "Add Comment" at bounding box center [1351, 185] width 61 height 11
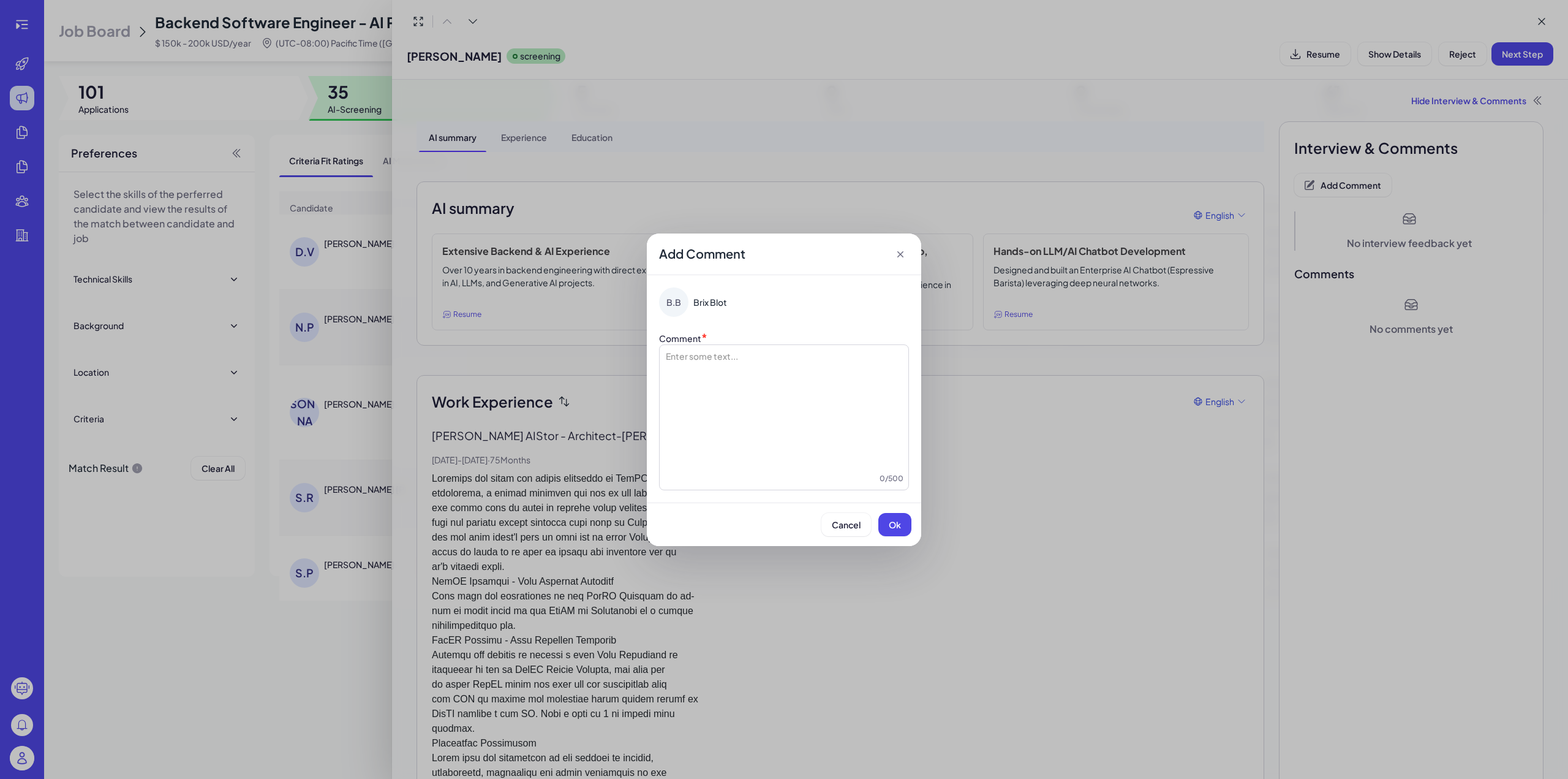
click at [889, 252] on div "Add Comment" at bounding box center [784, 254] width 274 height 42
click at [906, 257] on icon at bounding box center [900, 253] width 12 height 12
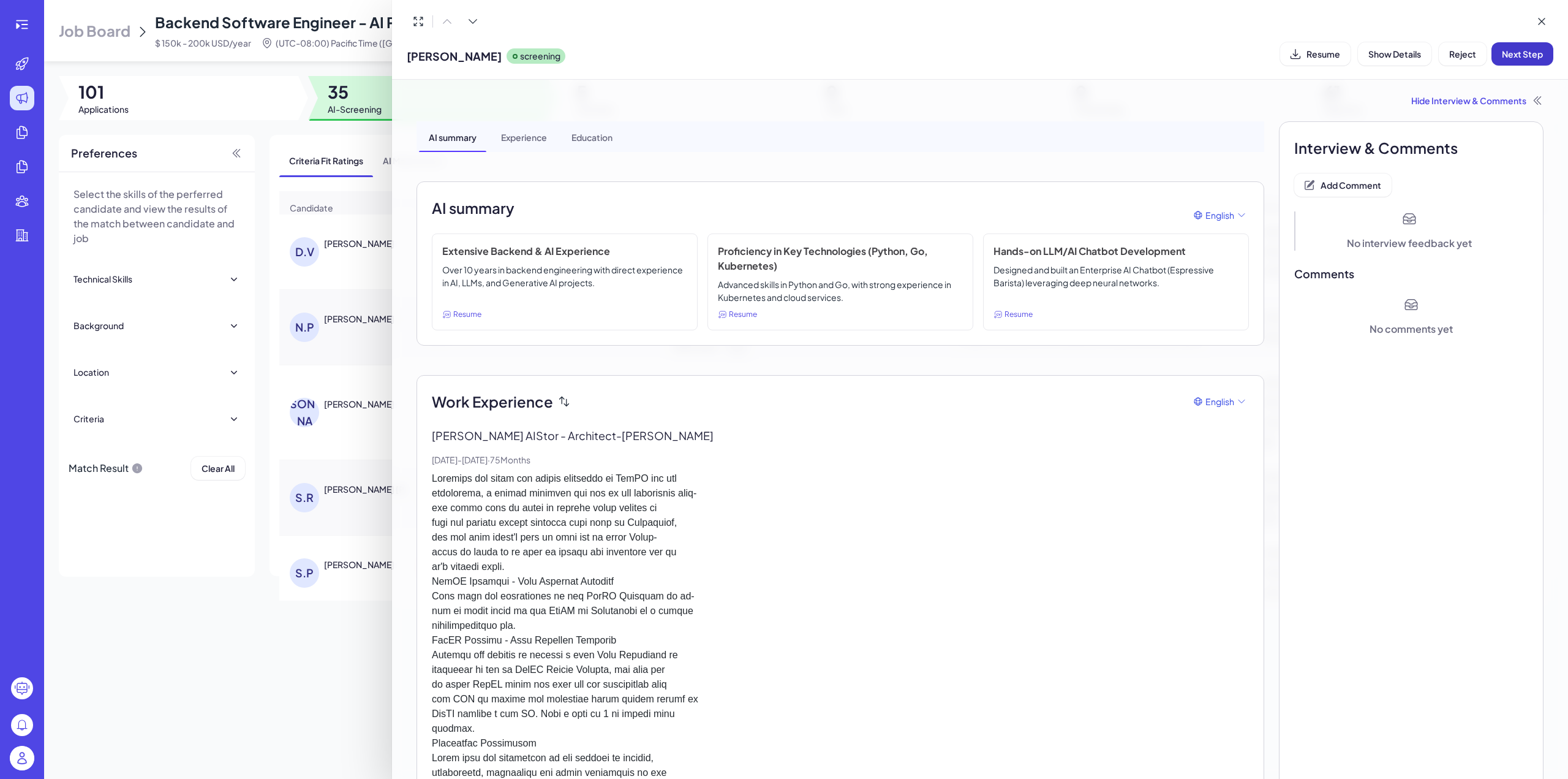
click at [1514, 52] on span "Next Step" at bounding box center [1522, 54] width 41 height 11
click at [1538, 22] on icon at bounding box center [1542, 21] width 12 height 12
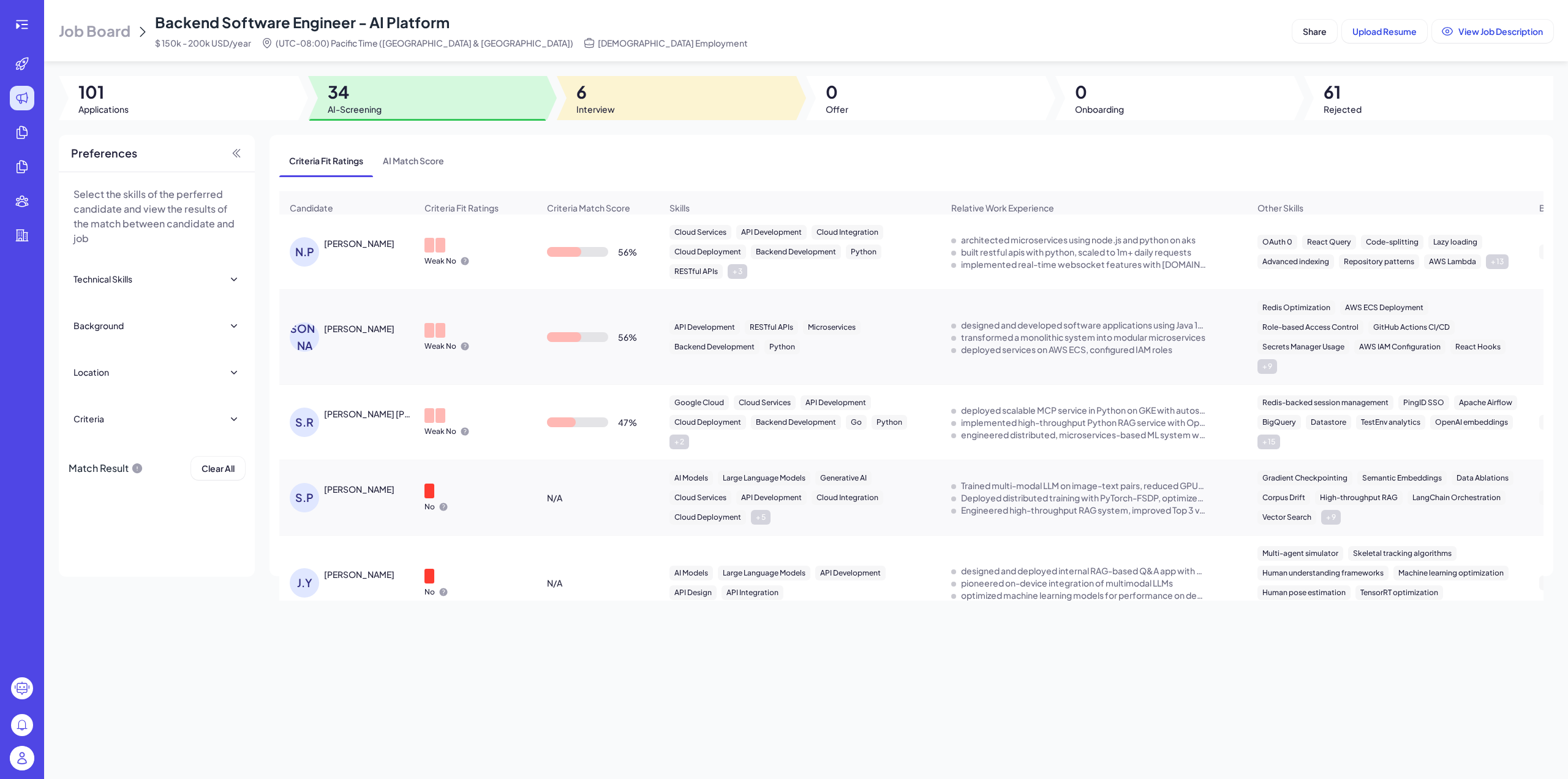
click at [664, 109] on div at bounding box center [676, 97] width 240 height 44
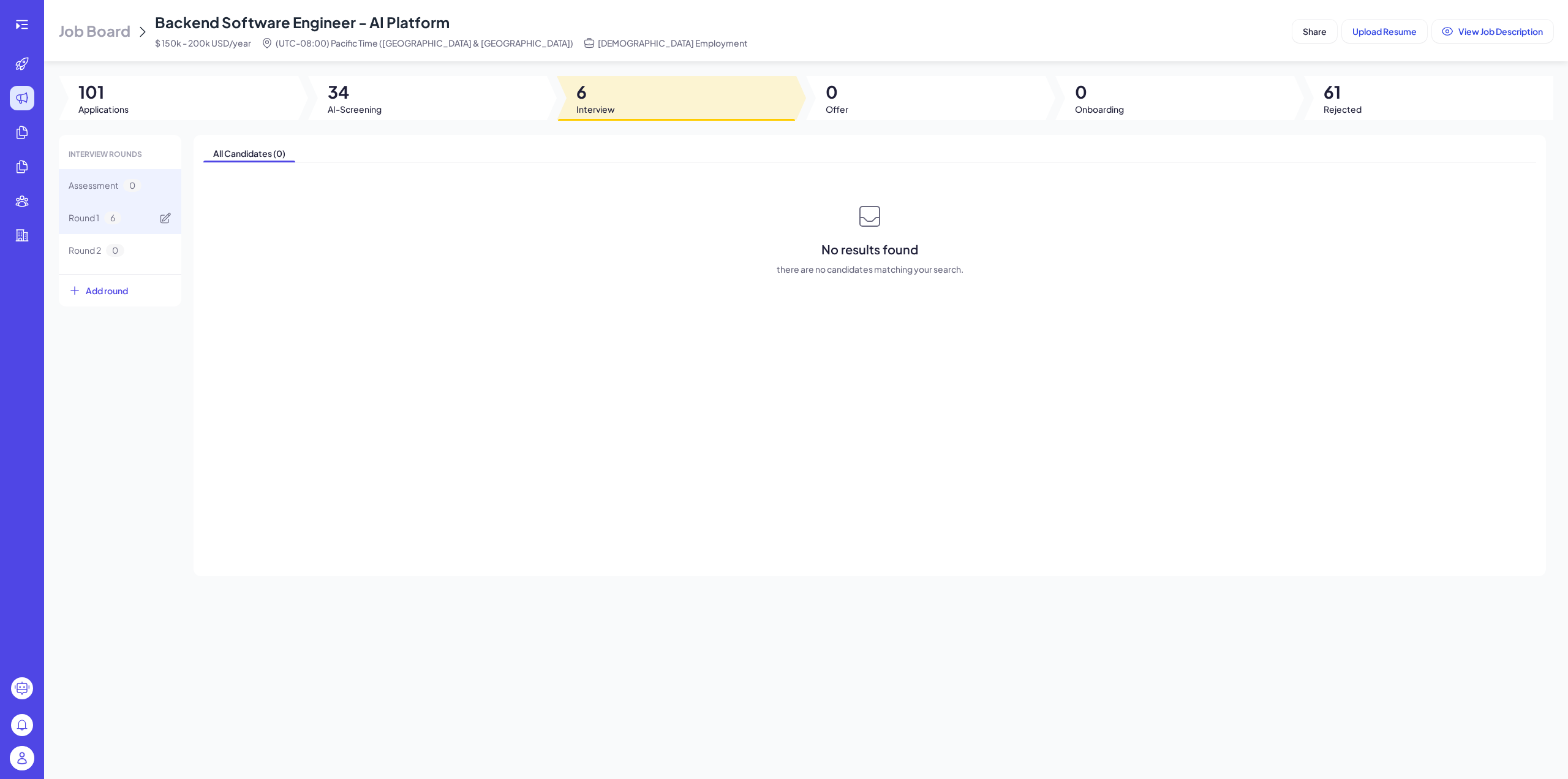
click at [97, 219] on span "Round 1" at bounding box center [84, 218] width 31 height 13
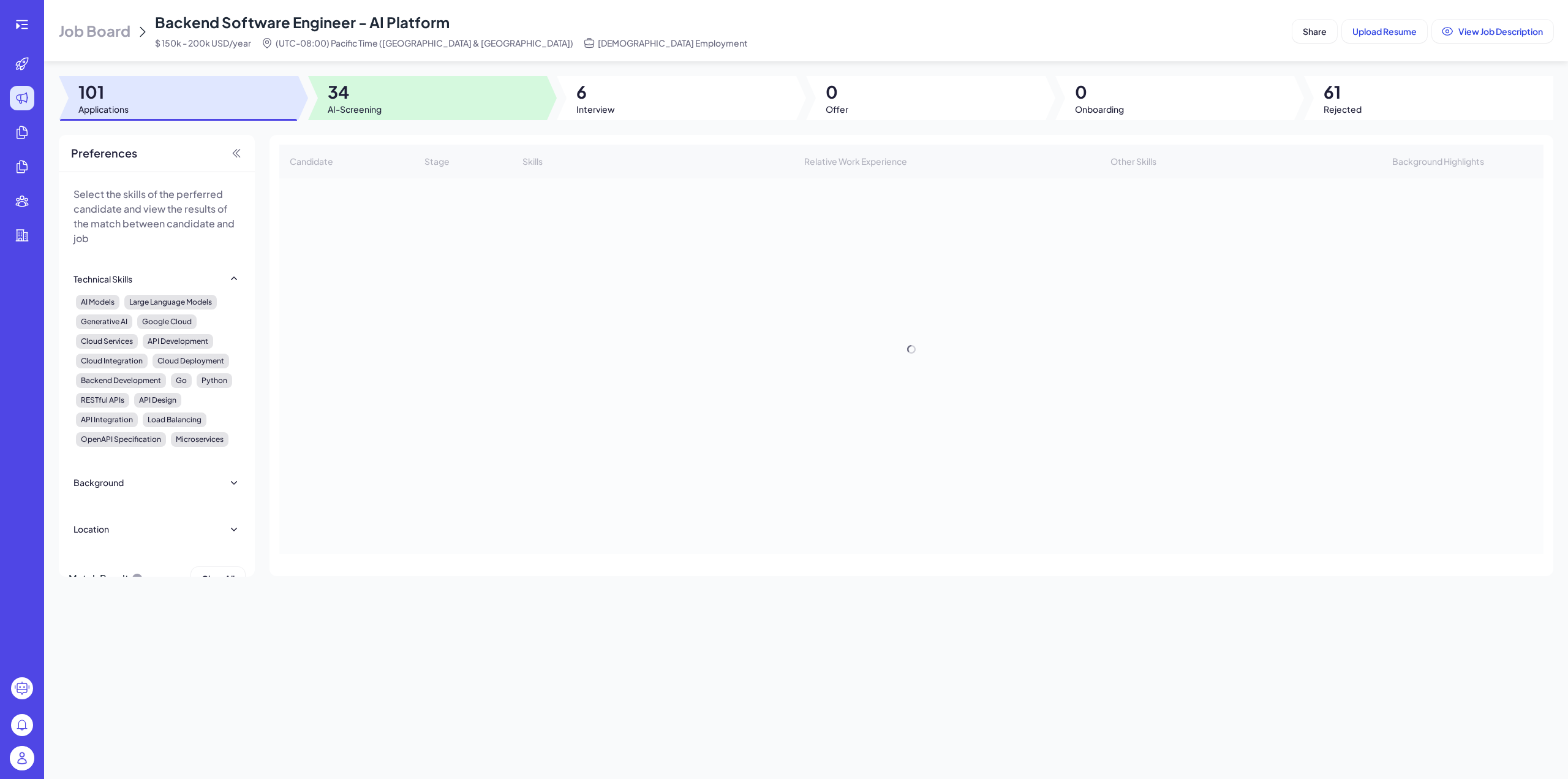
click at [425, 89] on div at bounding box center [427, 97] width 240 height 44
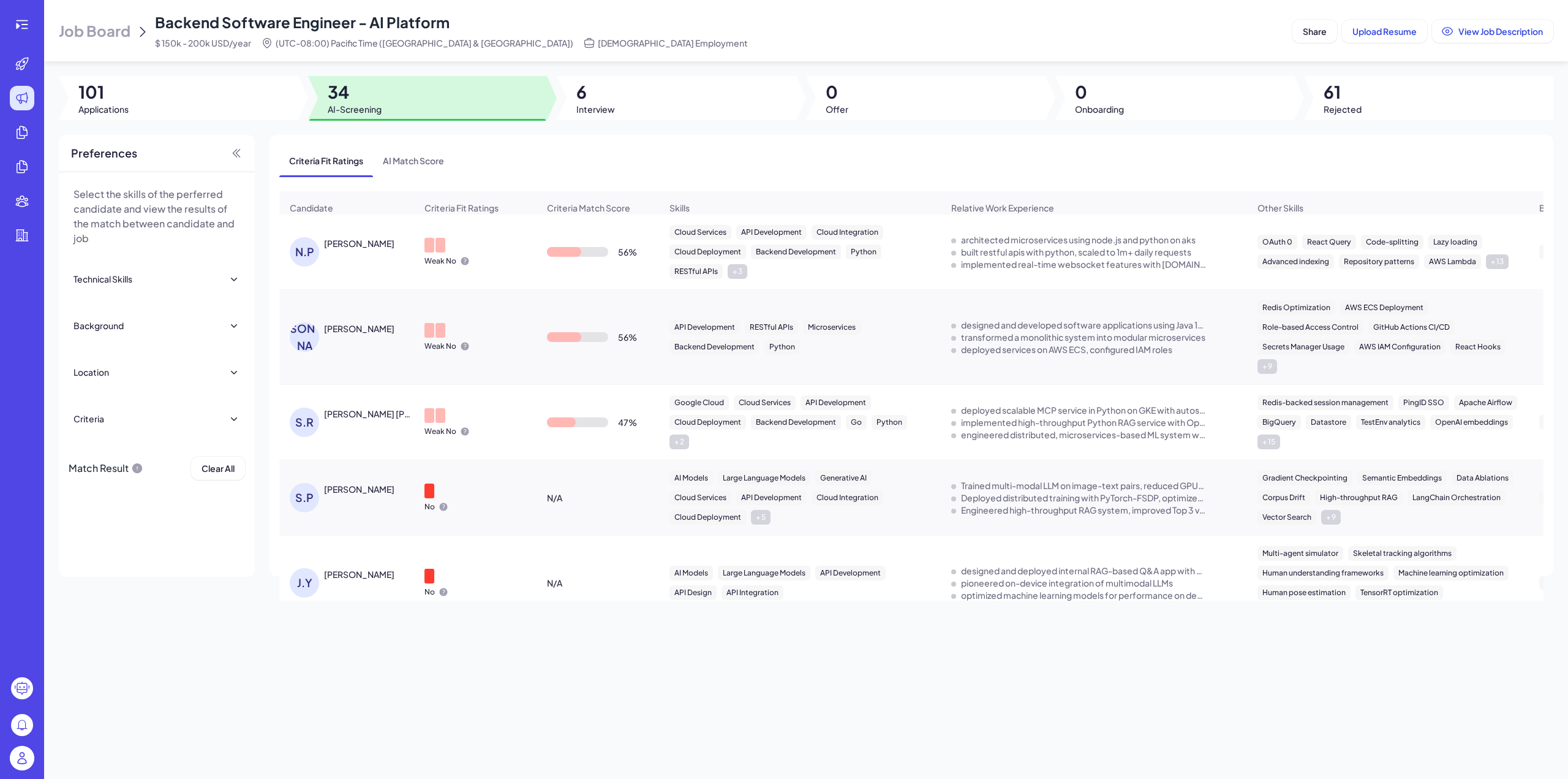
click at [487, 242] on div "Weak No" at bounding box center [475, 251] width 121 height 47
click at [346, 246] on div "[PERSON_NAME]" at bounding box center [359, 242] width 70 height 12
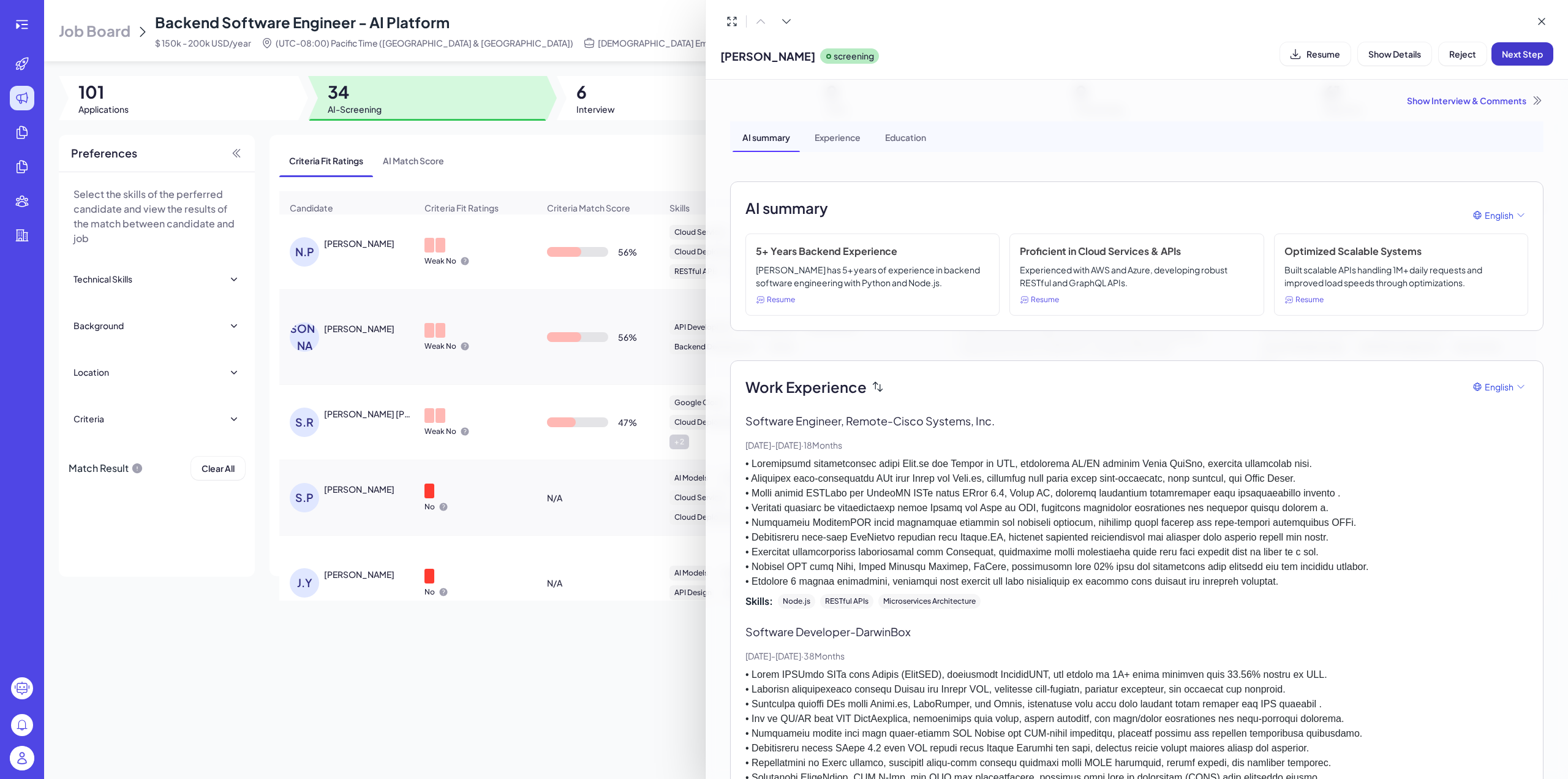
click at [1520, 55] on span "Next Step" at bounding box center [1522, 54] width 41 height 11
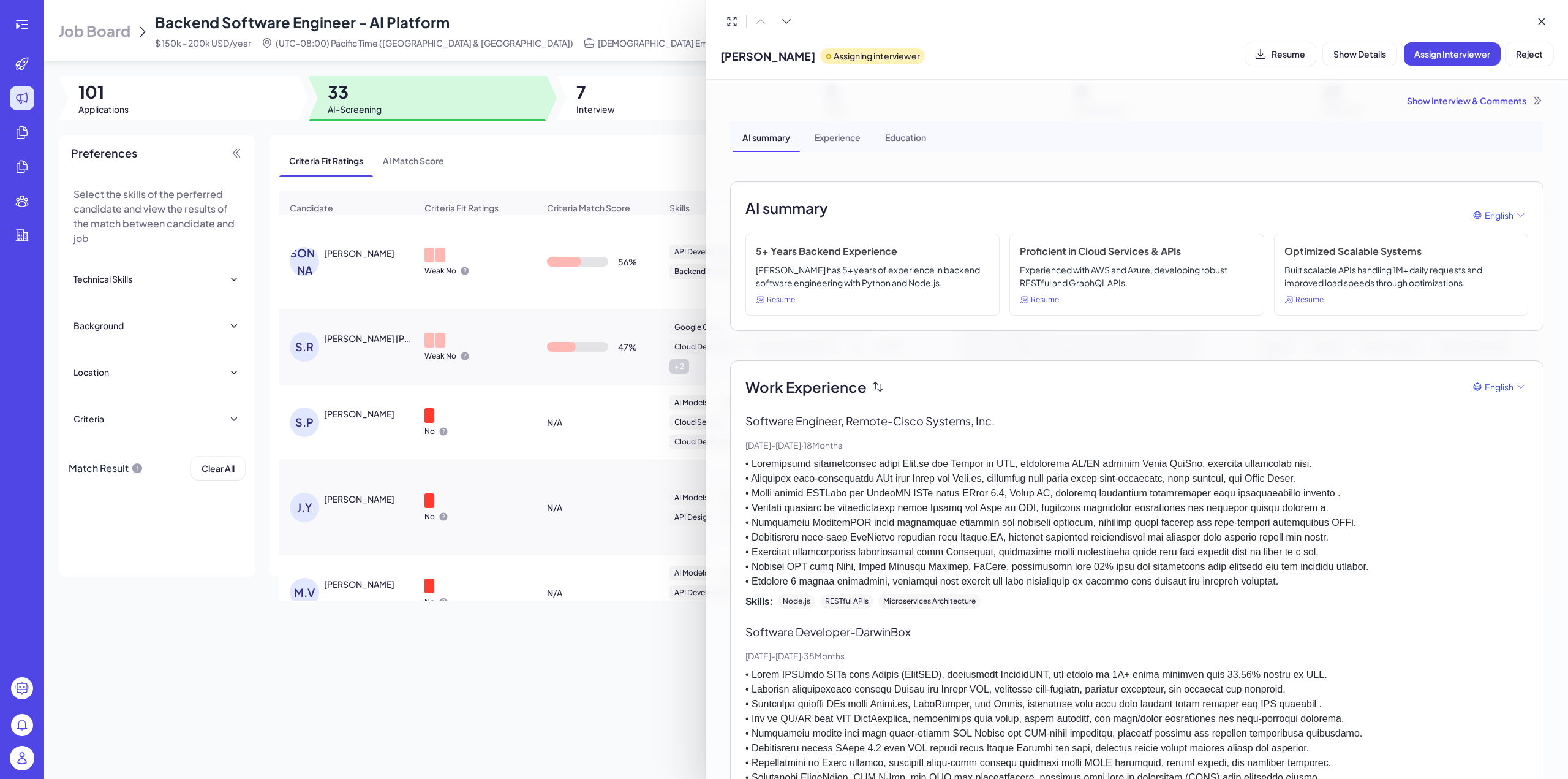
click at [604, 108] on div at bounding box center [784, 389] width 1568 height 779
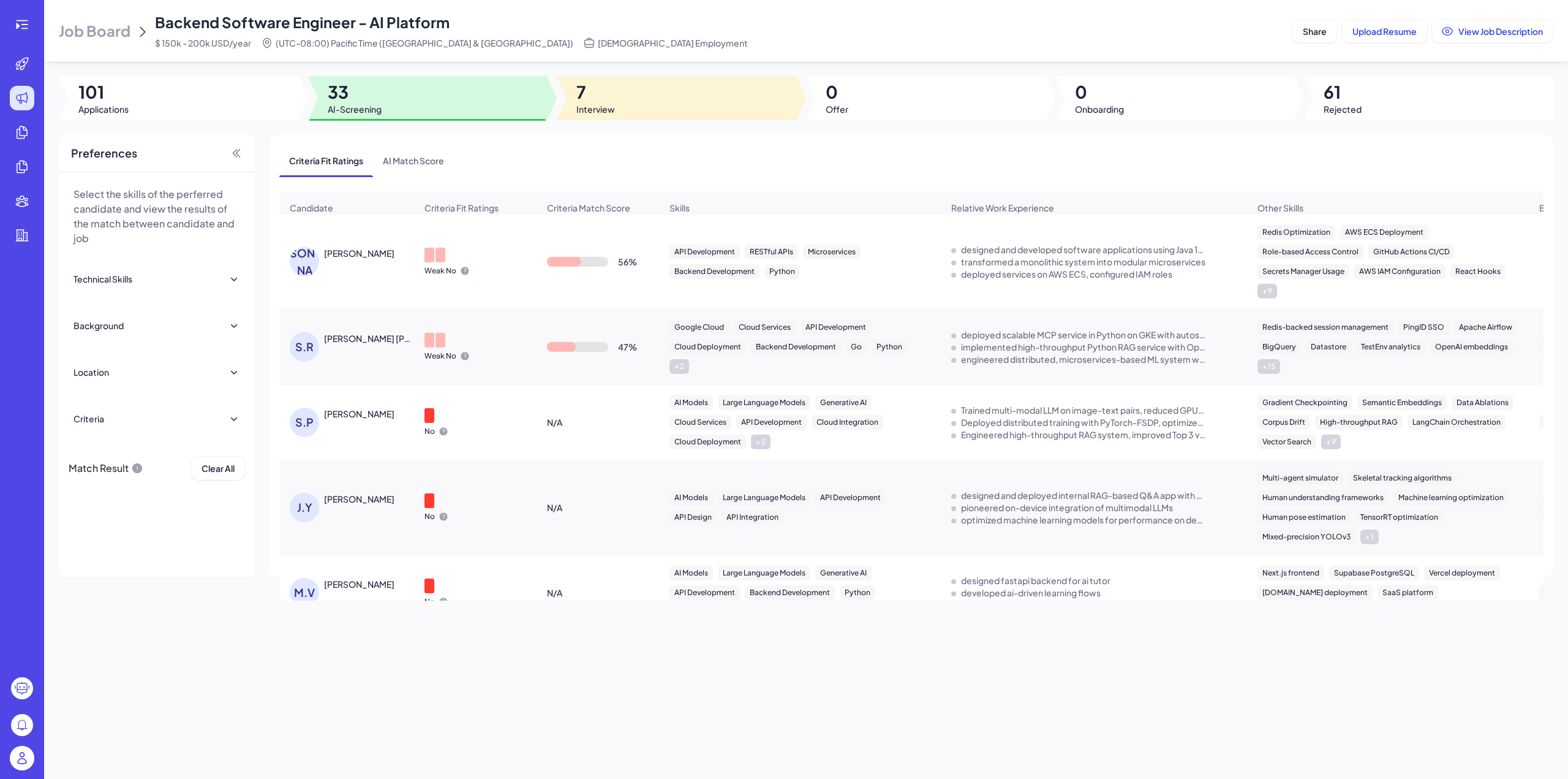
click at [607, 87] on span "7" at bounding box center [596, 92] width 38 height 22
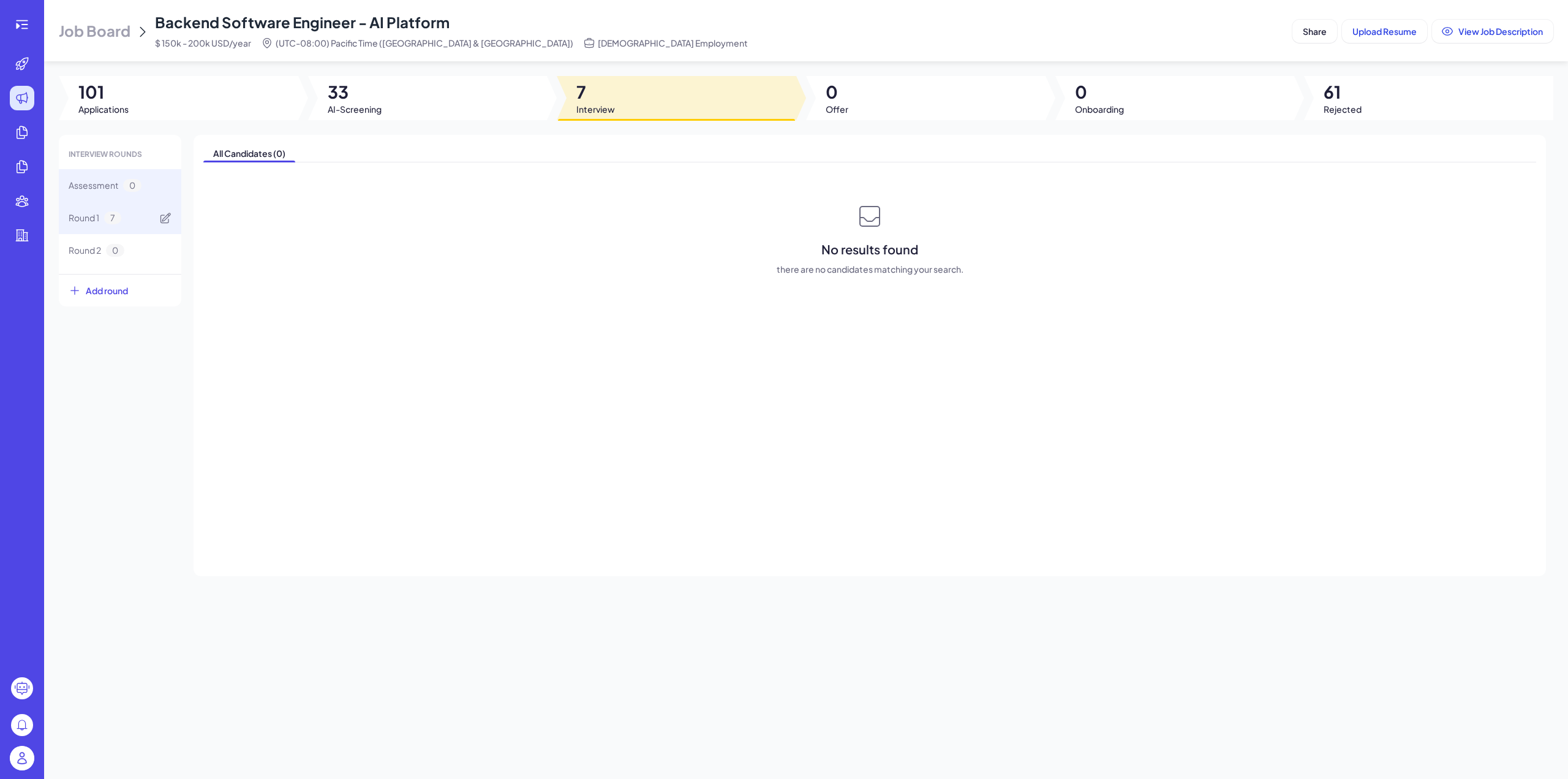
click at [99, 220] on span "Round 1" at bounding box center [84, 218] width 31 height 13
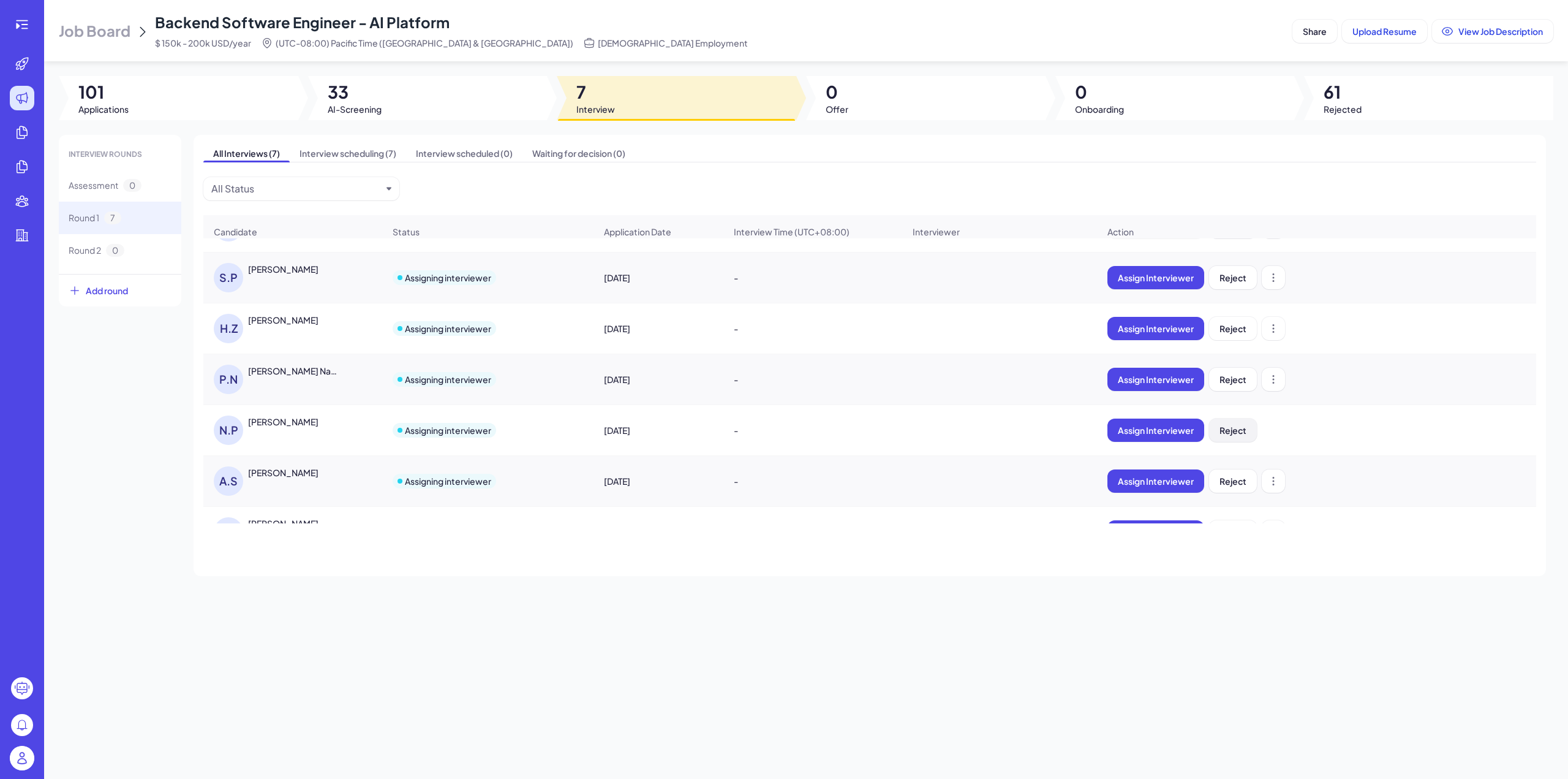
scroll to position [70, 0]
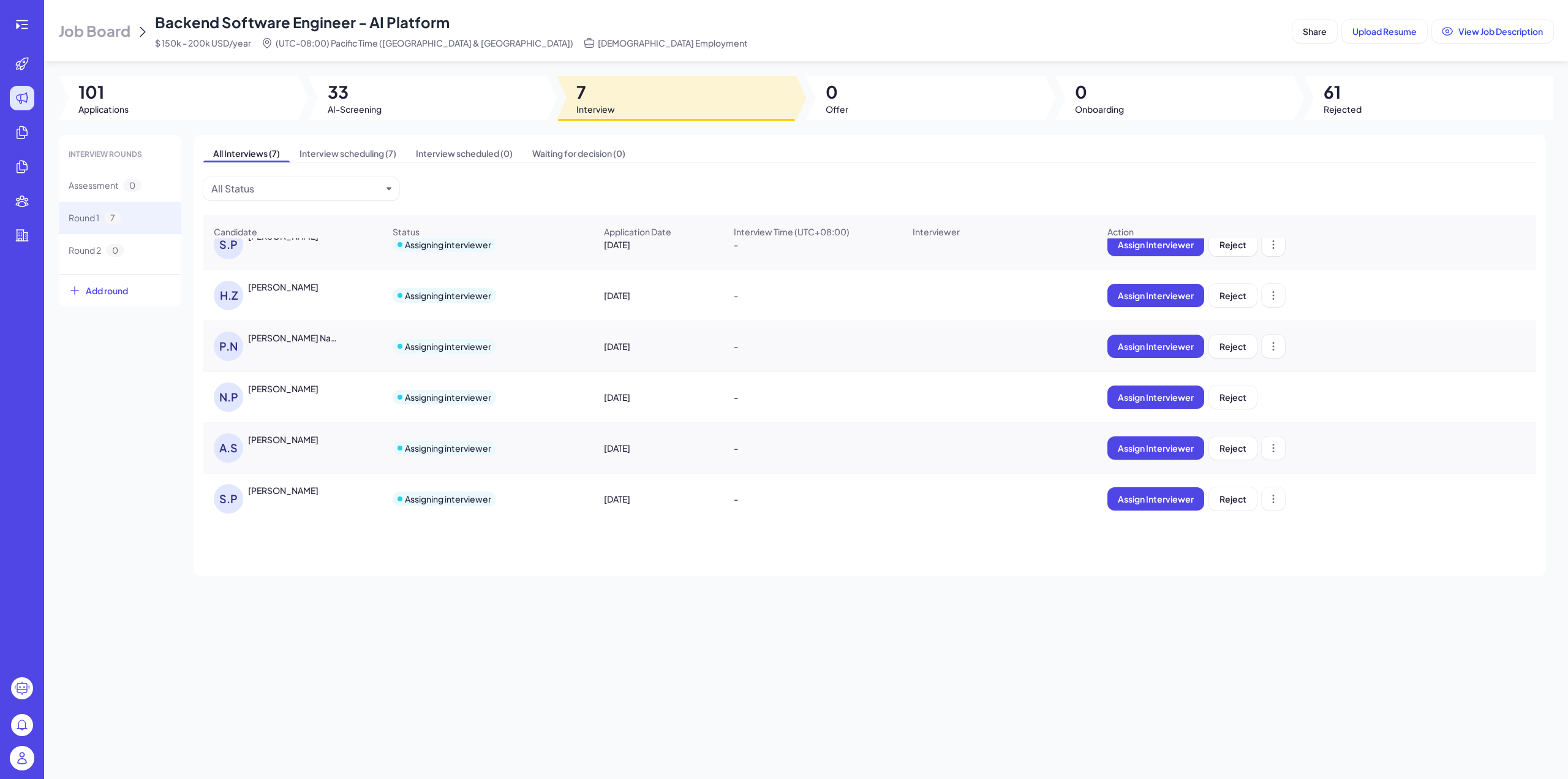
drag, startPoint x: 592, startPoint y: 405, endPoint x: 675, endPoint y: 398, distance: 83.3
click at [675, 398] on div "[DATE]" at bounding box center [658, 397] width 128 height 35
click at [686, 397] on div "[DATE]" at bounding box center [658, 397] width 128 height 35
drag, startPoint x: 598, startPoint y: 404, endPoint x: 665, endPoint y: 404, distance: 67.0
click at [665, 404] on div "[DATE]" at bounding box center [658, 397] width 128 height 35
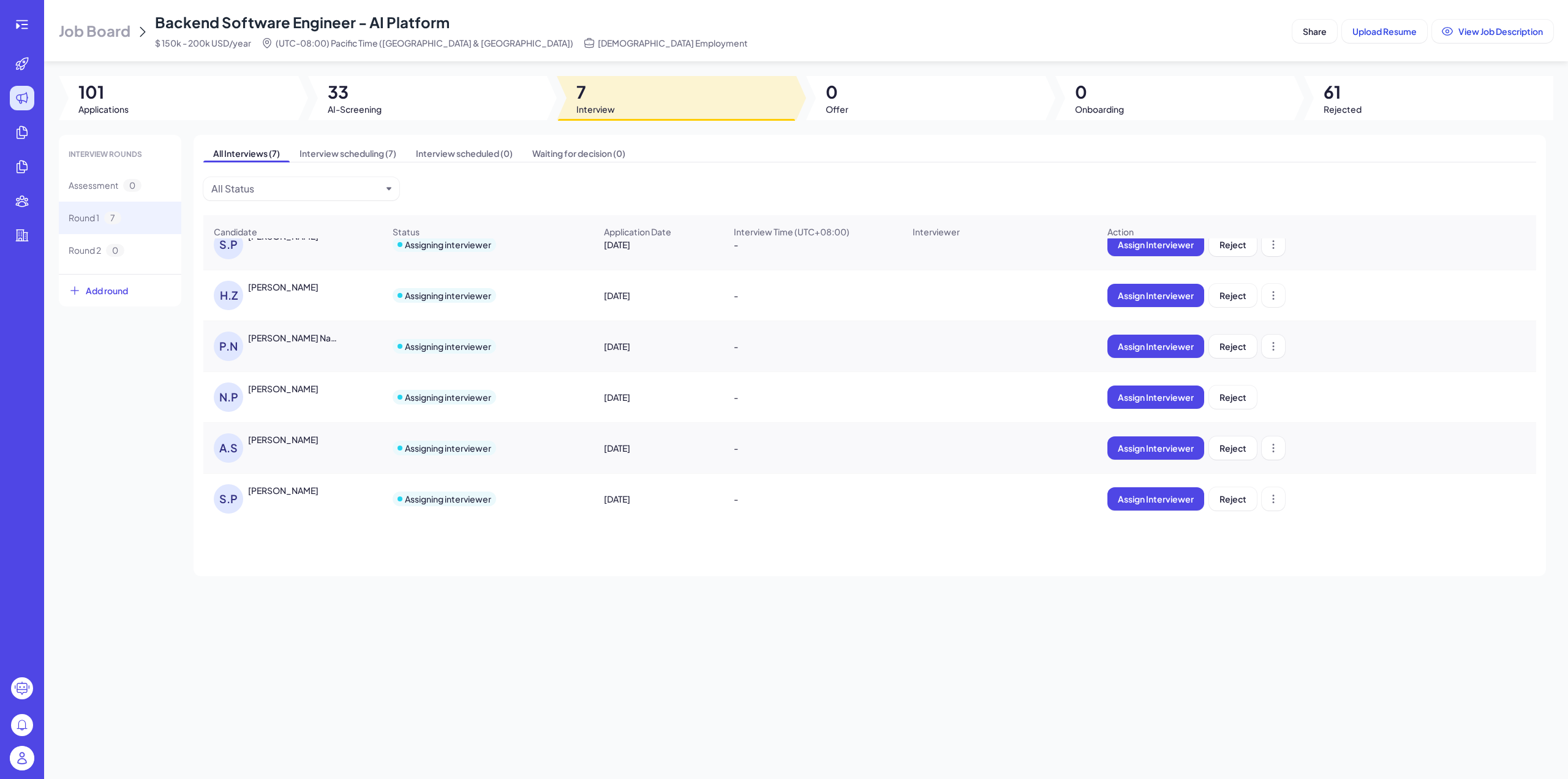
click at [665, 404] on div "[DATE]" at bounding box center [658, 397] width 128 height 35
click at [663, 406] on div "[DATE]" at bounding box center [658, 397] width 128 height 35
click at [343, 159] on span "Interview scheduling (7)" at bounding box center [348, 153] width 117 height 17
click at [250, 159] on span "All Interviews (7)" at bounding box center [246, 153] width 87 height 17
click at [1140, 403] on span "Assign Interviewer" at bounding box center [1155, 397] width 76 height 11
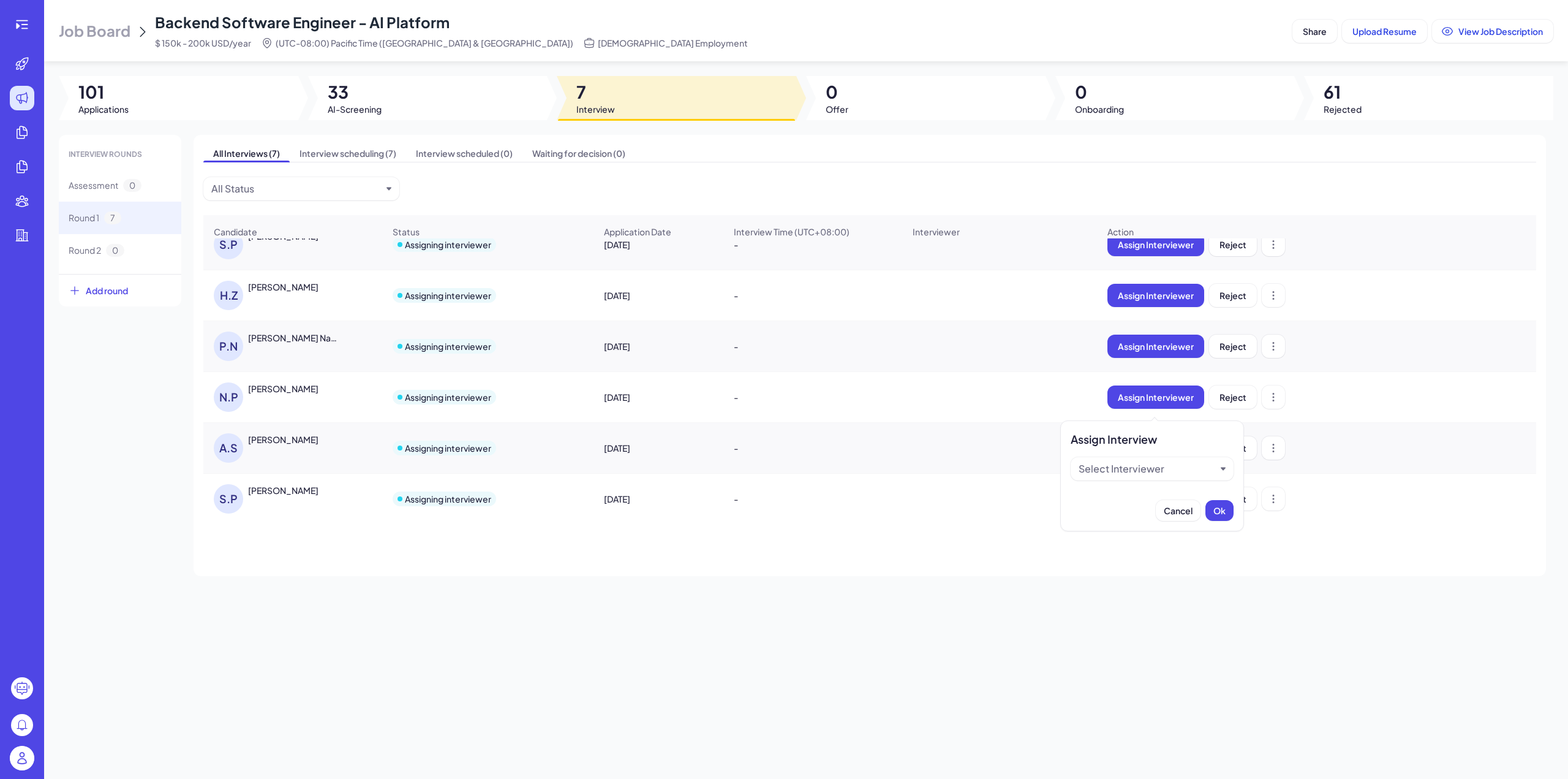
click at [1127, 471] on div "Select Interviewer" at bounding box center [1122, 468] width 86 height 15
click at [1017, 716] on div "Job Board Backend Software Engineer - AI Platform $ 150k - 200k USD/year (UTC-0…" at bounding box center [805, 389] width 1524 height 779
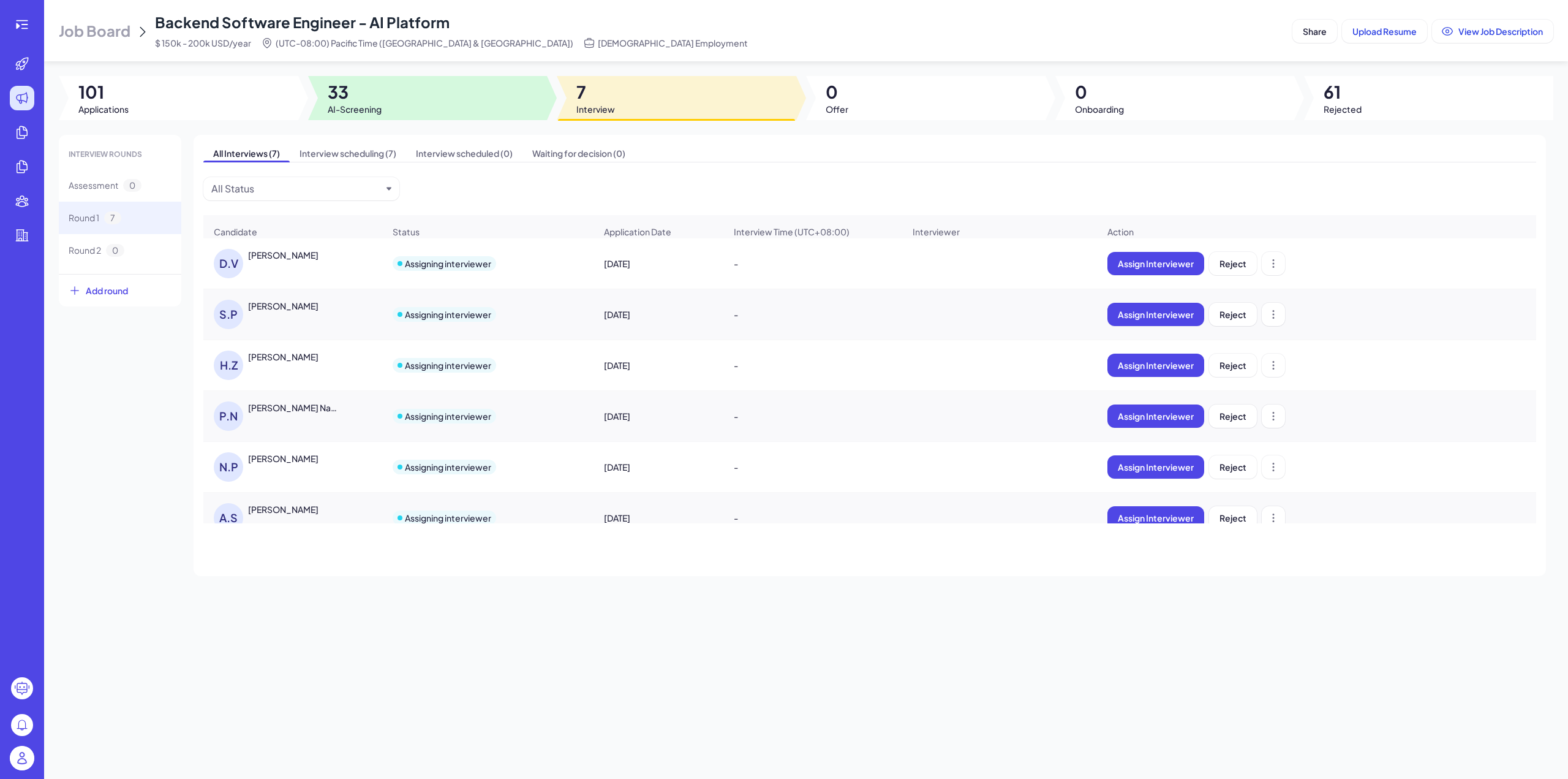
click at [359, 94] on span "33" at bounding box center [354, 92] width 54 height 22
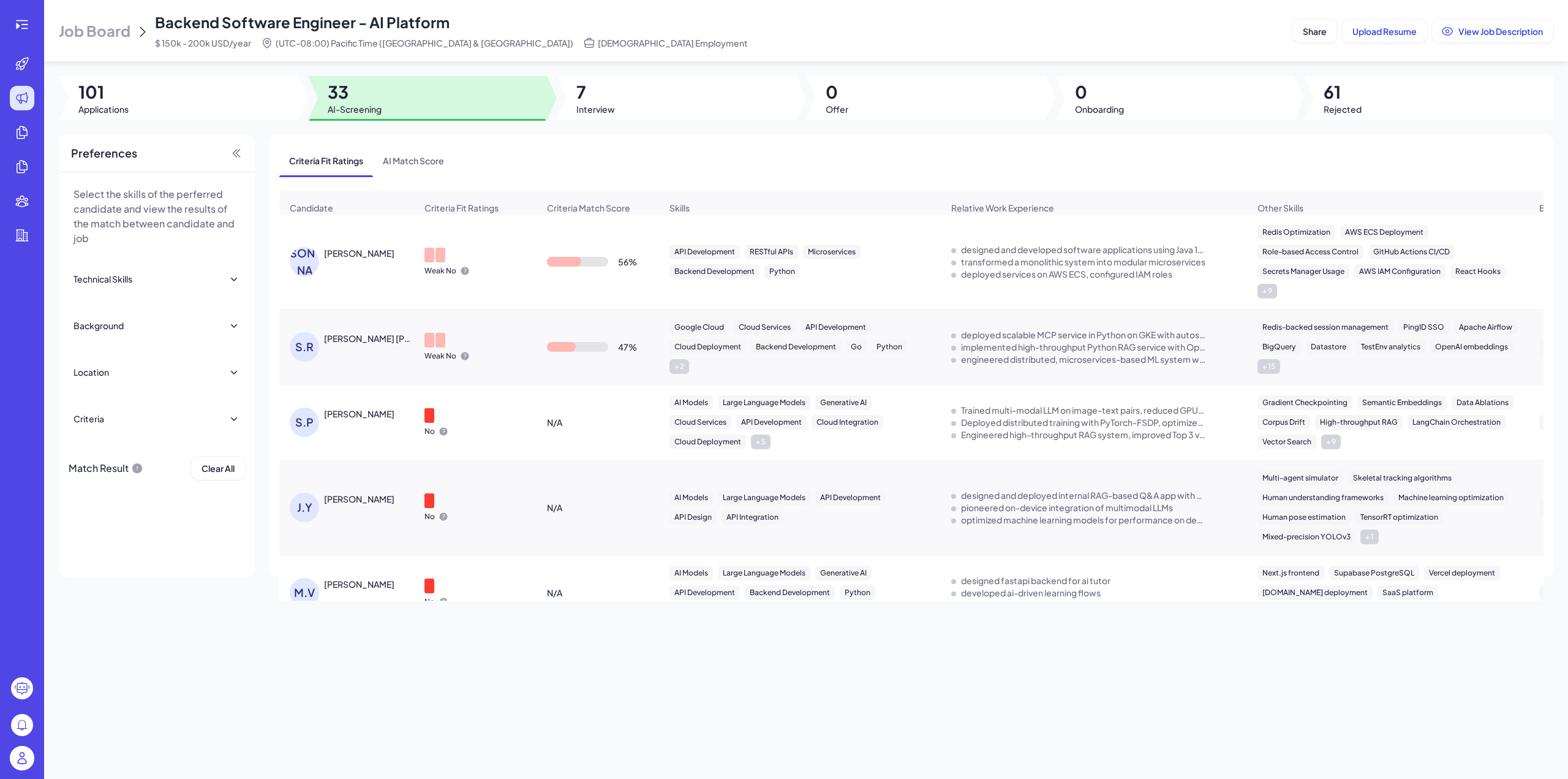
click at [489, 272] on div "Weak No" at bounding box center [475, 261] width 121 height 47
click at [451, 255] on div at bounding box center [447, 255] width 46 height 15
click at [354, 259] on div "[PERSON_NAME]" at bounding box center [359, 252] width 70 height 12
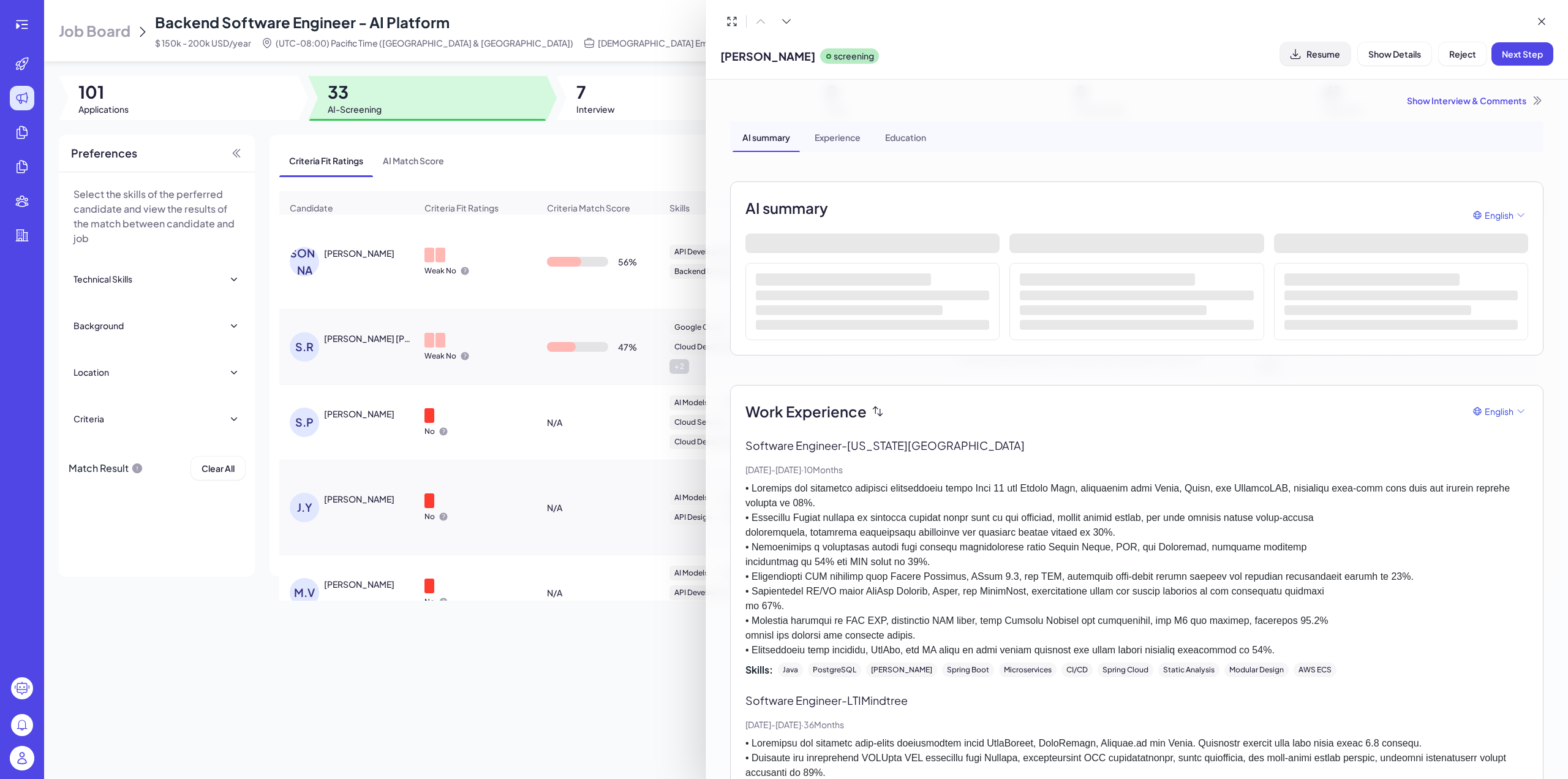
click at [1310, 49] on span "Resume" at bounding box center [1323, 54] width 34 height 11
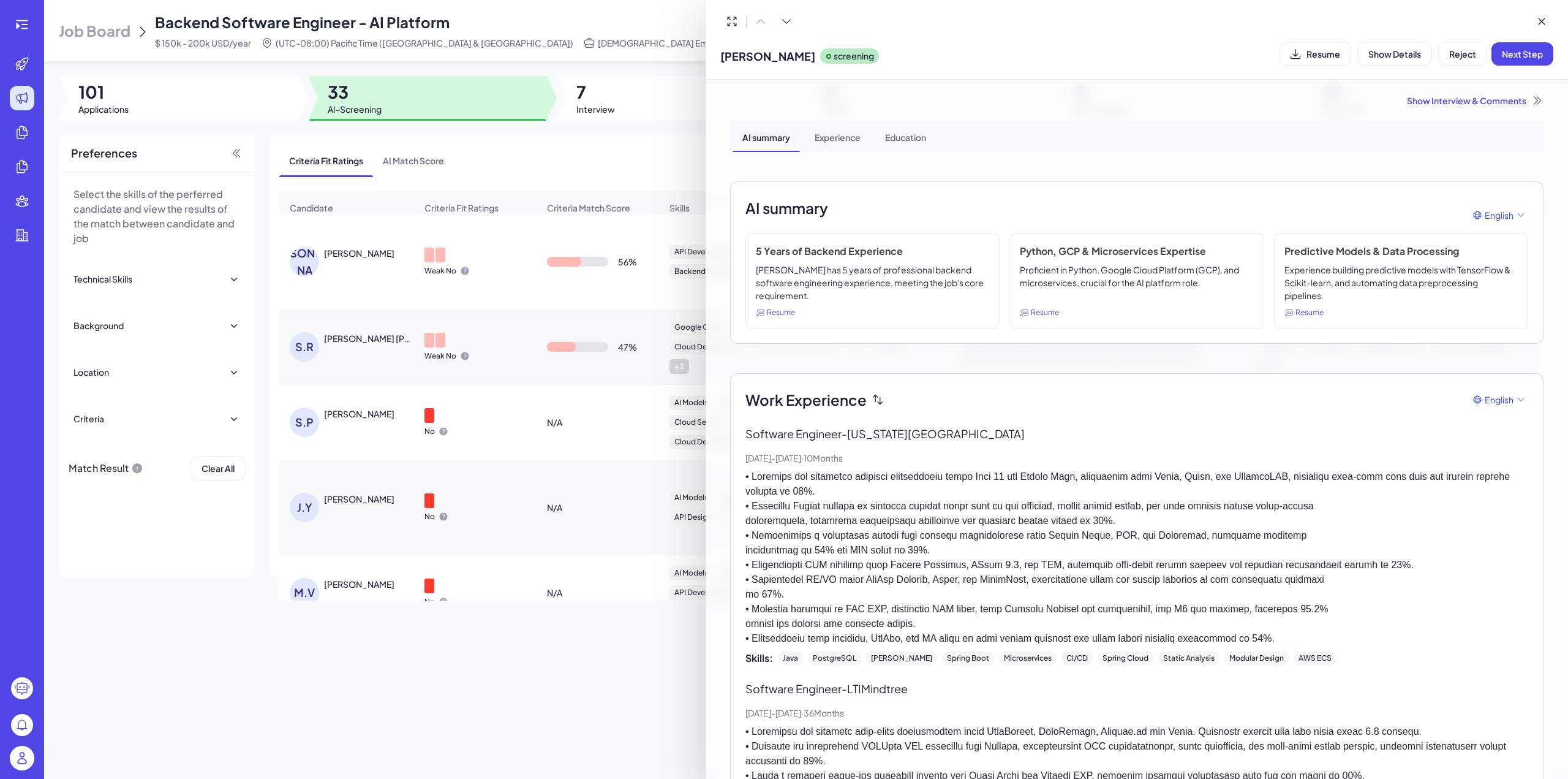
click at [384, 254] on div at bounding box center [784, 389] width 1568 height 779
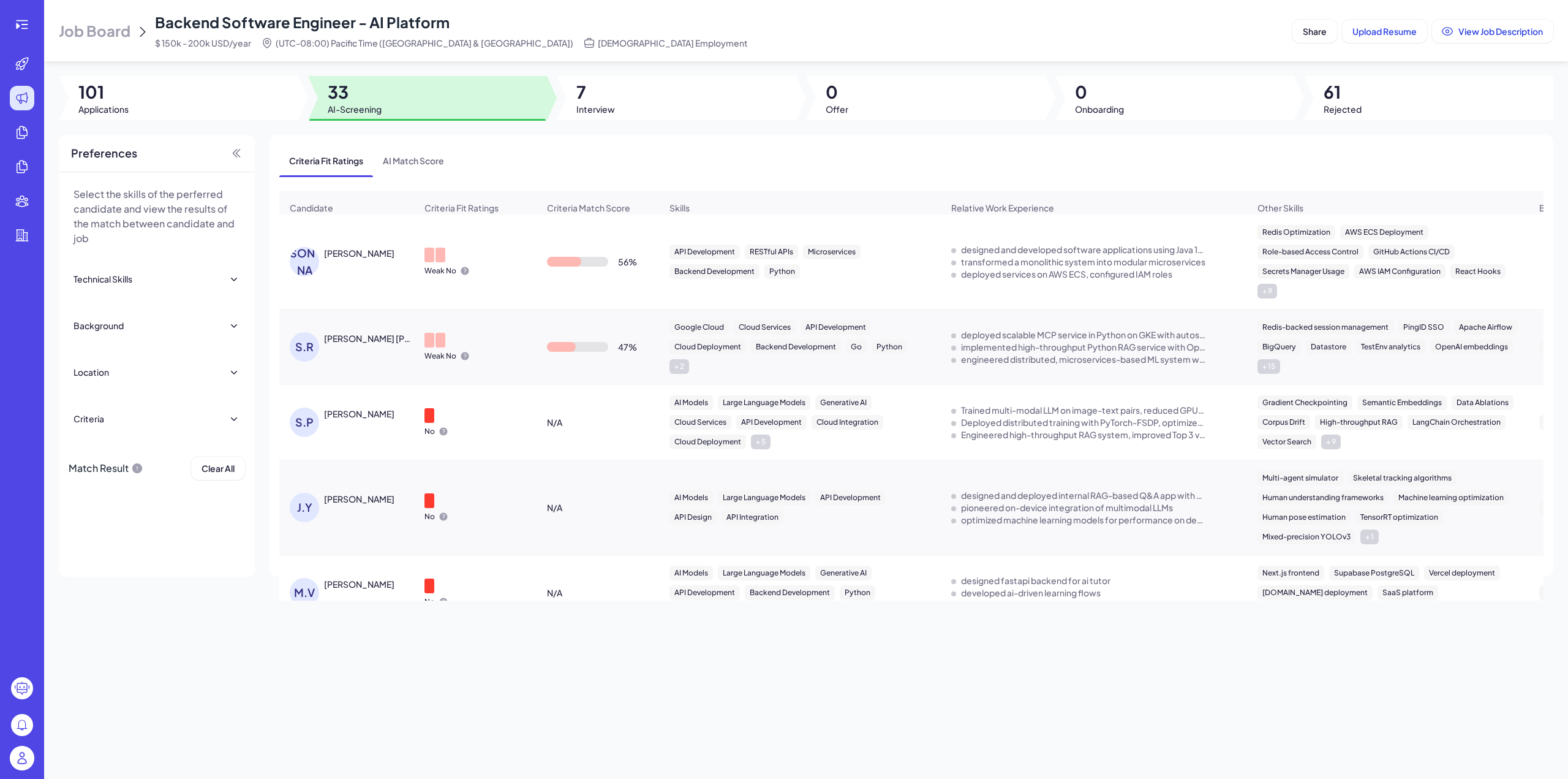
click at [337, 256] on div "[PERSON_NAME]" at bounding box center [359, 252] width 70 height 12
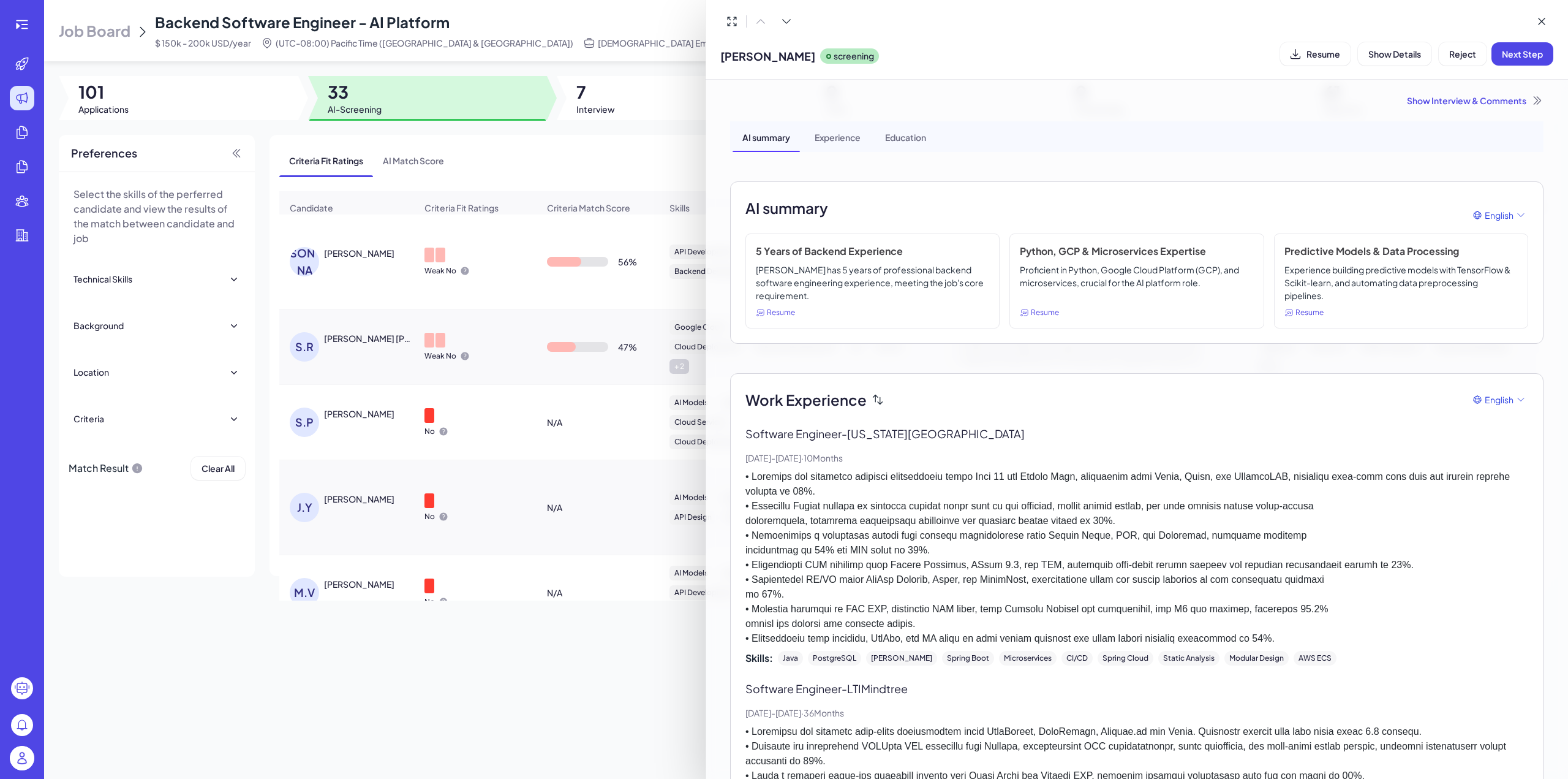
drag, startPoint x: 802, startPoint y: 56, endPoint x: 704, endPoint y: 59, distance: 98.0
click at [704, 59] on div "Vishruth Lokesh screening Resume Show Details Reject Next Step Show Interview &…" at bounding box center [784, 389] width 1568 height 779
copy div "[PERSON_NAME]"
click at [749, 62] on span "[PERSON_NAME]" at bounding box center [768, 56] width 95 height 16
drag, startPoint x: 804, startPoint y: 52, endPoint x: 723, endPoint y: 53, distance: 81.0
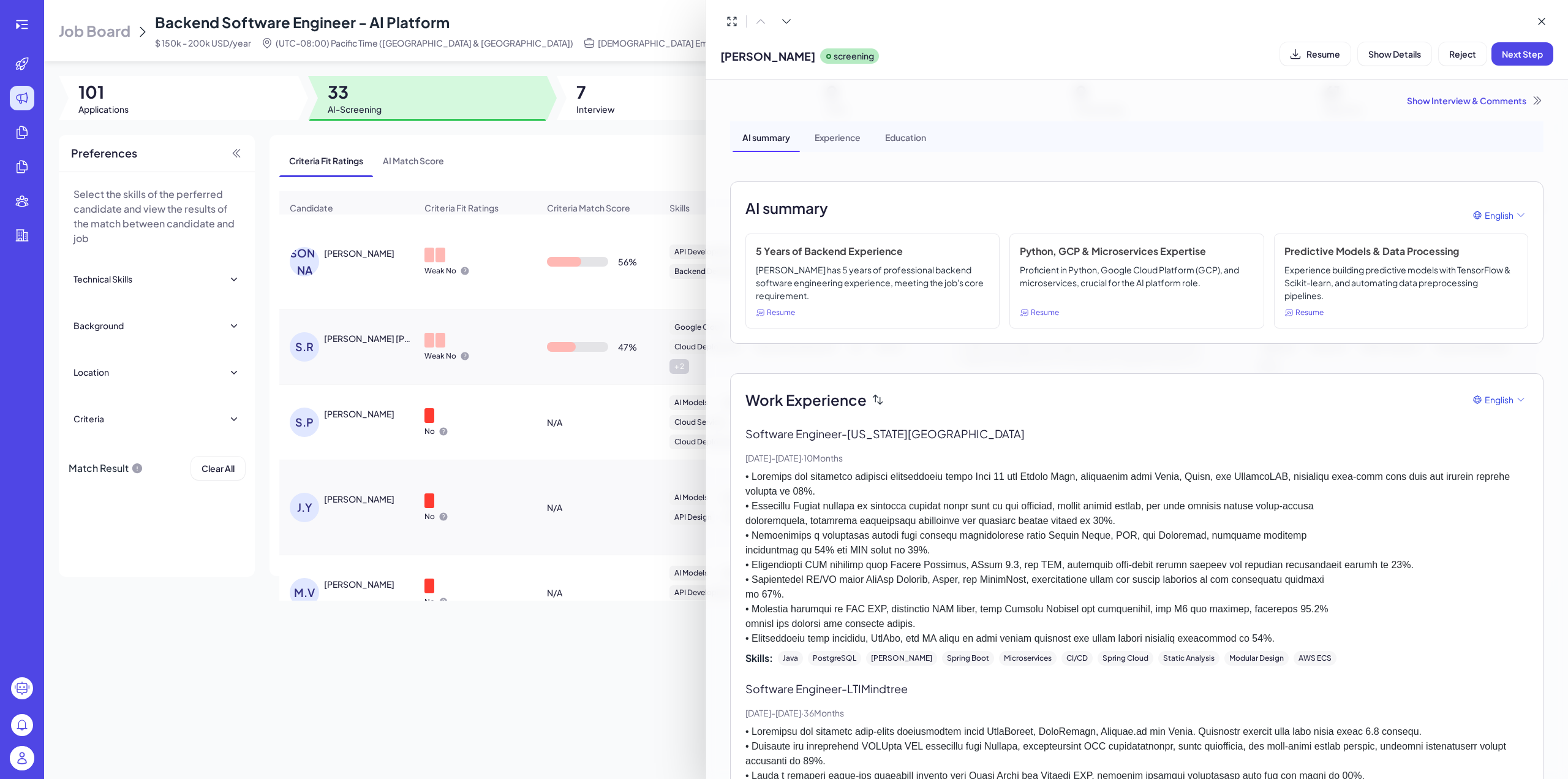
click at [723, 53] on span "[PERSON_NAME]" at bounding box center [768, 56] width 95 height 16
copy span "[PERSON_NAME]"
click at [864, 361] on div "AI summary Experience Education AI summary English 5 Years of Backend Experienc…" at bounding box center [1136, 787] width 814 height 1332
click at [445, 665] on div at bounding box center [784, 389] width 1568 height 779
